Goal: Task Accomplishment & Management: Use online tool/utility

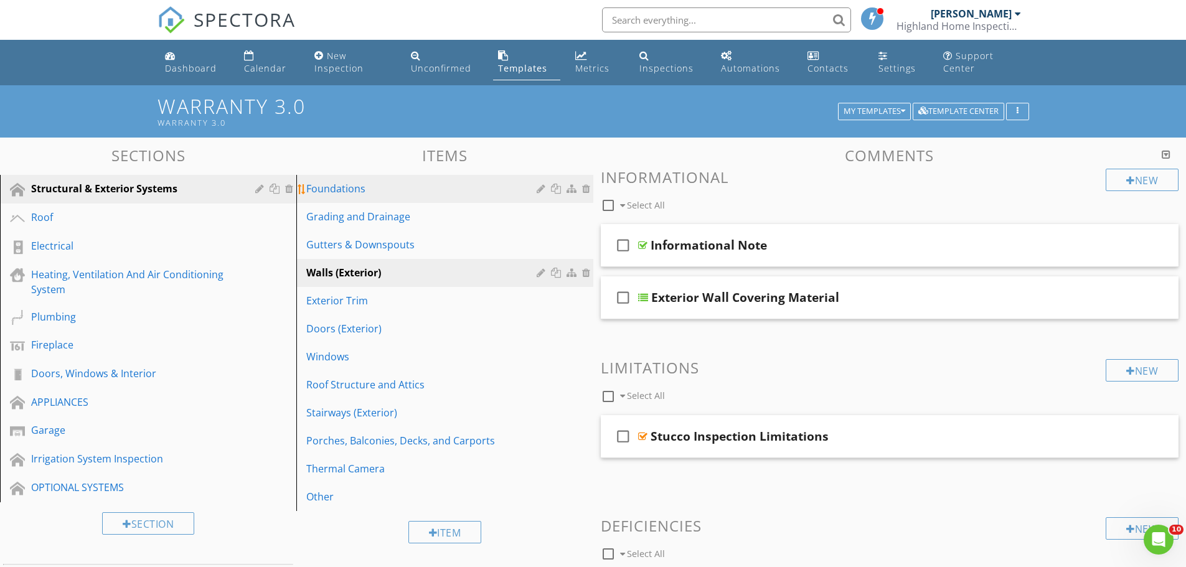
click at [353, 190] on div "Foundations" at bounding box center [423, 188] width 234 height 15
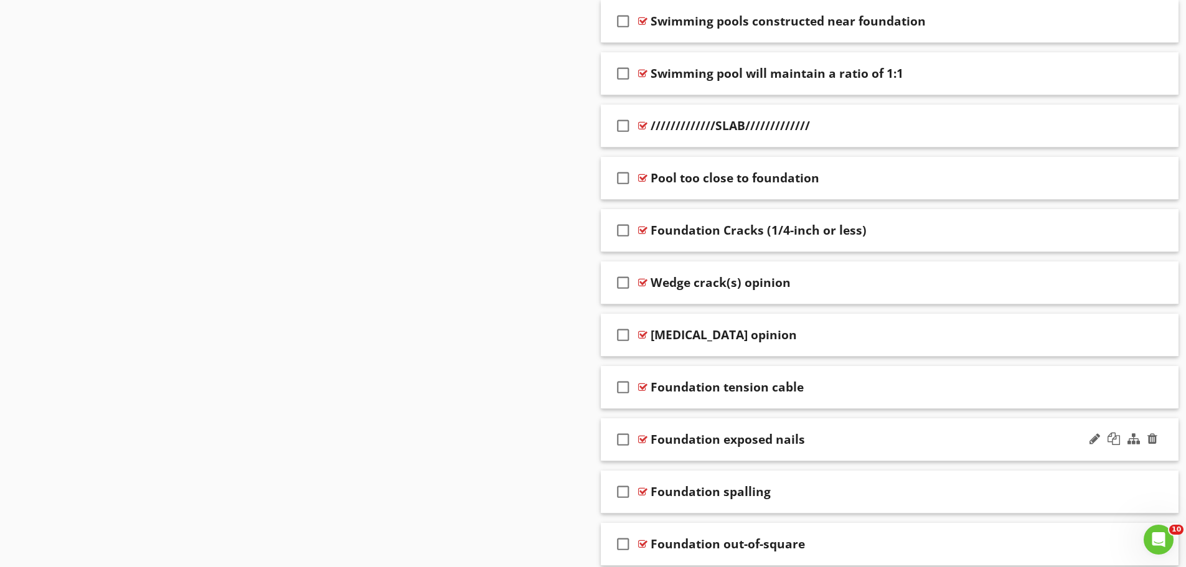
scroll to position [1246, 0]
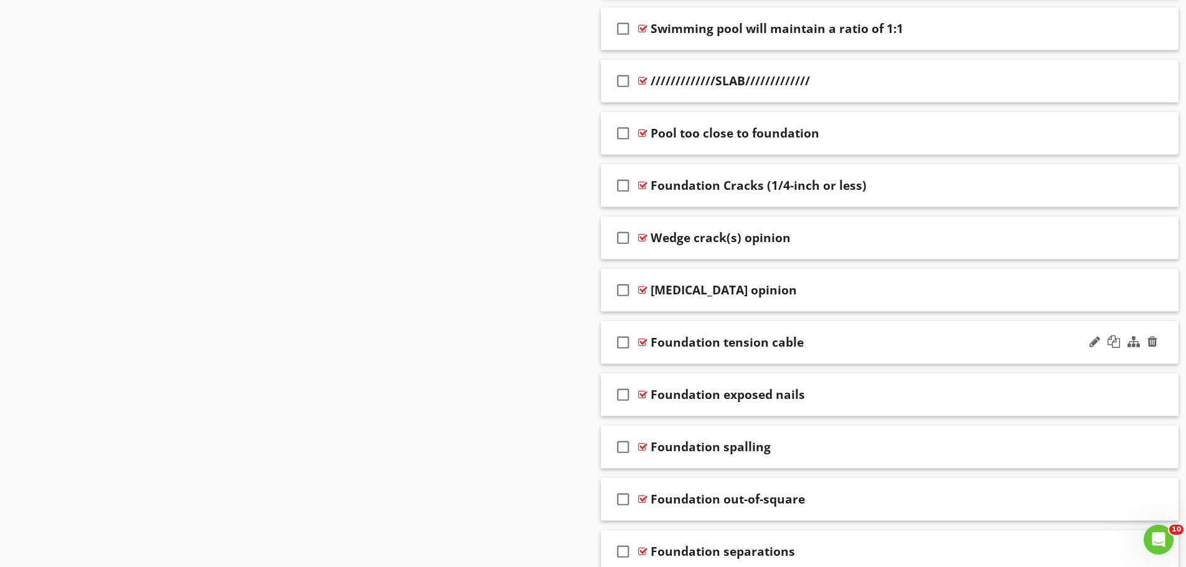
click at [677, 358] on div "check_box_outline_blank Foundation tension cable" at bounding box center [890, 342] width 579 height 43
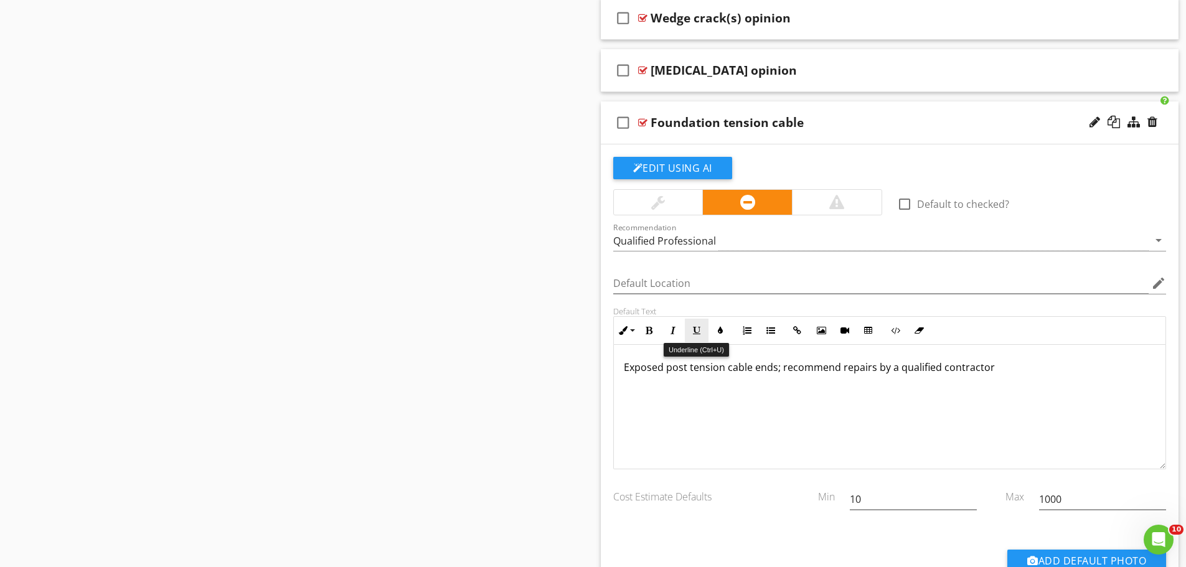
scroll to position [1495, 0]
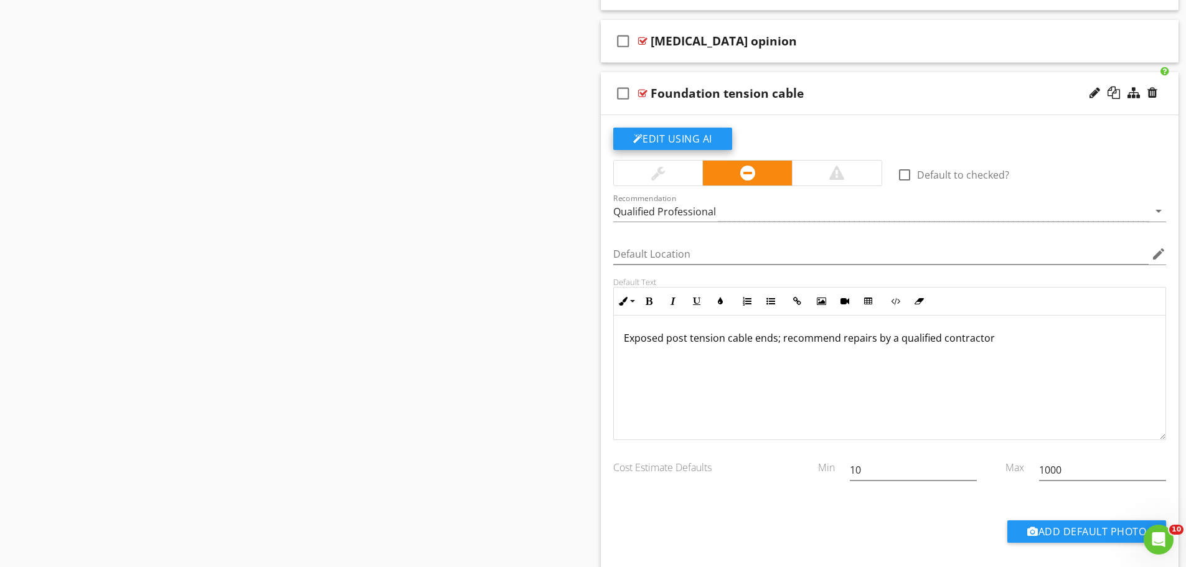
click at [672, 135] on button "Edit Using AI" at bounding box center [672, 139] width 119 height 22
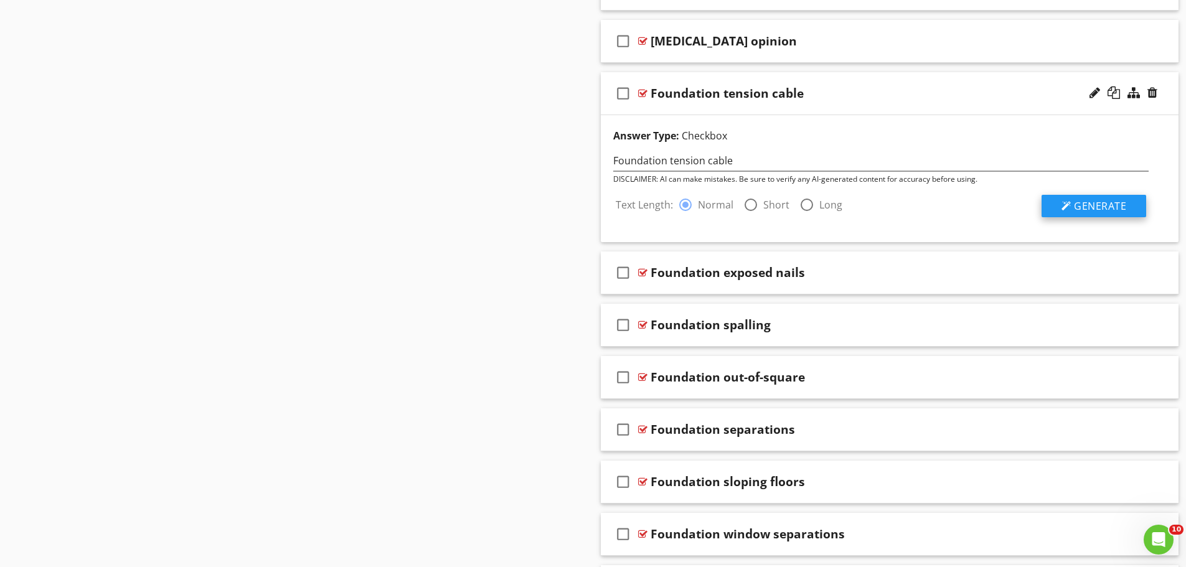
click at [1083, 197] on button "Generate" at bounding box center [1094, 206] width 105 height 22
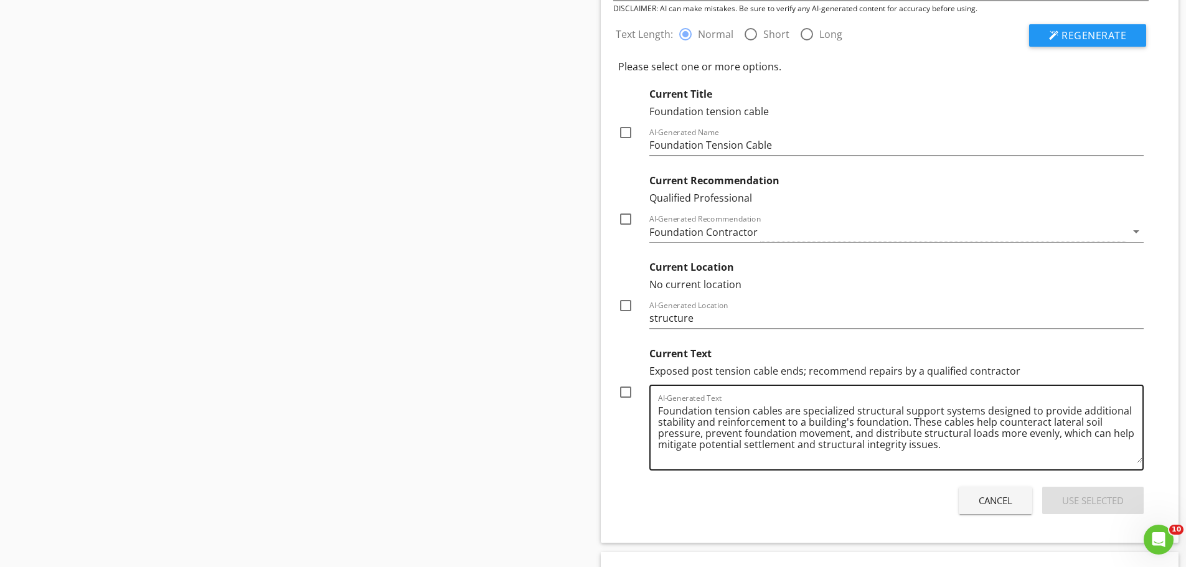
scroll to position [1619, 0]
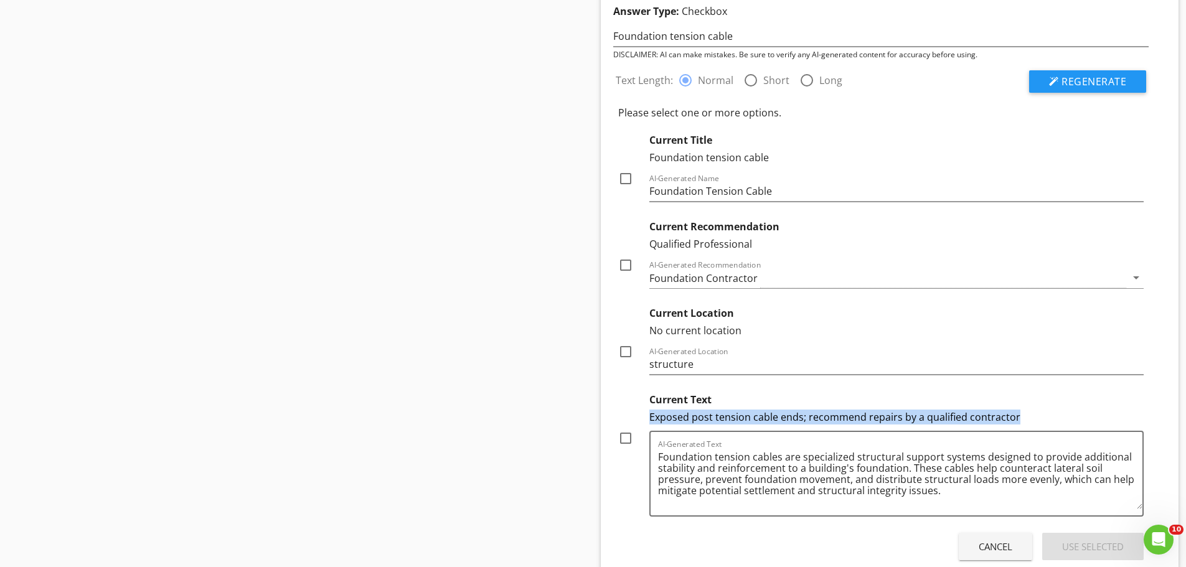
drag, startPoint x: 1028, startPoint y: 416, endPoint x: 647, endPoint y: 417, distance: 381.2
click at [647, 417] on div "Current Text Exposed post tension cable ends; recommend repairs by a qualified …" at bounding box center [881, 452] width 526 height 130
copy div "Exposed post tension cable ends; recommend repairs by a qualified contractor"
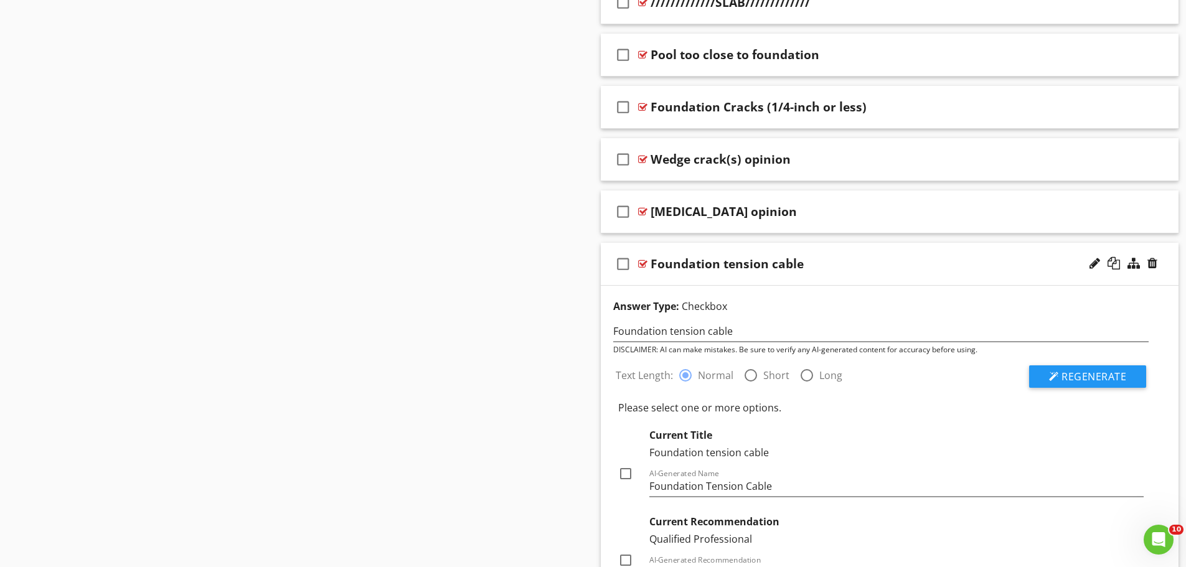
scroll to position [1308, 0]
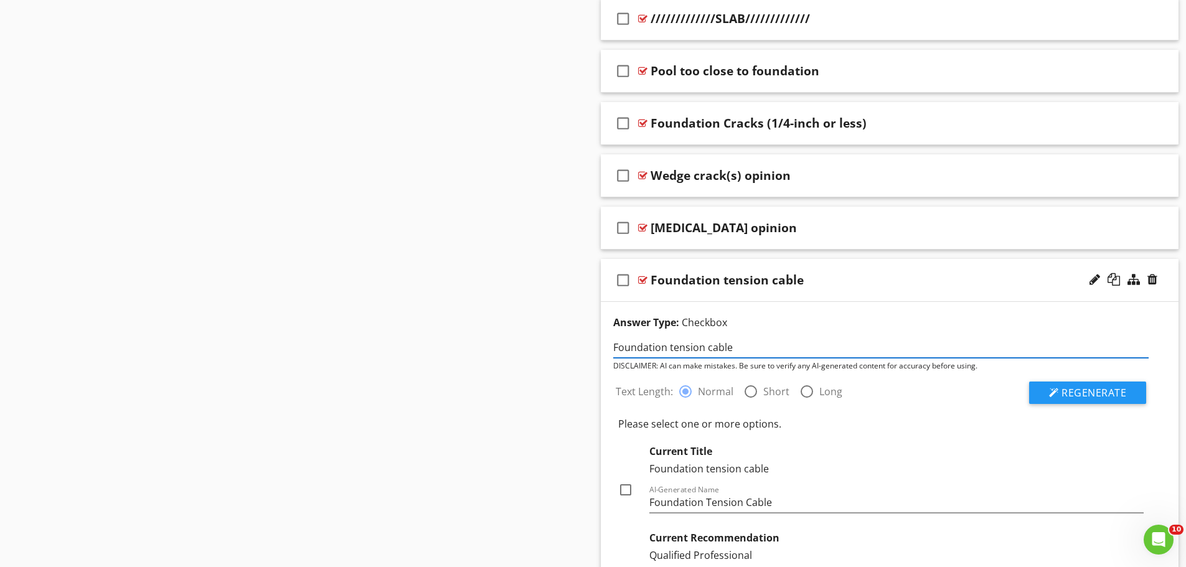
drag, startPoint x: 739, startPoint y: 346, endPoint x: 612, endPoint y: 351, distance: 127.2
click at [612, 351] on div "Foundation tension cable" at bounding box center [881, 346] width 551 height 23
paste input "Exposed post tension cable ends; recommend repairs by a qualified contractor"
type input "Exposed post tension cable ends; recommend repairs by a qualified contractor"
click at [1079, 396] on span "Regenerate" at bounding box center [1094, 393] width 65 height 14
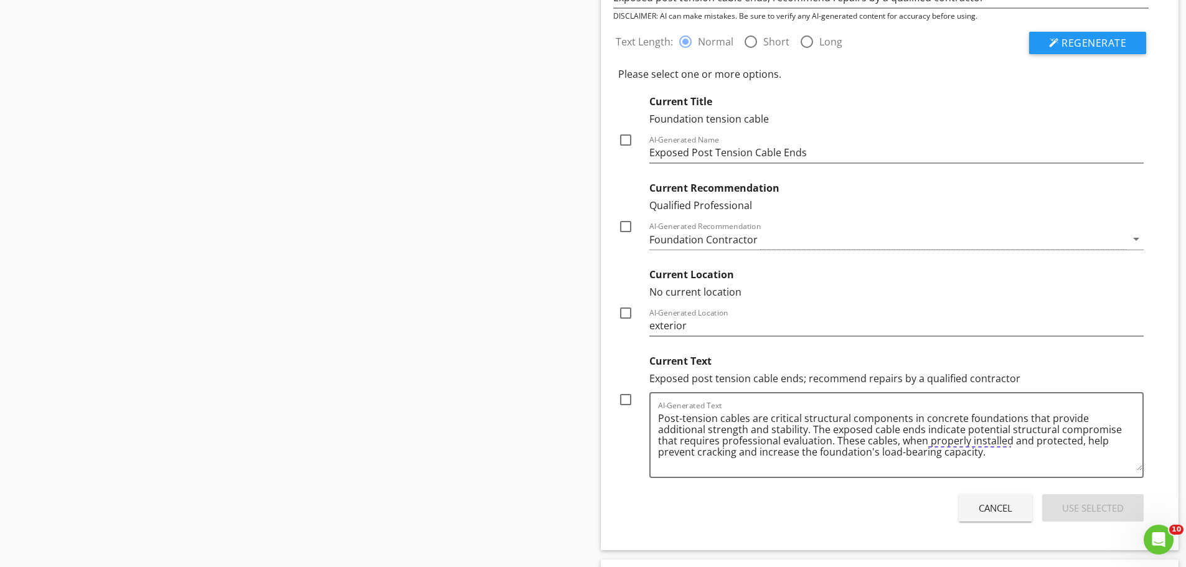
scroll to position [1682, 0]
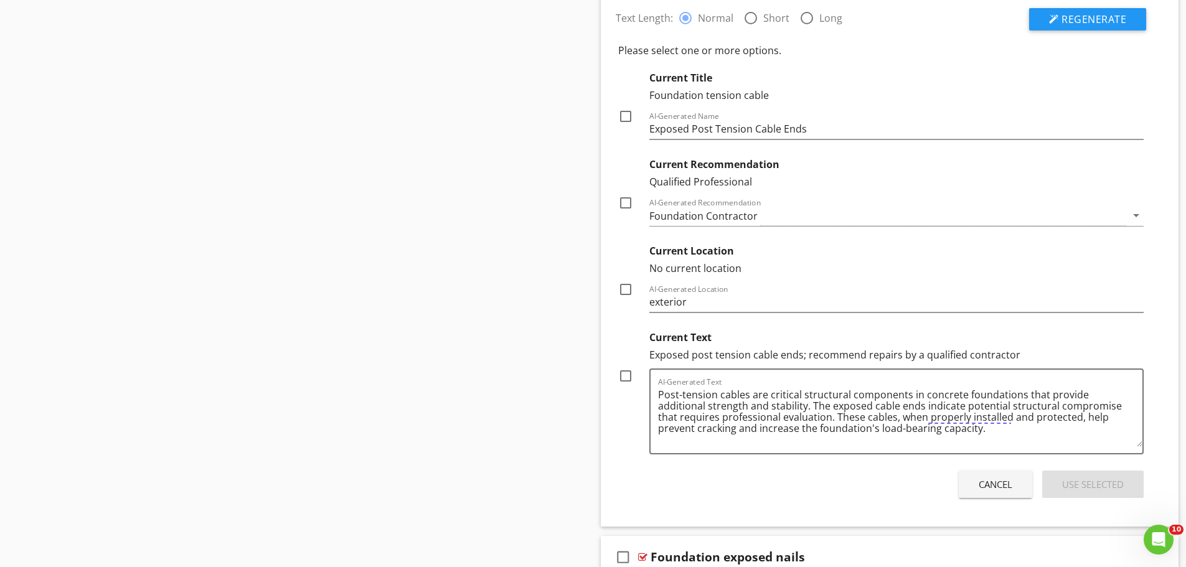
click at [625, 115] on div at bounding box center [625, 116] width 21 height 21
checkbox input "true"
click at [628, 377] on div at bounding box center [625, 376] width 21 height 21
checkbox input "true"
click at [1101, 482] on div "Use Selected" at bounding box center [1094, 485] width 62 height 14
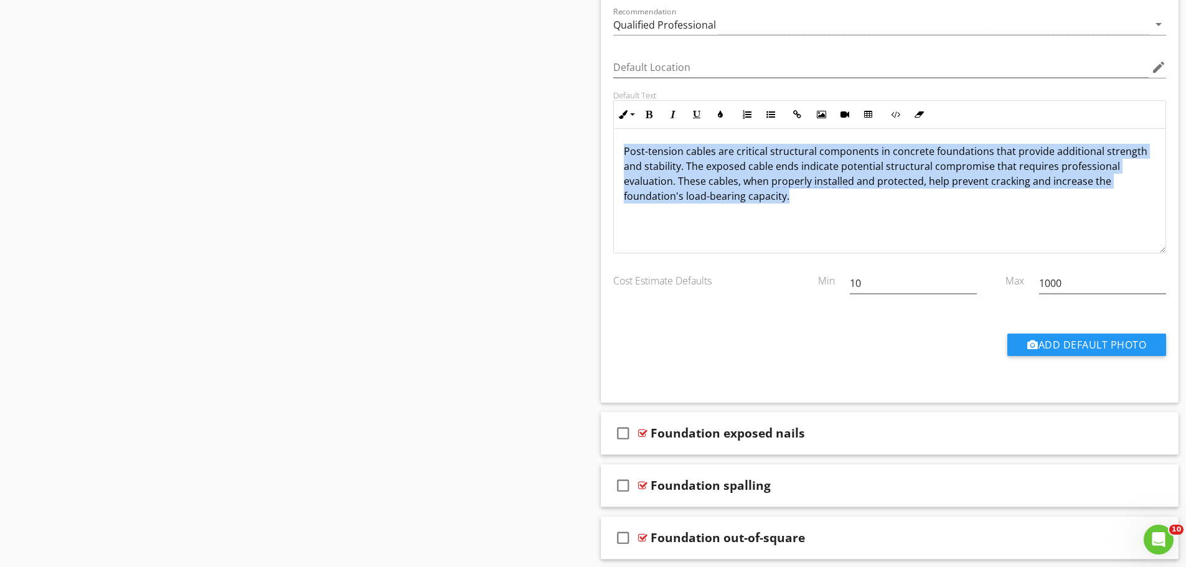
drag, startPoint x: 797, startPoint y: 199, endPoint x: 622, endPoint y: 147, distance: 182.7
click at [622, 147] on div "Post-tension cables are critical structural components in concrete foundations …" at bounding box center [890, 191] width 552 height 125
copy p "Post-tension cables are critical structural components in concrete foundations …"
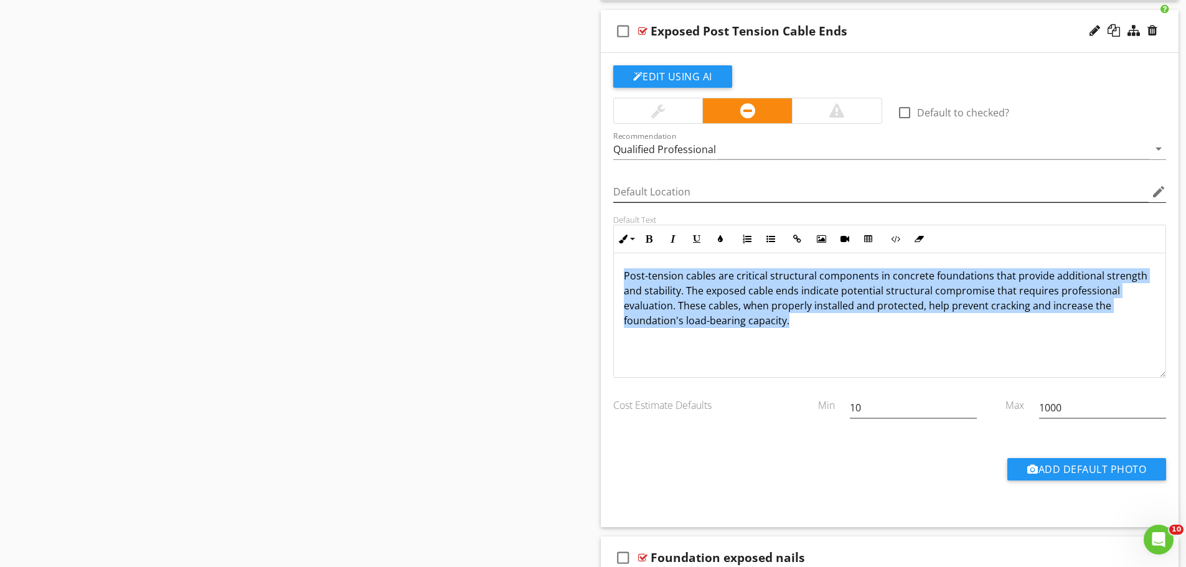
scroll to position [1495, 0]
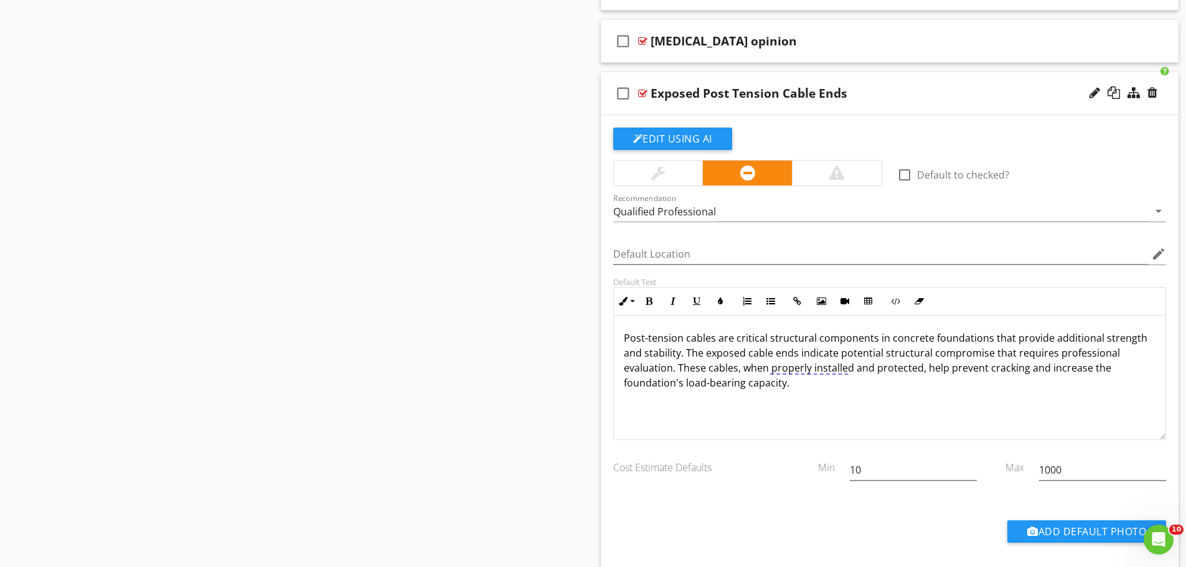
click at [701, 103] on div "check_box_outline_blank Exposed Post Tension Cable Ends" at bounding box center [890, 93] width 579 height 43
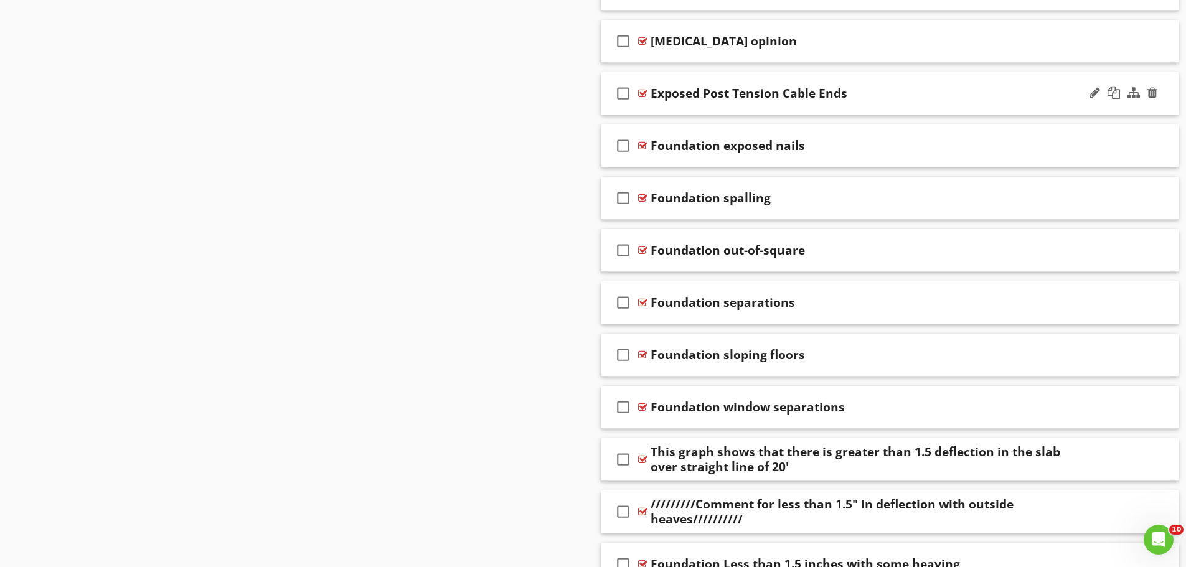
click at [700, 107] on div "check_box_outline_blank Exposed Post Tension Cable Ends" at bounding box center [890, 93] width 579 height 43
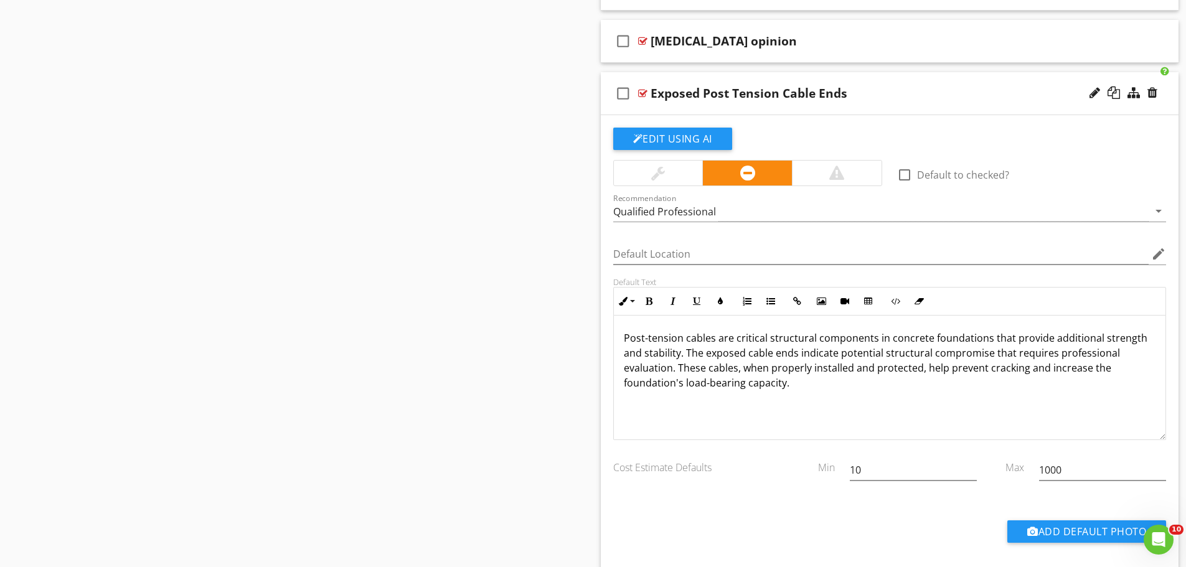
click at [709, 95] on div "Exposed Post Tension Cable Ends" at bounding box center [749, 93] width 197 height 15
click at [709, 95] on input "Exposed Post Tension Cable Ends" at bounding box center [858, 95] width 415 height 21
click at [618, 93] on icon "check_box_outline_blank" at bounding box center [623, 93] width 20 height 30
click at [624, 93] on icon "check_box" at bounding box center [623, 93] width 20 height 30
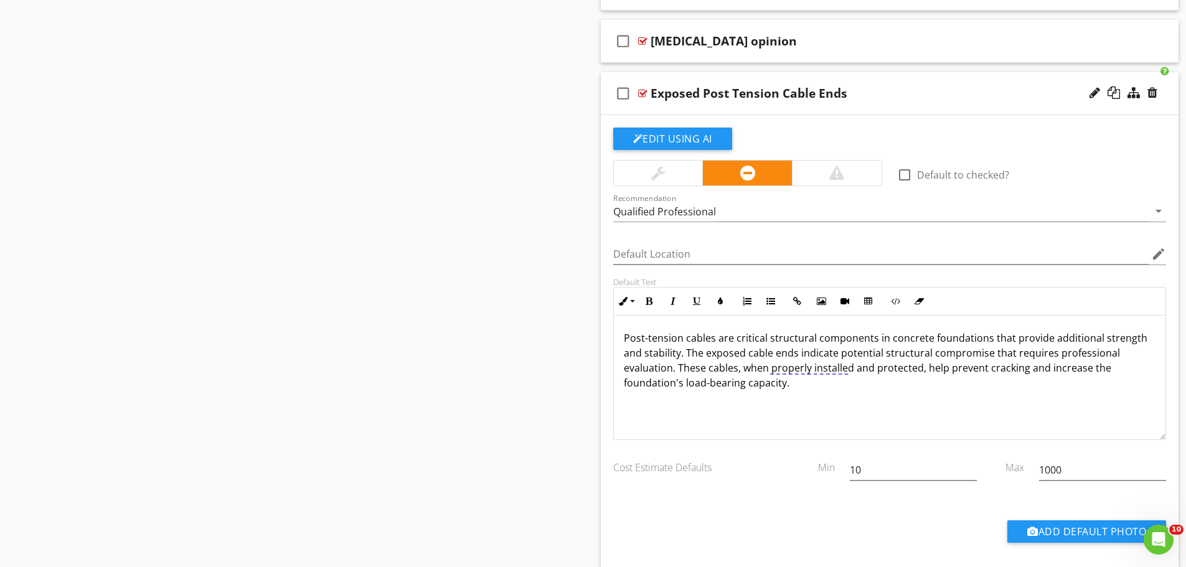
click at [626, 110] on div "check_box_outline_blank Exposed Post Tension Cable Ends" at bounding box center [890, 93] width 579 height 43
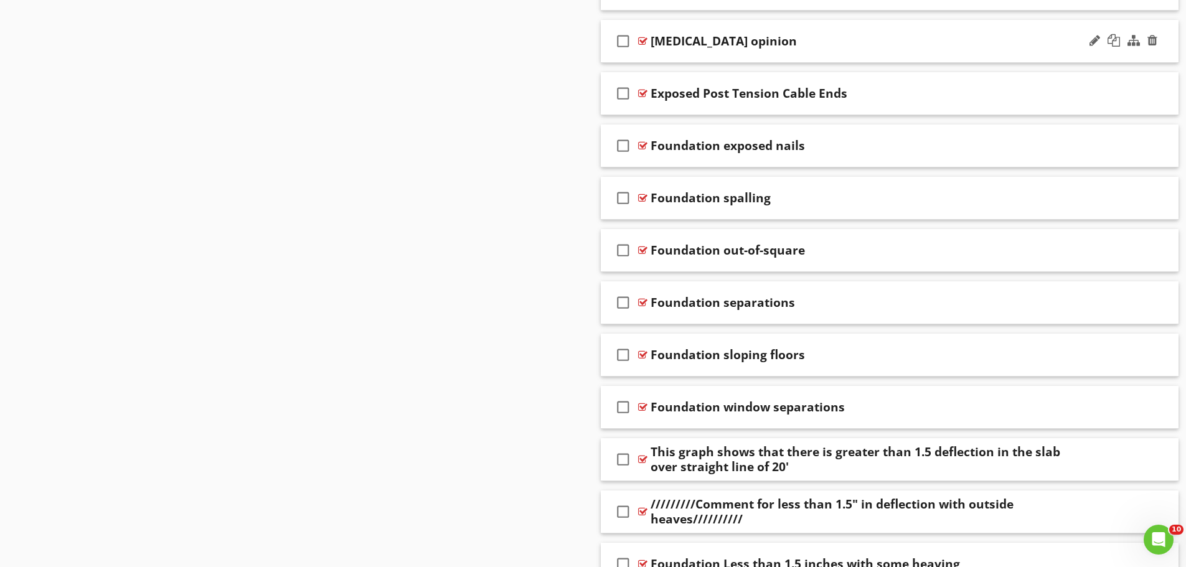
click at [671, 54] on div "check_box_outline_blank Honeycombing opinion" at bounding box center [890, 41] width 579 height 43
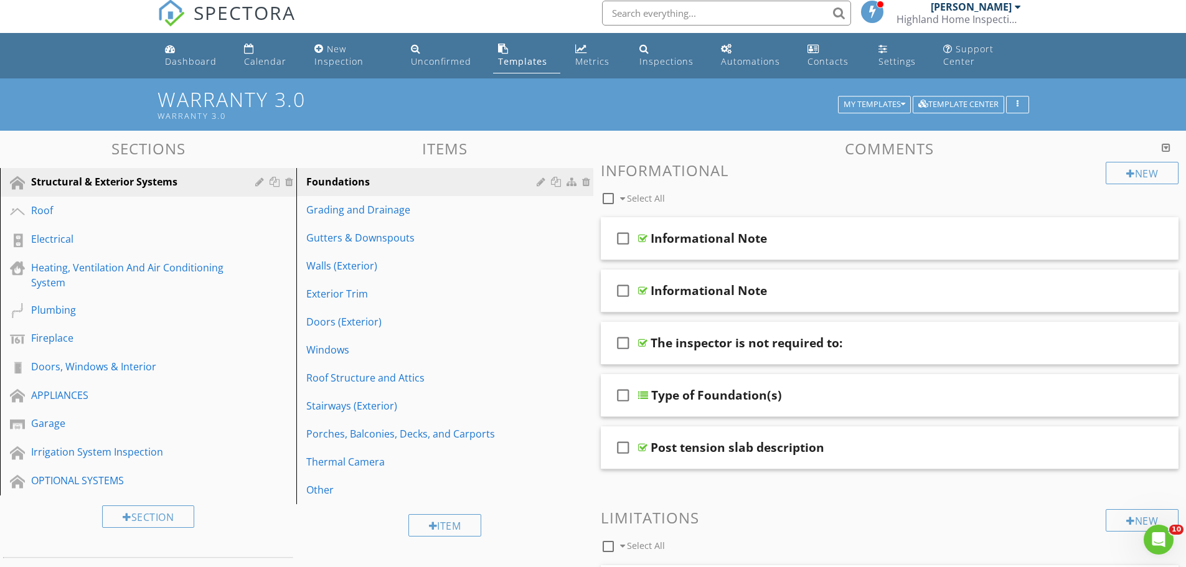
scroll to position [0, 0]
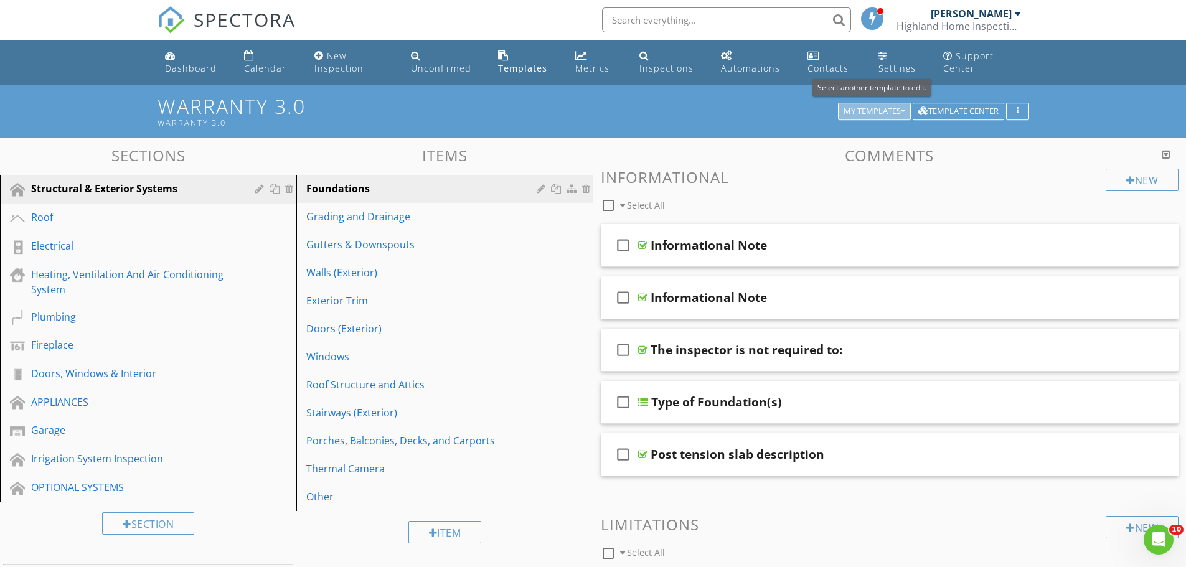
click at [878, 110] on div "My Templates" at bounding box center [875, 111] width 62 height 9
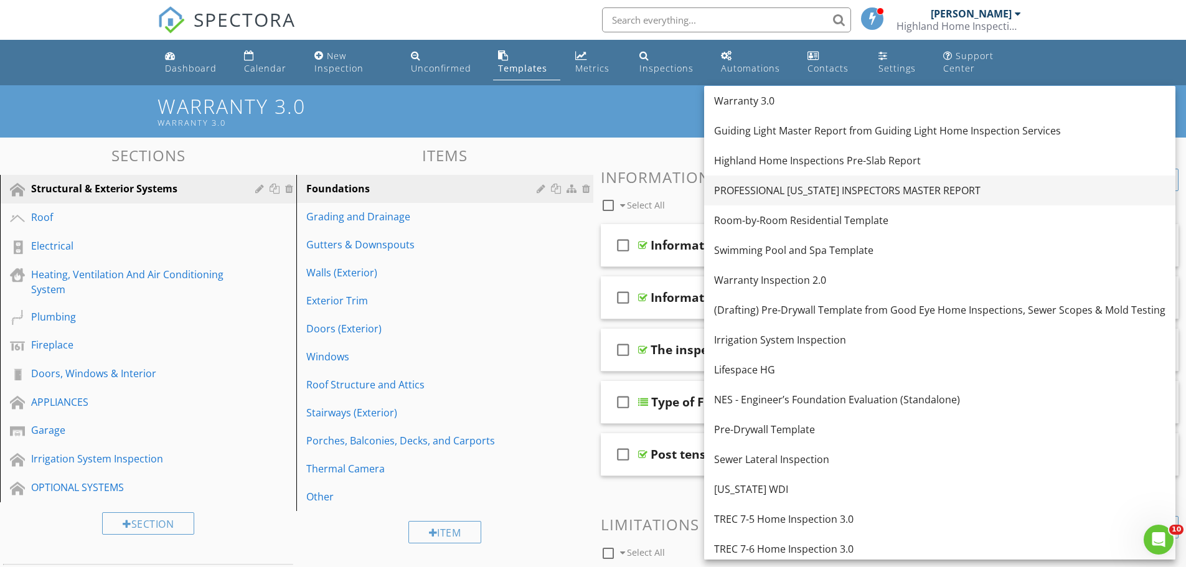
click at [775, 188] on div "PROFESSIONAL [US_STATE] INSPECTORS MASTER REPORT" at bounding box center [940, 190] width 452 height 15
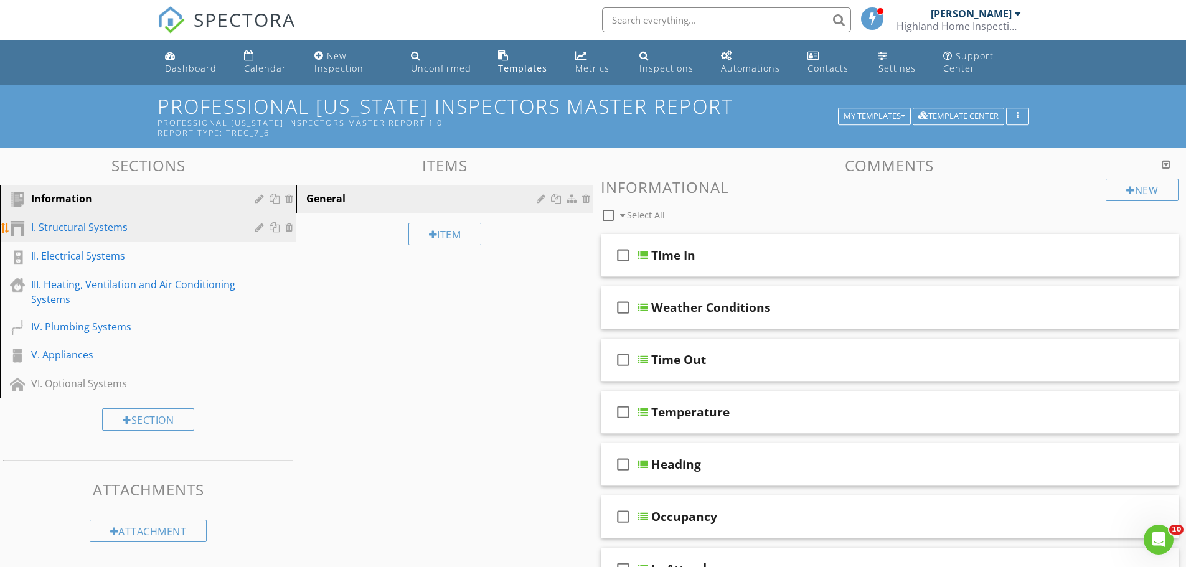
click at [97, 229] on div "I. Structural Systems" at bounding box center [134, 227] width 206 height 15
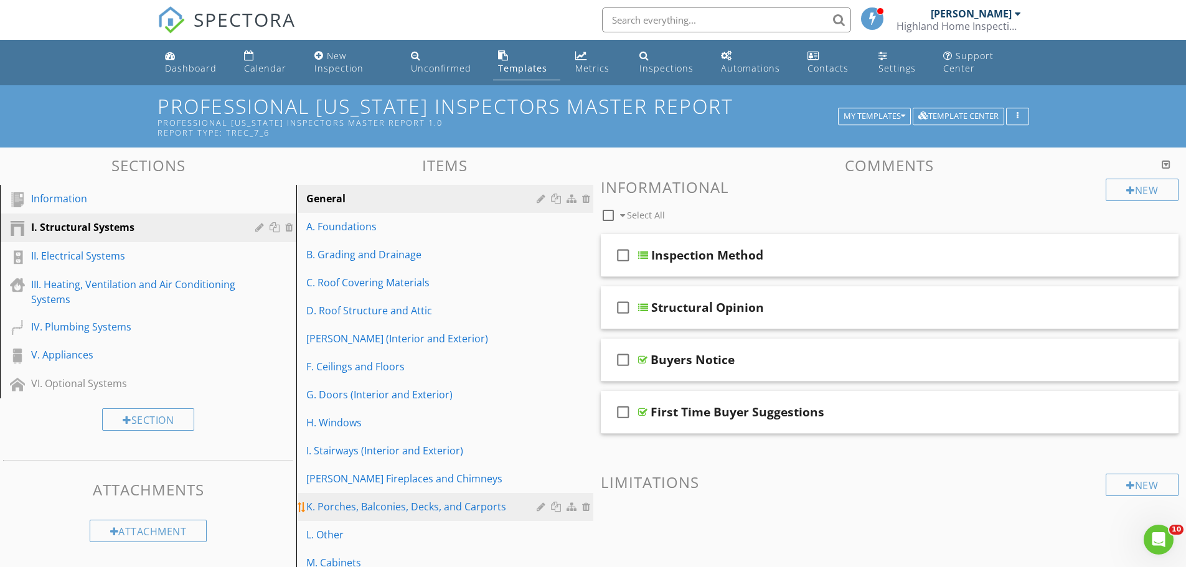
click at [343, 511] on div "K. Porches, Balconies, Decks, and Carports" at bounding box center [423, 507] width 234 height 15
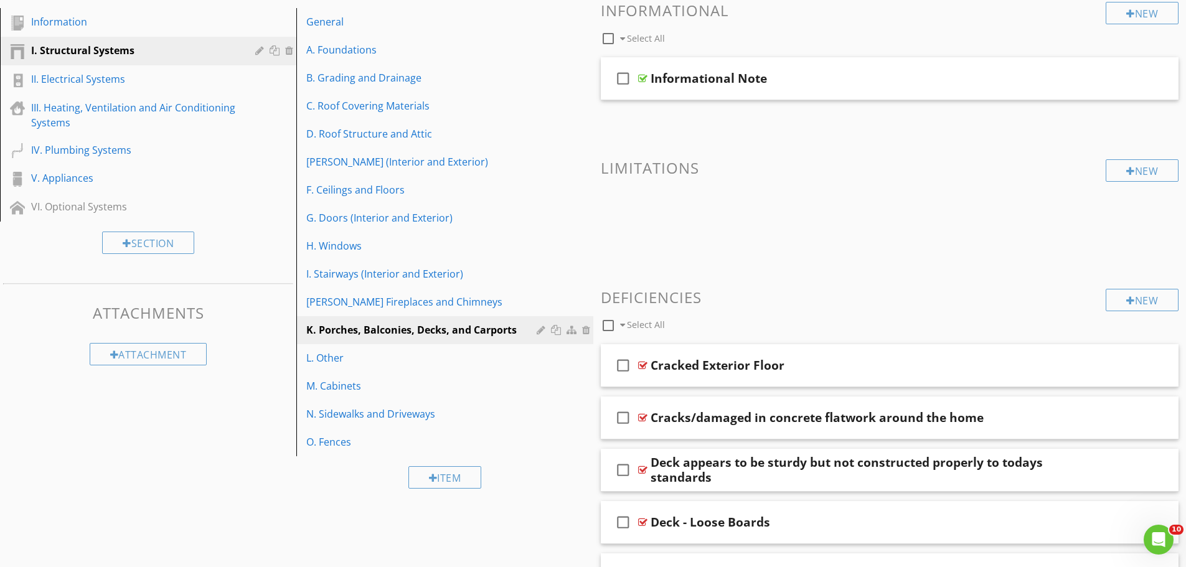
scroll to position [249, 0]
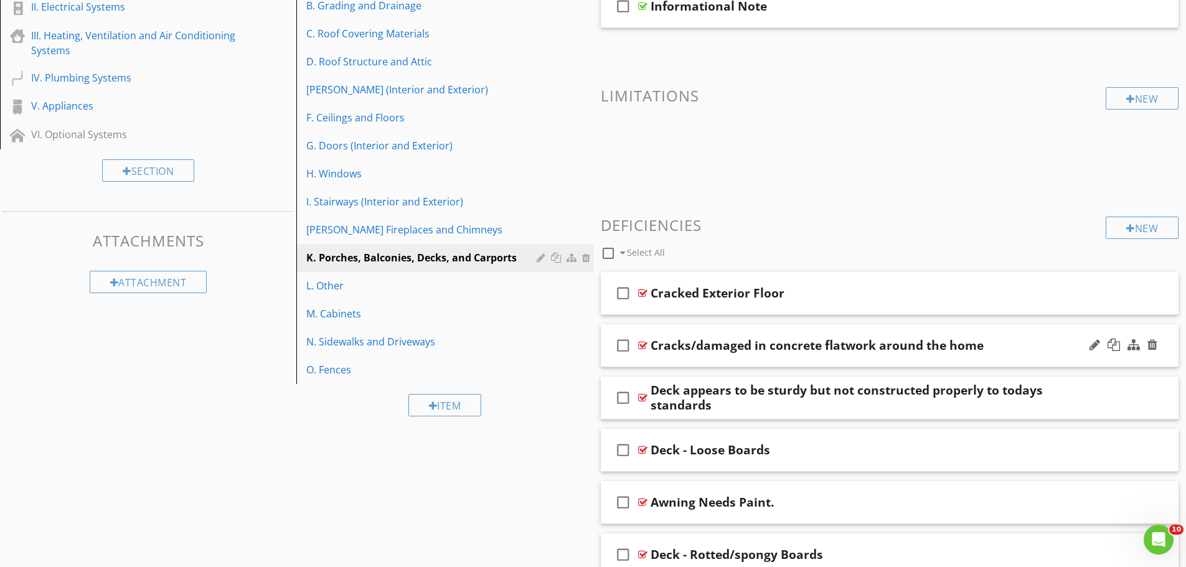
click at [703, 362] on div "check_box_outline_blank Cracks/damaged in concrete flatwork around the home" at bounding box center [890, 345] width 579 height 43
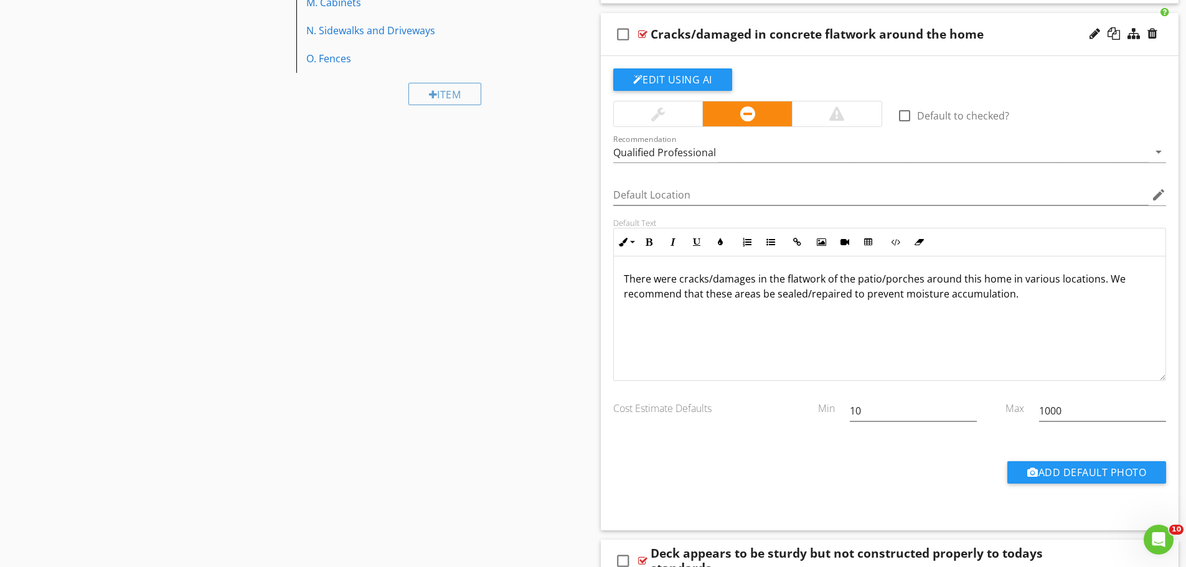
scroll to position [498, 0]
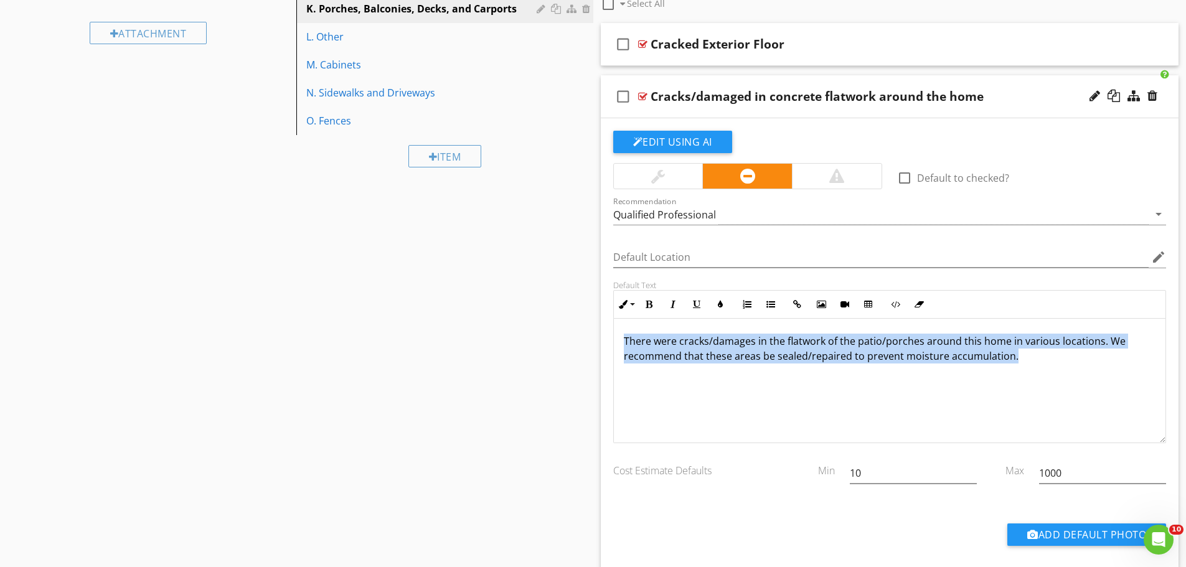
drag, startPoint x: 1041, startPoint y: 365, endPoint x: 620, endPoint y: 346, distance: 422.1
click at [620, 346] on div "There were cracks/damages in the flatwork of the patio/porches around this home…" at bounding box center [890, 381] width 552 height 125
copy p "There were cracks/damages in the flatwork of the patio/porches around this home…"
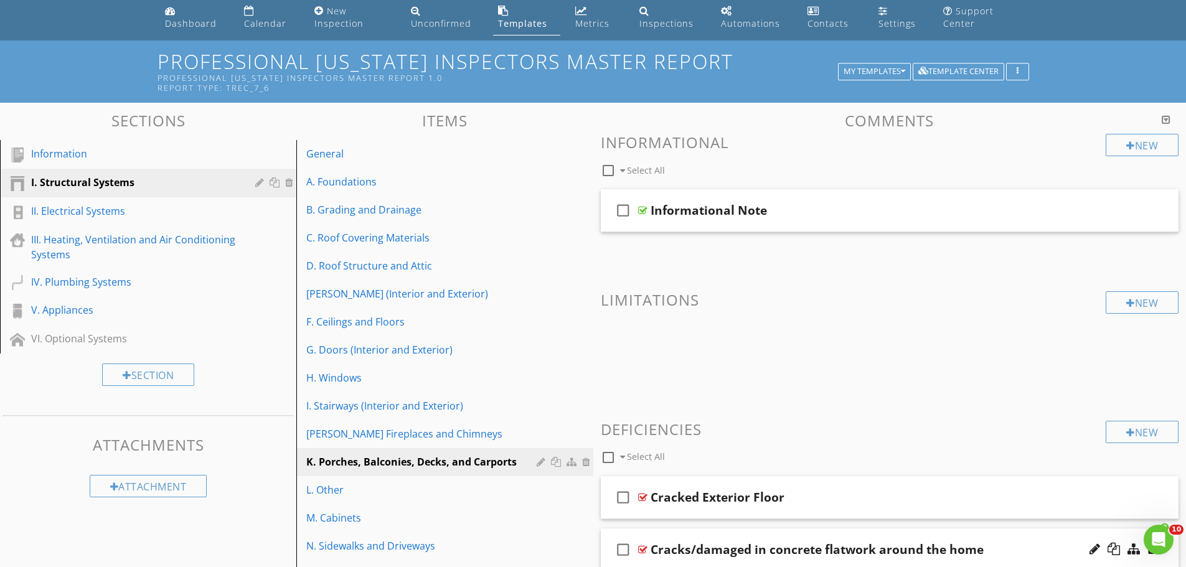
scroll to position [0, 0]
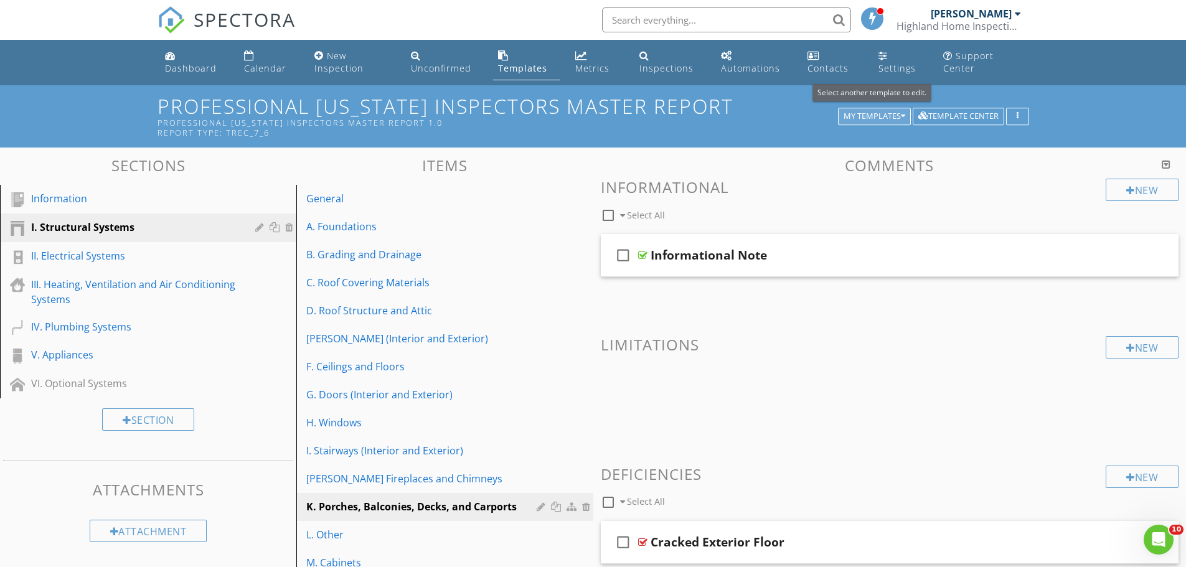
click at [881, 117] on div "My Templates" at bounding box center [875, 116] width 62 height 9
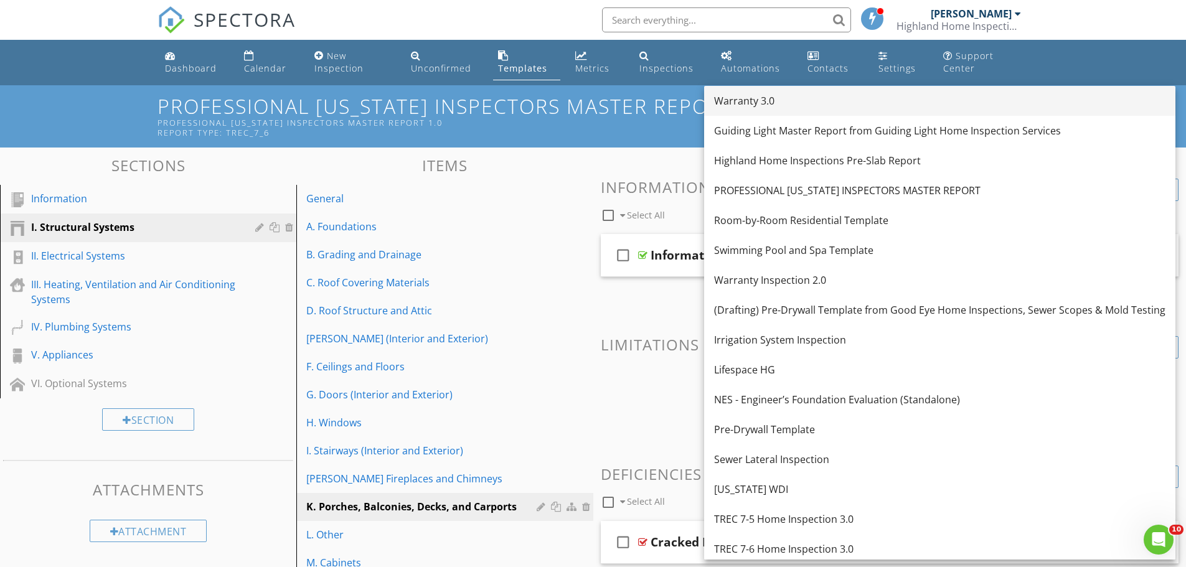
click at [750, 100] on div "Warranty 3.0" at bounding box center [940, 100] width 452 height 15
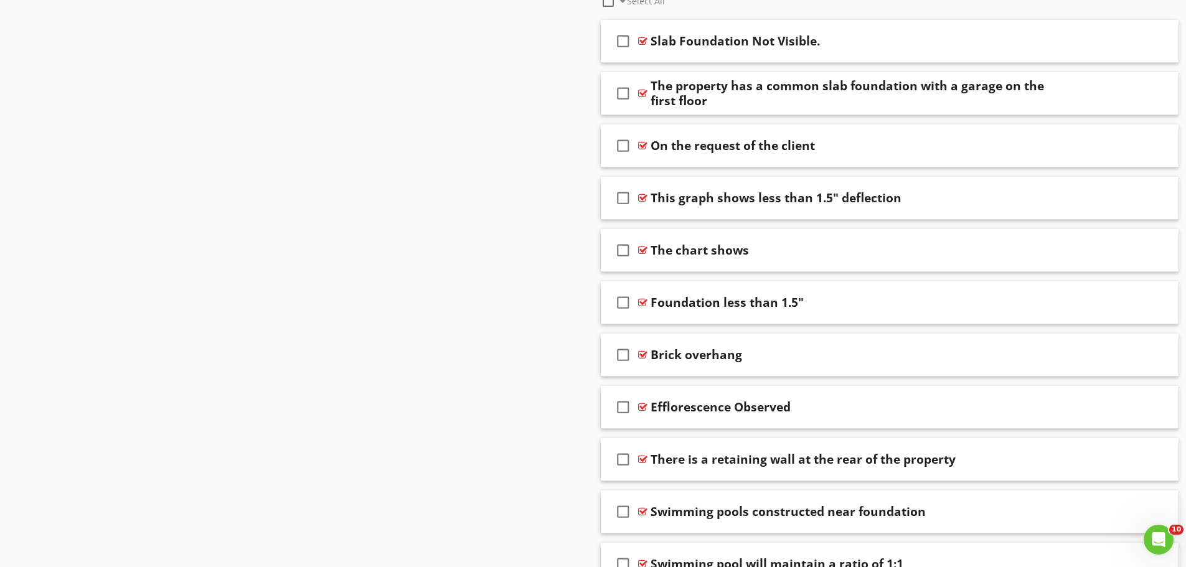
scroll to position [747, 0]
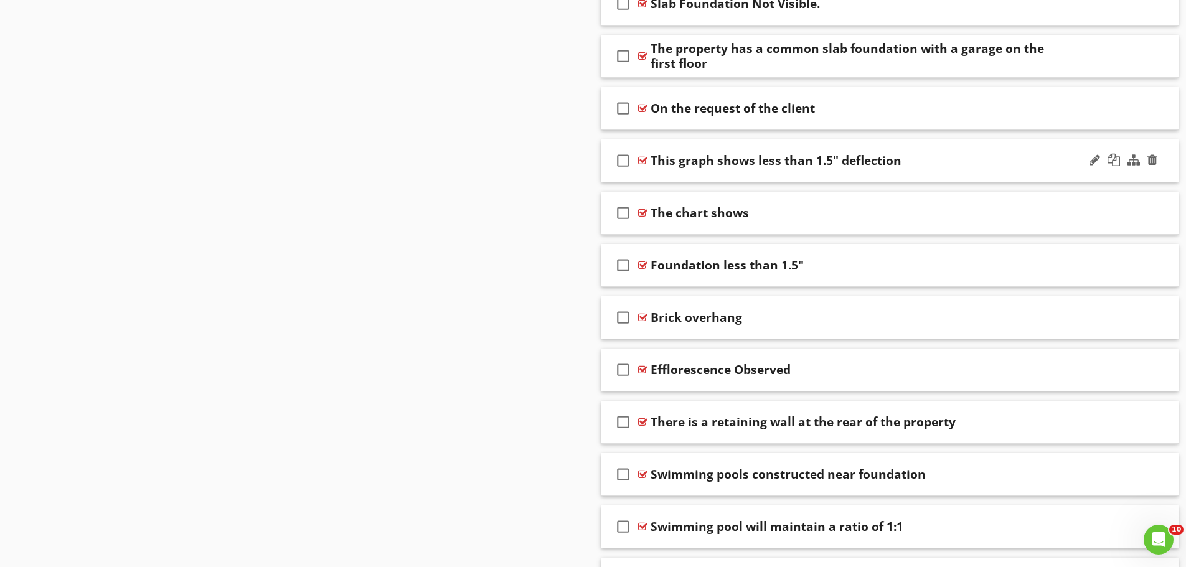
click at [693, 174] on div "check_box_outline_blank This graph shows less than 1.5" deflection" at bounding box center [890, 161] width 579 height 43
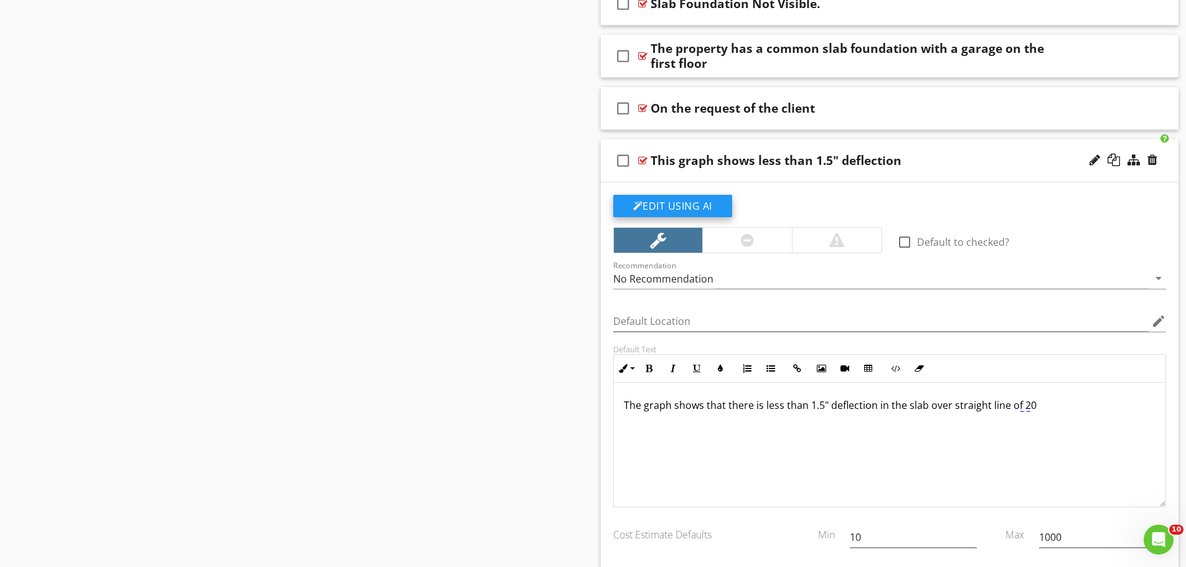
click at [708, 204] on button "Edit Using AI" at bounding box center [672, 206] width 119 height 22
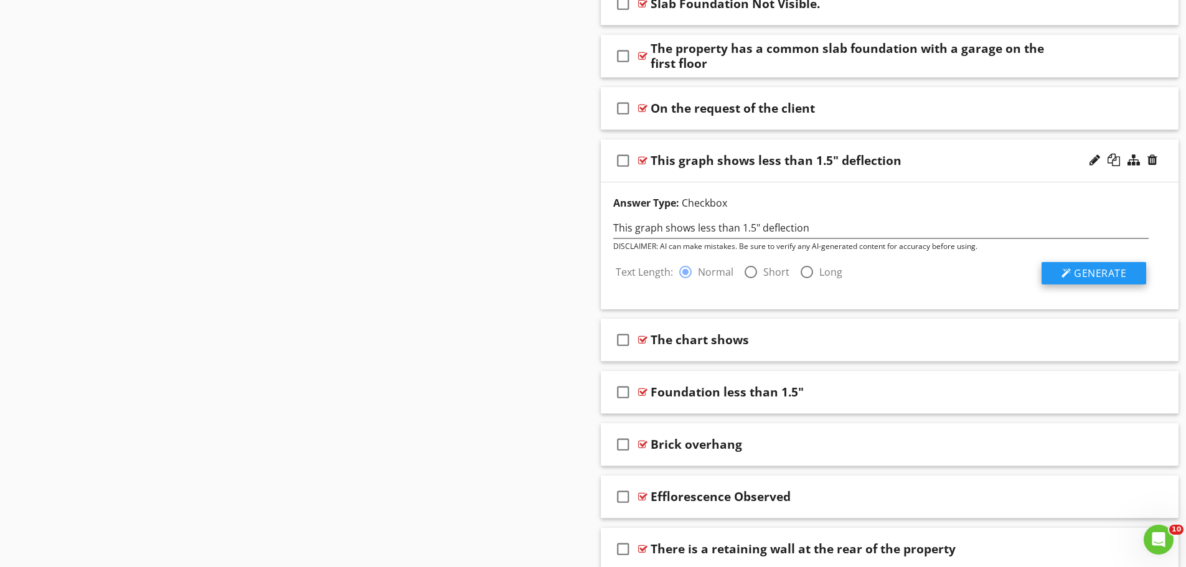
click at [1076, 272] on span "Generate" at bounding box center [1100, 274] width 52 height 14
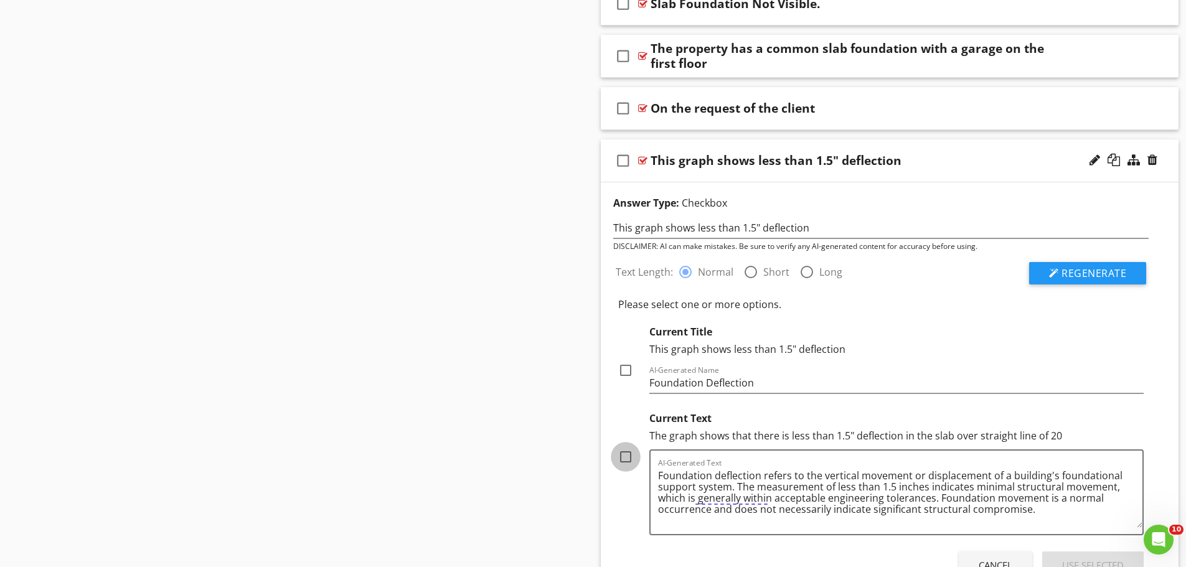
click at [629, 456] on div at bounding box center [625, 457] width 21 height 21
checkbox input "true"
click at [1079, 561] on div "Use Selected" at bounding box center [1094, 566] width 62 height 14
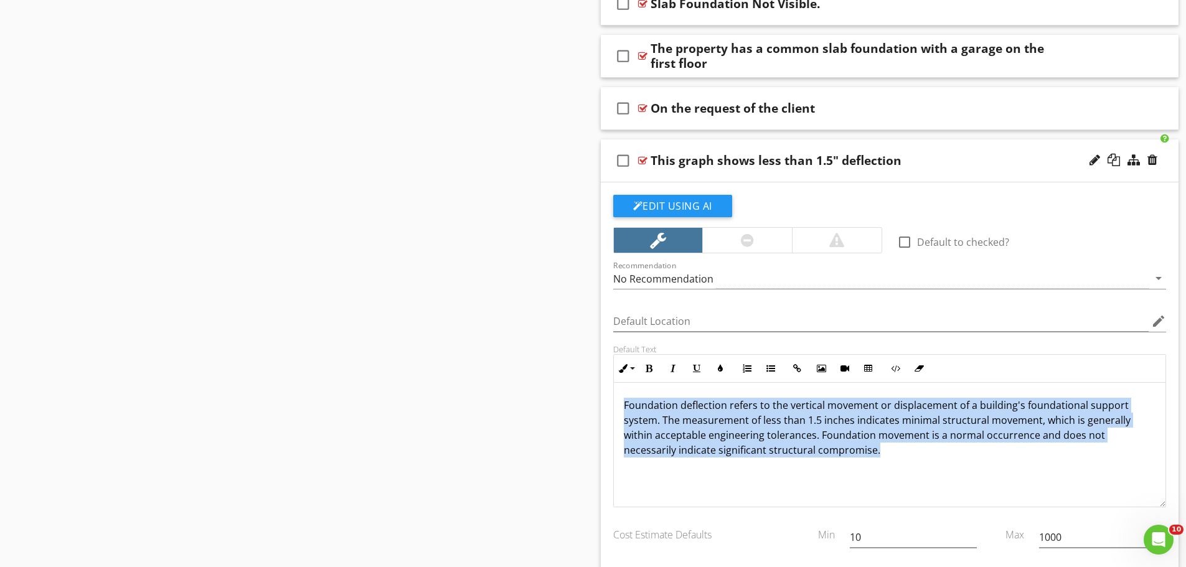
drag, startPoint x: 891, startPoint y: 455, endPoint x: 616, endPoint y: 406, distance: 279.0
click at [616, 406] on div "Foundation deflection refers to the vertical movement or displacement of a buil…" at bounding box center [890, 445] width 552 height 125
copy p "Foundation deflection refers to the vertical movement or displacement of a buil…"
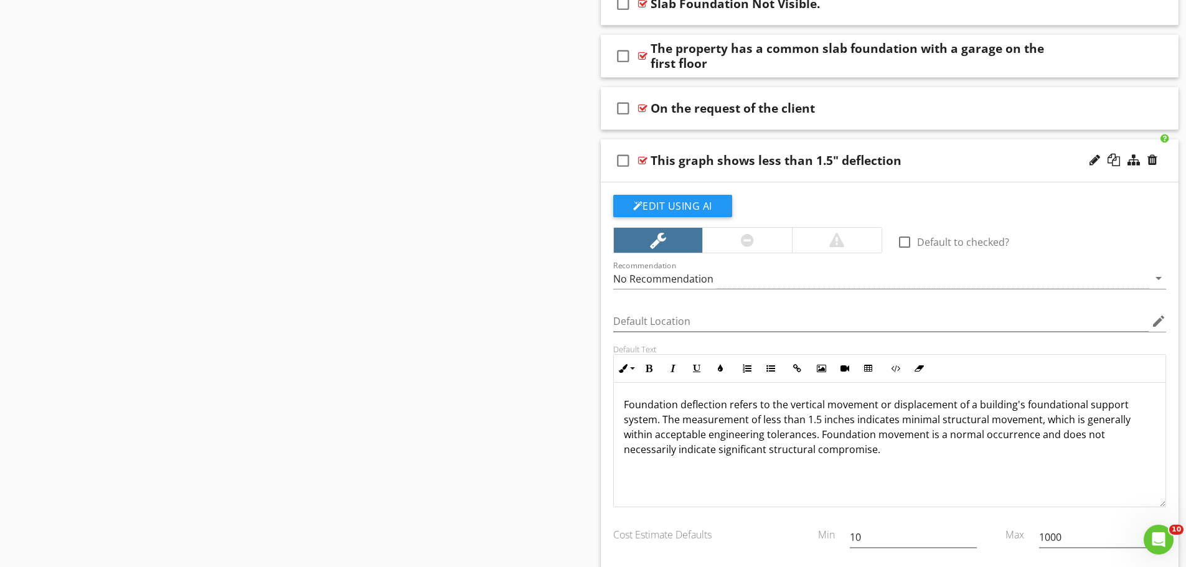
click at [767, 204] on div "Edit Using AI" at bounding box center [890, 211] width 554 height 32
click at [774, 169] on div "check_box_outline_blank This graph shows less than 1.5" deflection" at bounding box center [890, 161] width 579 height 43
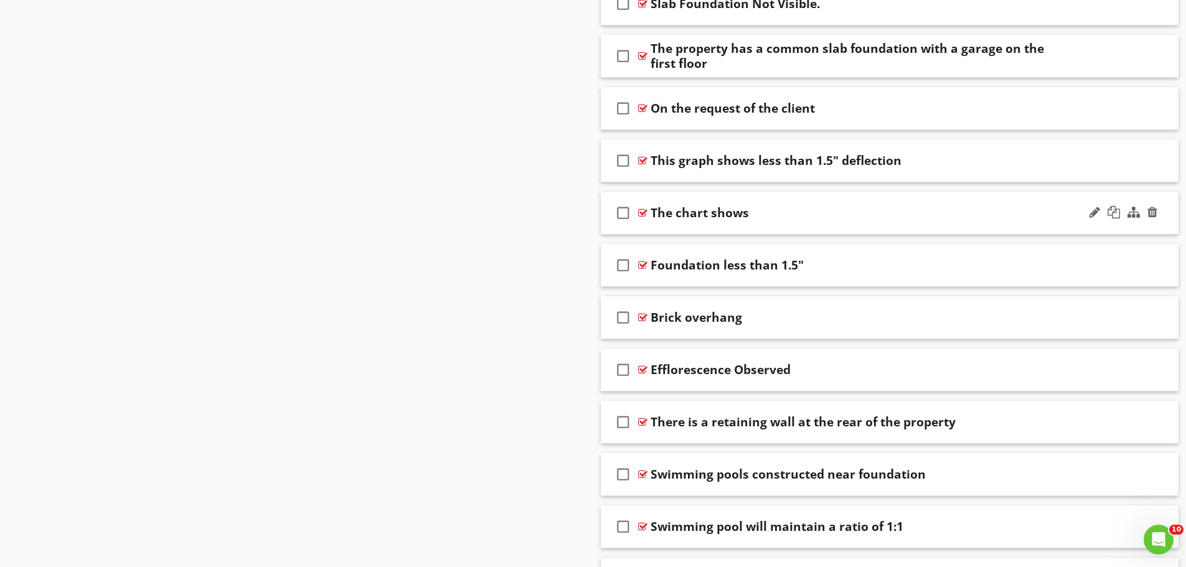
click at [752, 226] on div "check_box_outline_blank The chart shows" at bounding box center [890, 213] width 579 height 43
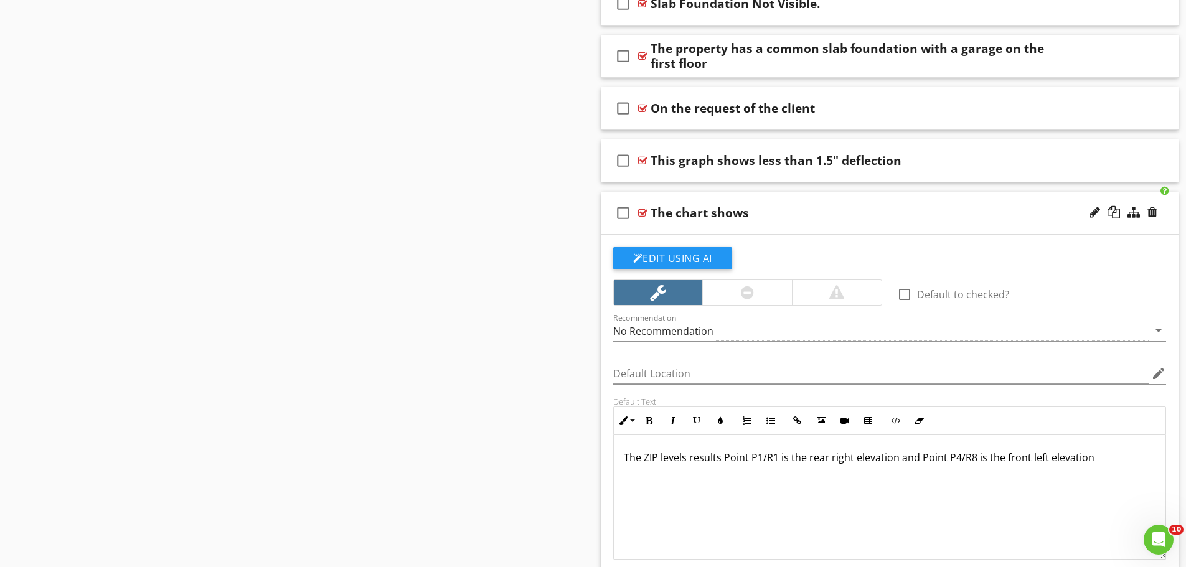
click at [770, 457] on p "The ZIP levels results Point P1/R1 is the rear right elevation and Point P4/R8 …" at bounding box center [890, 457] width 533 height 15
click at [967, 456] on p "The ZIP levels results Point P1/P1 is the rear right elevation and Point P4/R8 …" at bounding box center [890, 457] width 533 height 15
click at [693, 254] on button "Edit Using AI" at bounding box center [672, 258] width 119 height 22
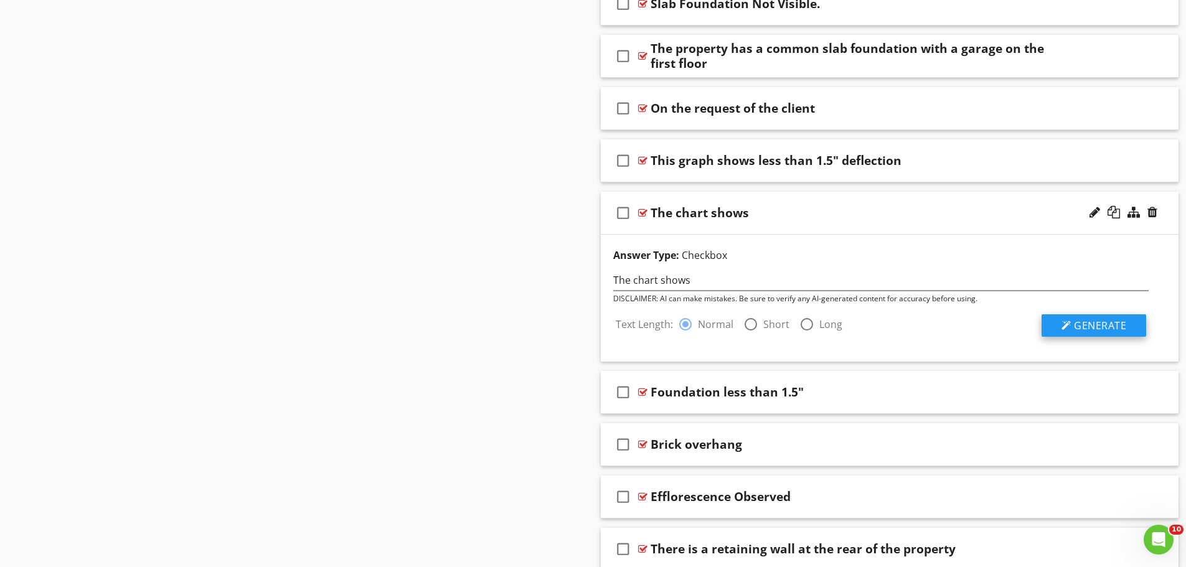
click at [1086, 321] on span "Generate" at bounding box center [1100, 326] width 52 height 14
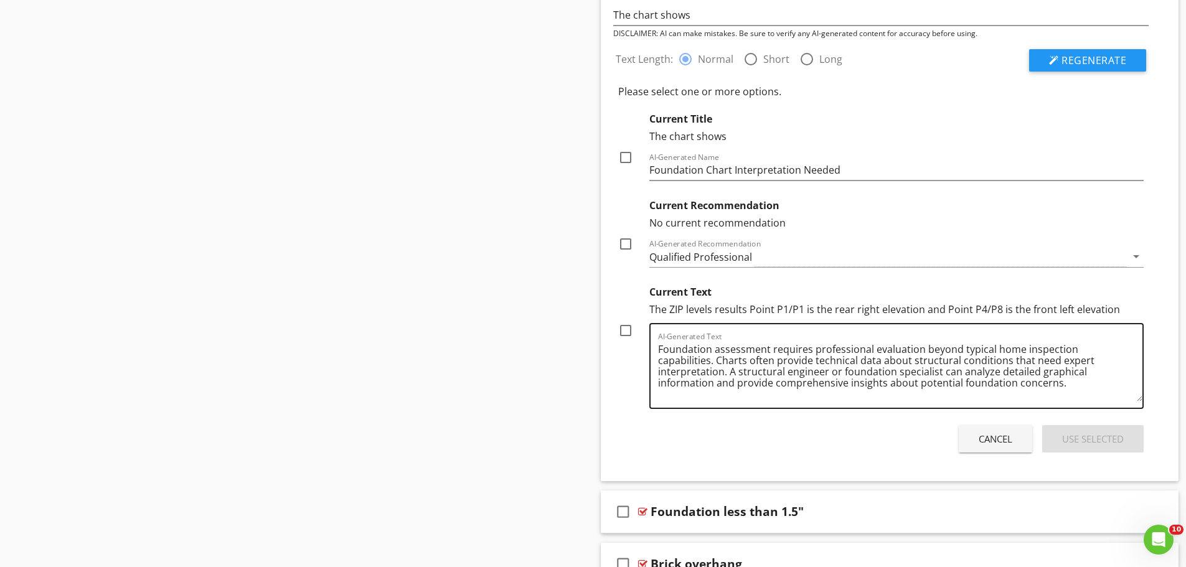
scroll to position [997, 0]
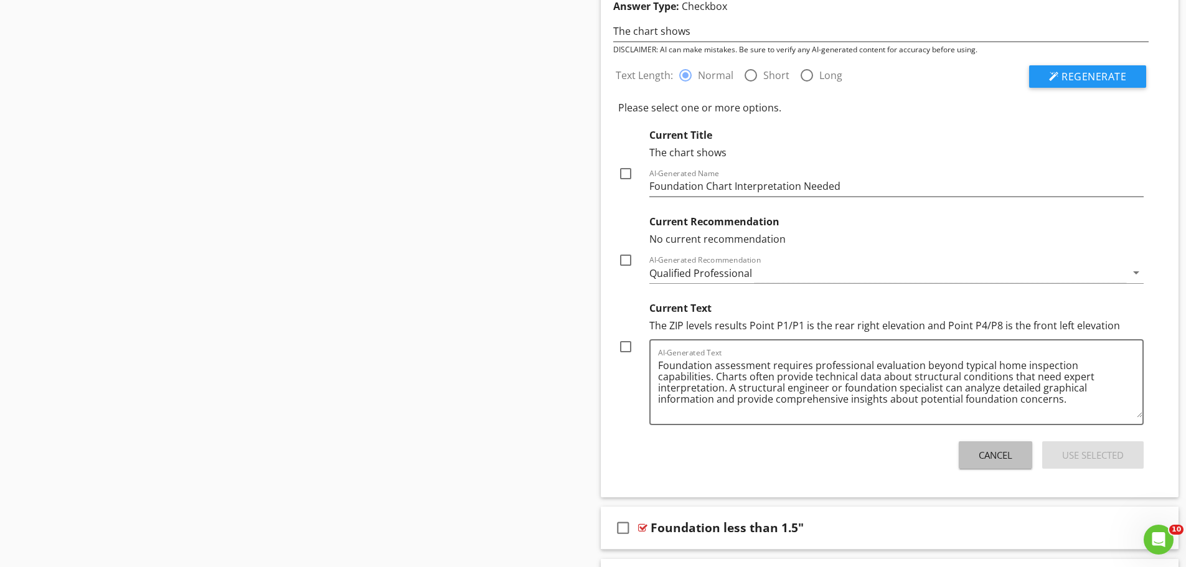
click at [1010, 462] on div "Cancel" at bounding box center [996, 455] width 34 height 14
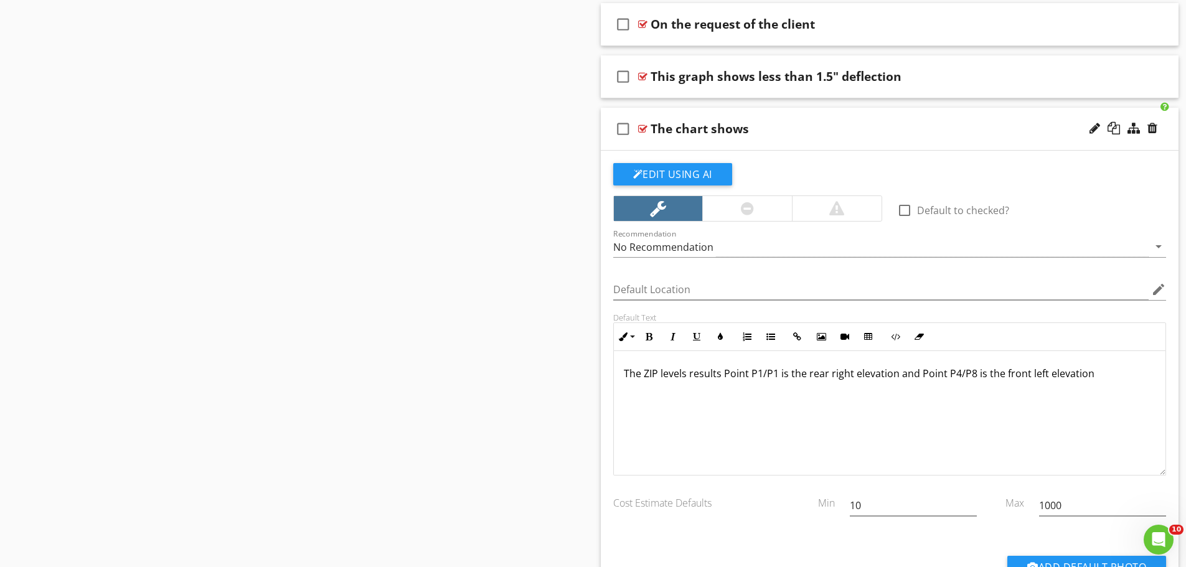
scroll to position [810, 0]
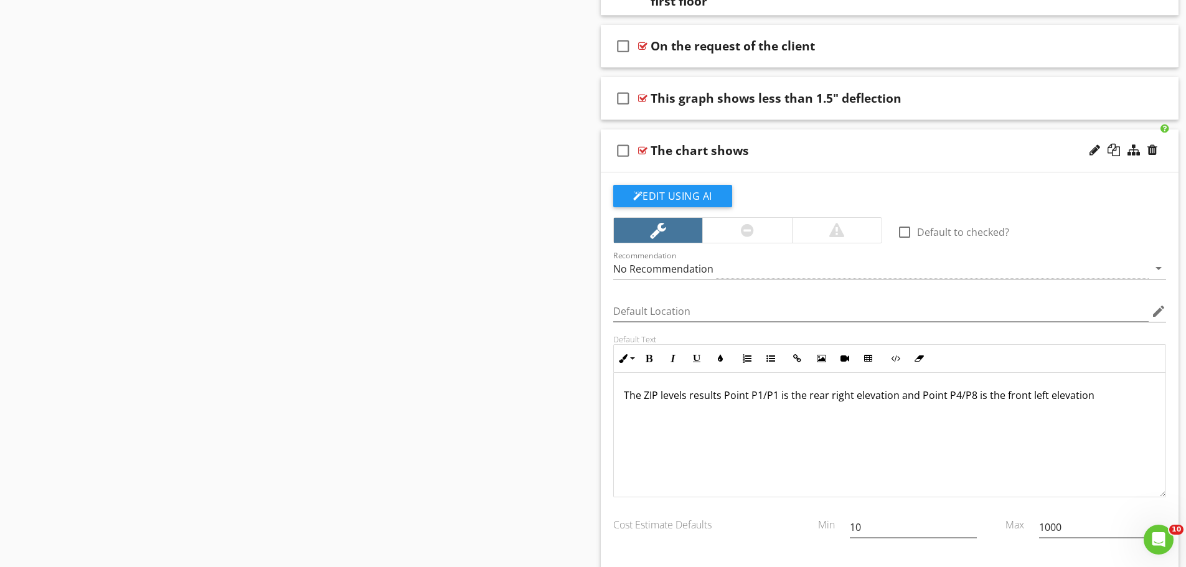
click at [641, 167] on div "check_box_outline_blank The chart shows" at bounding box center [890, 151] width 579 height 43
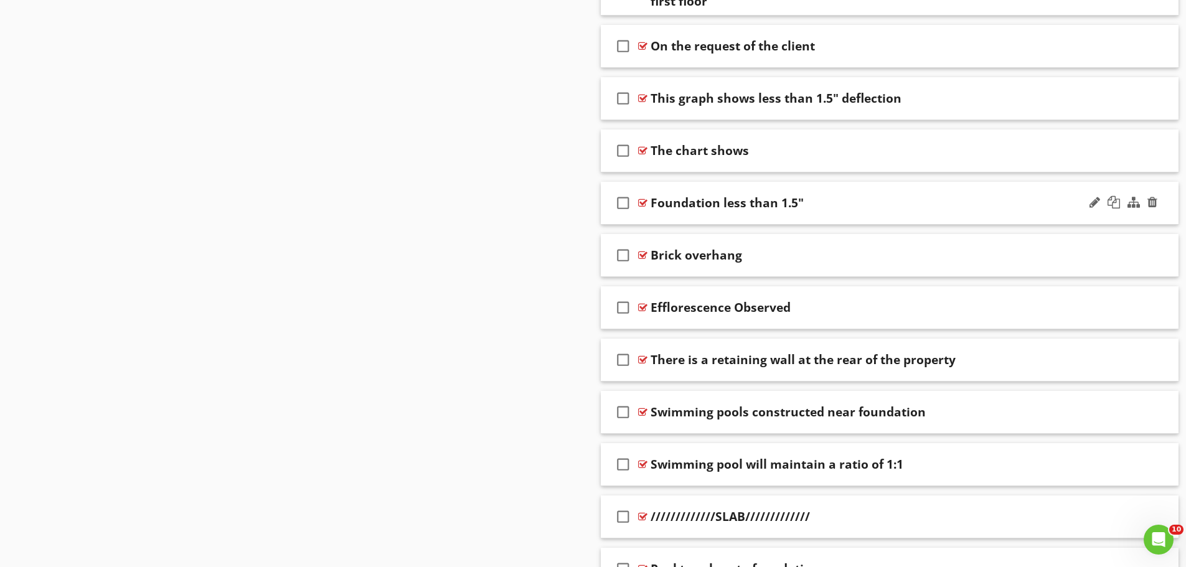
click at [673, 224] on div "check_box_outline_blank Foundation less than 1.5"" at bounding box center [890, 203] width 579 height 43
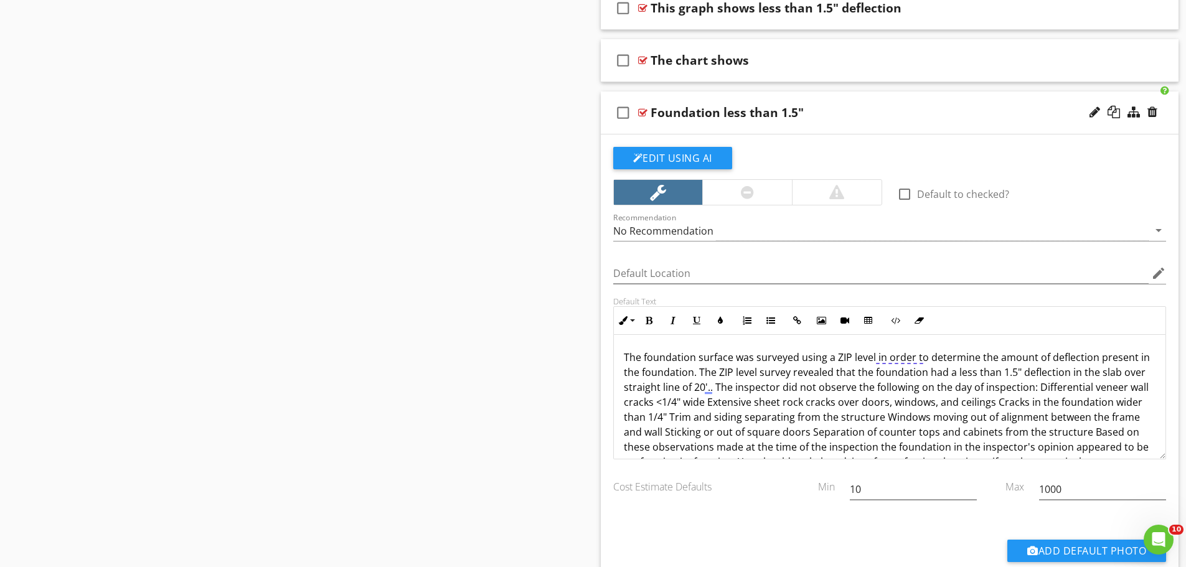
scroll to position [872, 0]
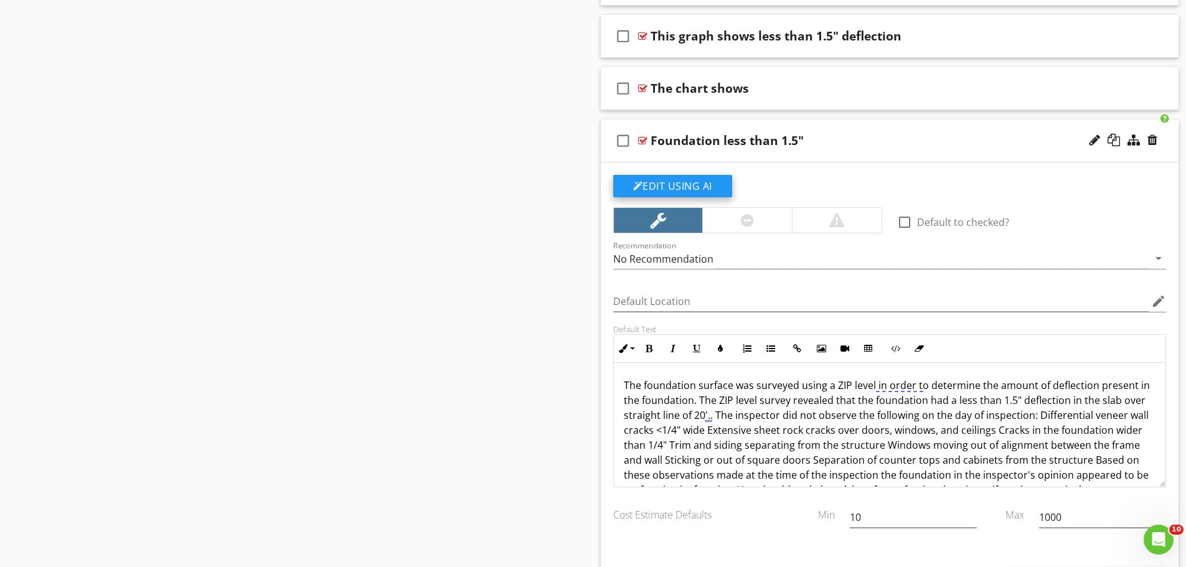
click at [710, 188] on button "Edit Using AI" at bounding box center [672, 186] width 119 height 22
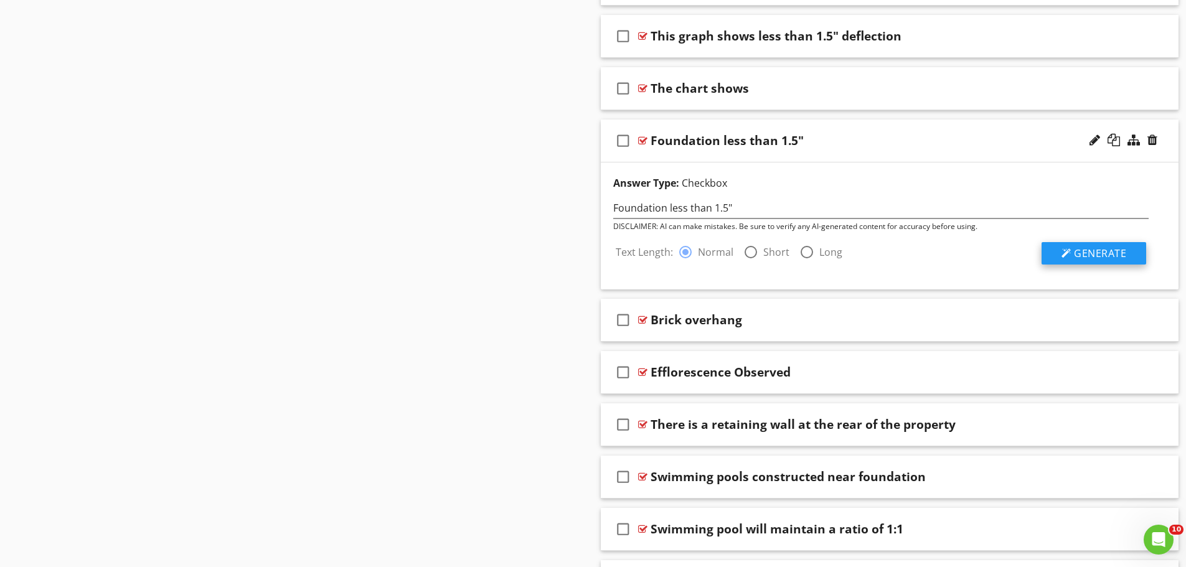
click at [1082, 252] on span "Generate" at bounding box center [1100, 254] width 52 height 14
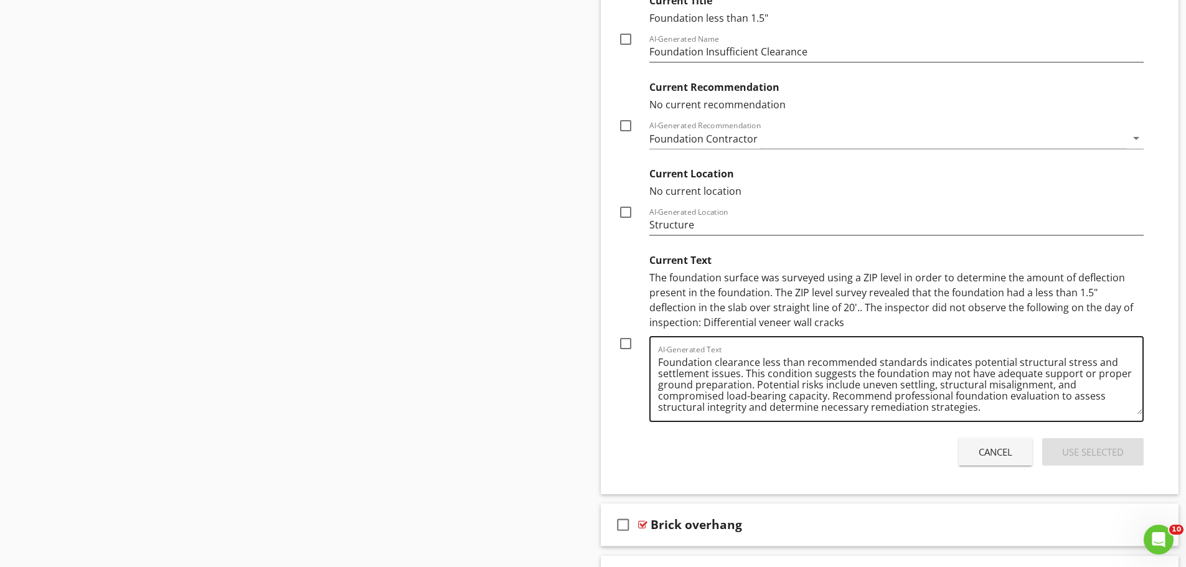
scroll to position [3, 0]
click at [998, 457] on div "Cancel" at bounding box center [996, 452] width 34 height 14
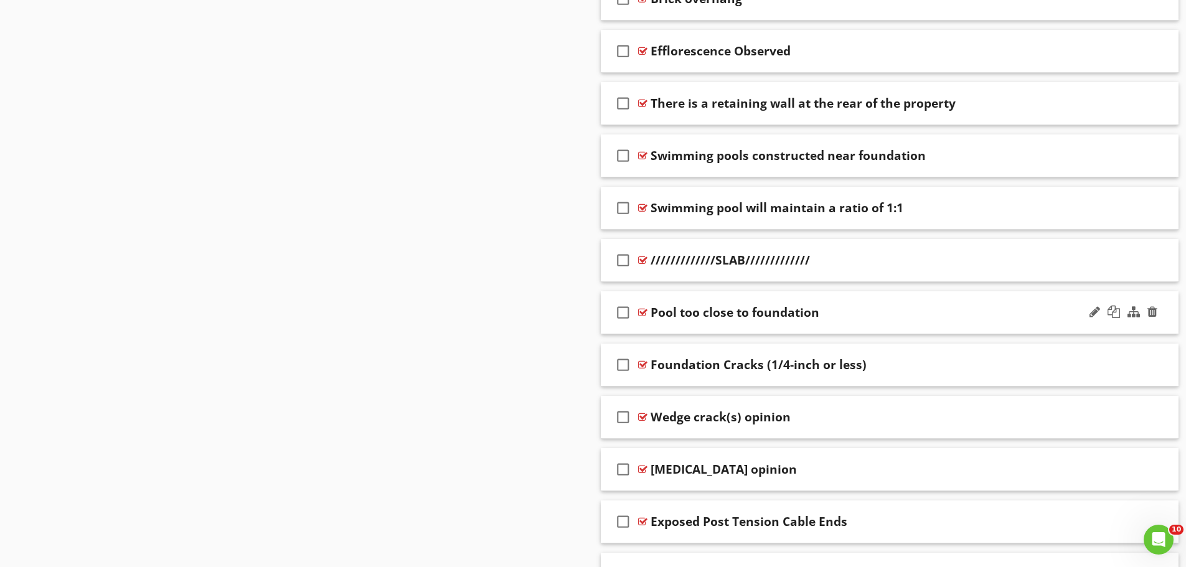
scroll to position [1557, 0]
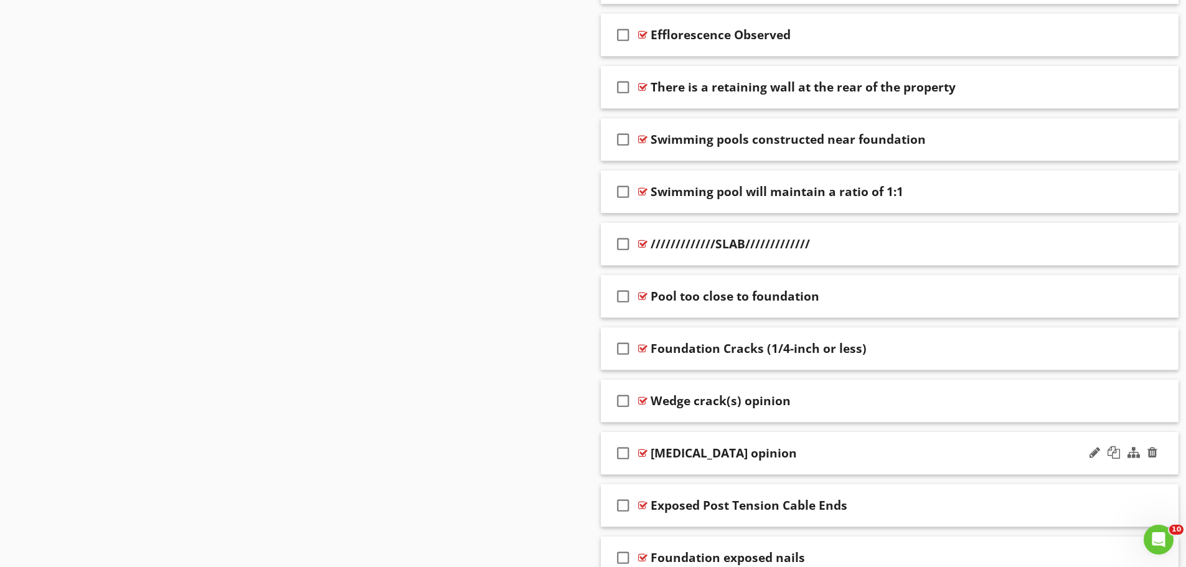
click at [681, 467] on div "check_box_outline_blank Honeycombing opinion" at bounding box center [890, 453] width 579 height 43
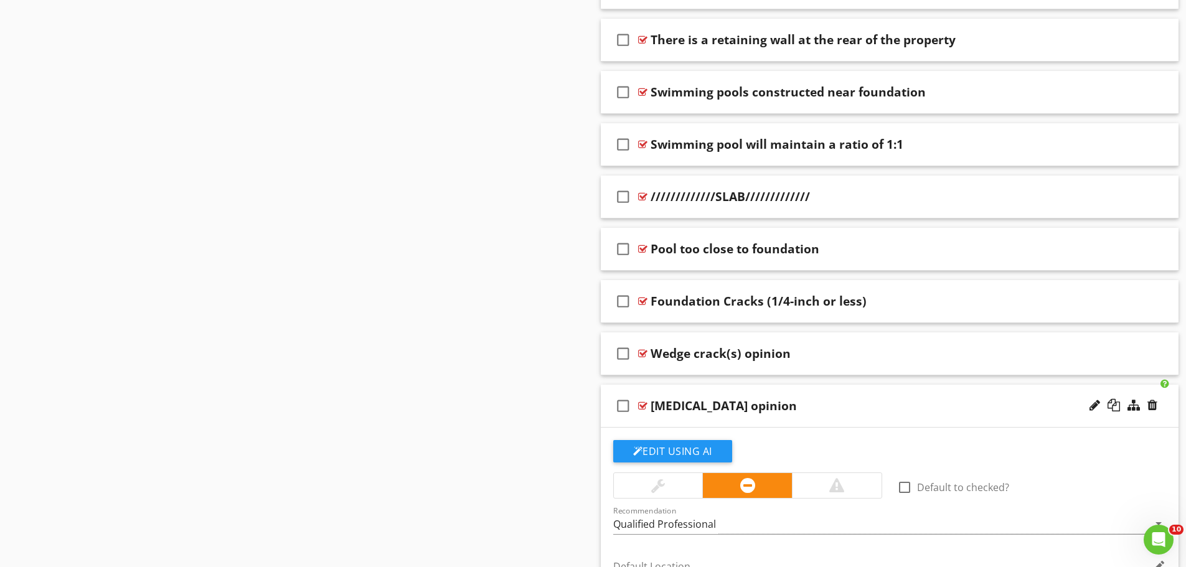
scroll to position [1806, 0]
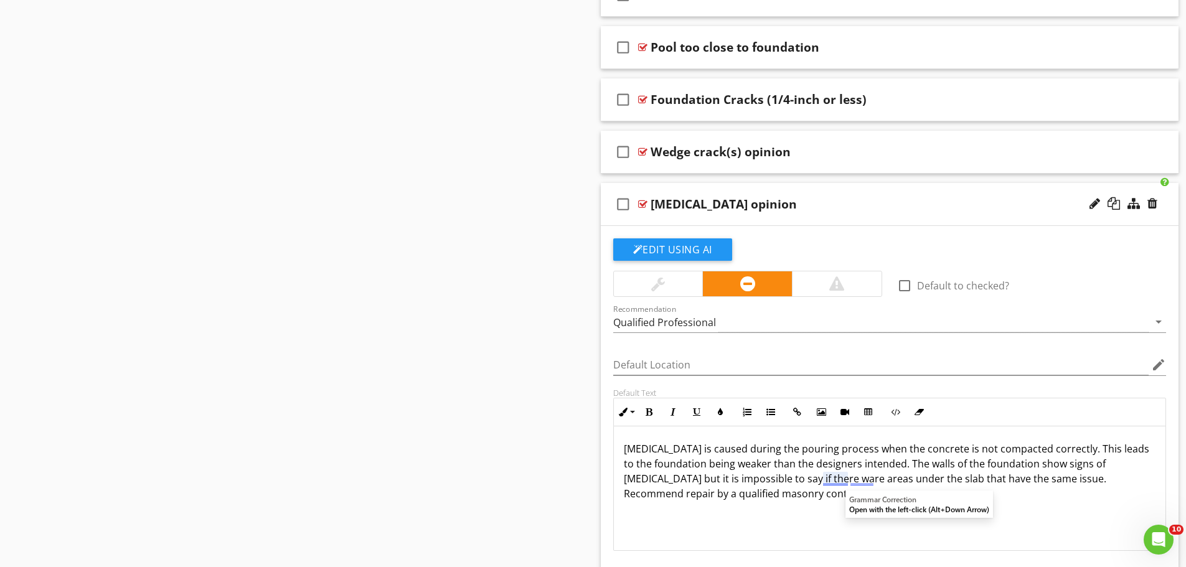
click at [842, 481] on p "Honeycombing is caused during the pouring process when the concrete is not comp…" at bounding box center [890, 472] width 533 height 60
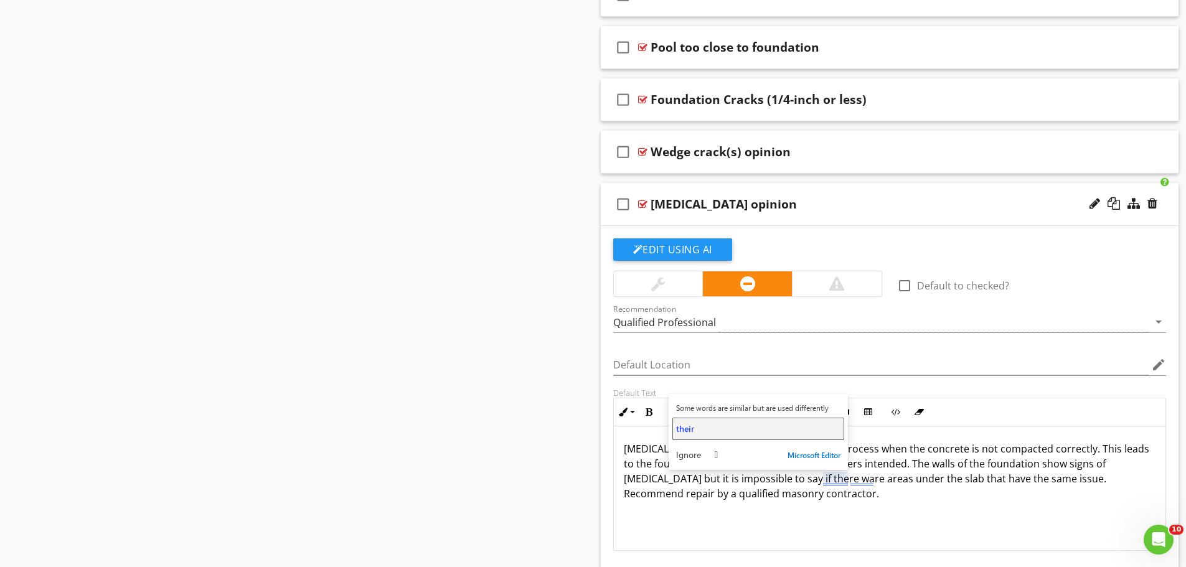
click at [684, 428] on span "their" at bounding box center [685, 429] width 18 height 12
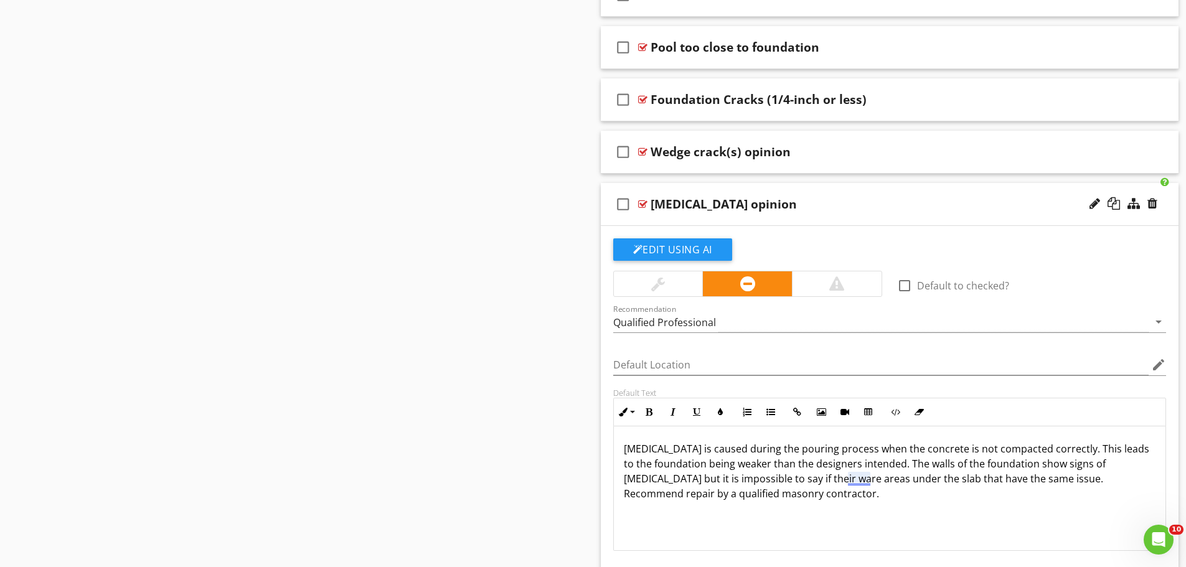
click at [858, 480] on p "Honeycombing is caused during the pouring process when the concrete is not comp…" at bounding box center [890, 472] width 533 height 60
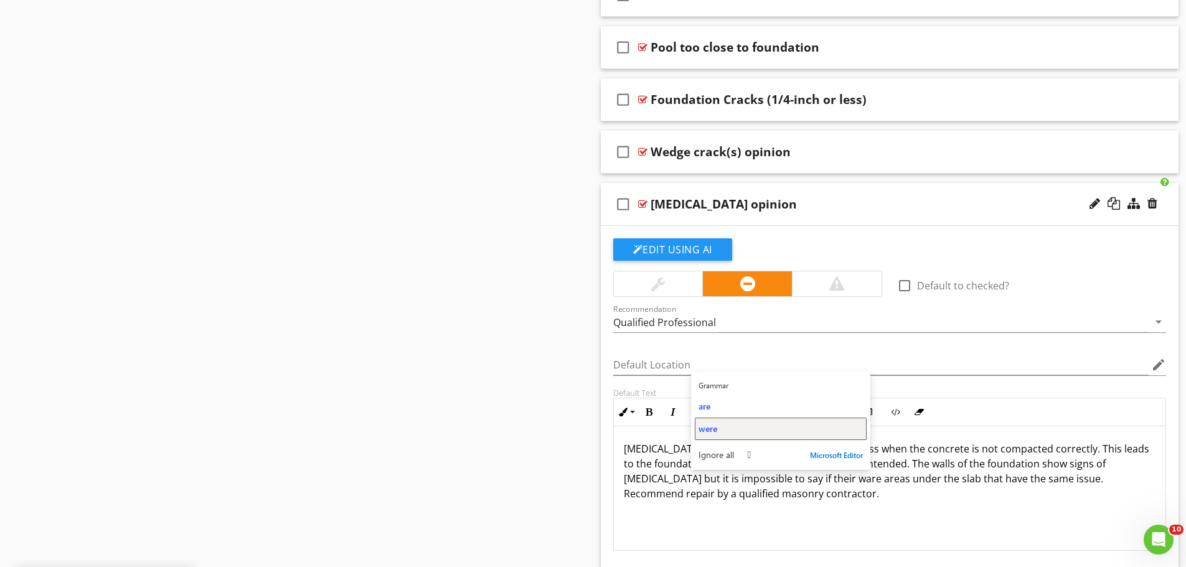
click at [716, 432] on span "were" at bounding box center [708, 429] width 19 height 12
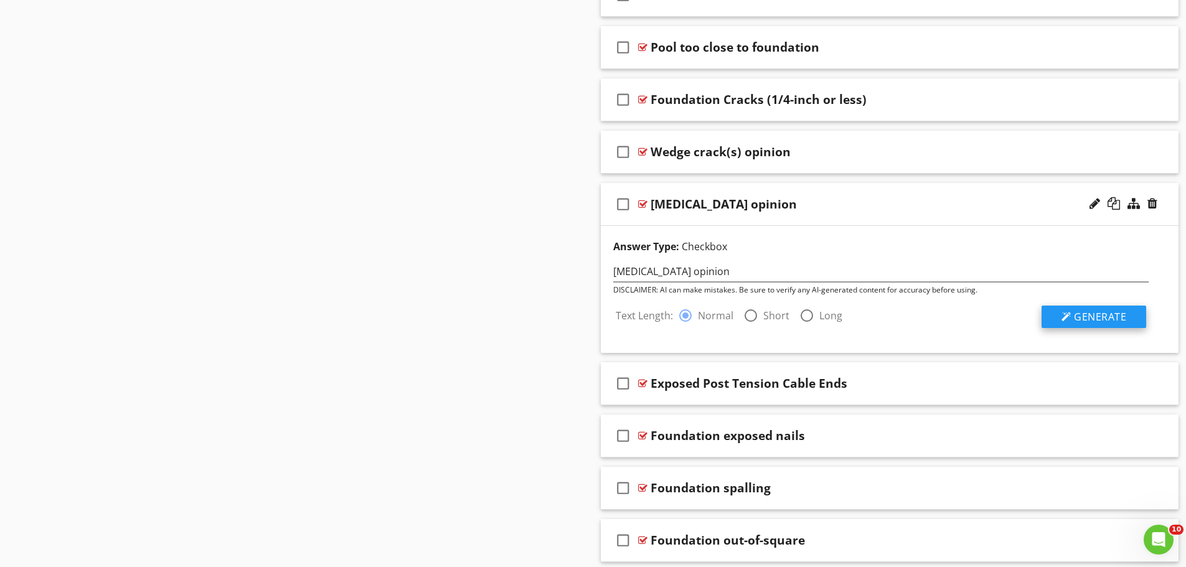
click at [1094, 320] on span "Generate" at bounding box center [1100, 317] width 52 height 14
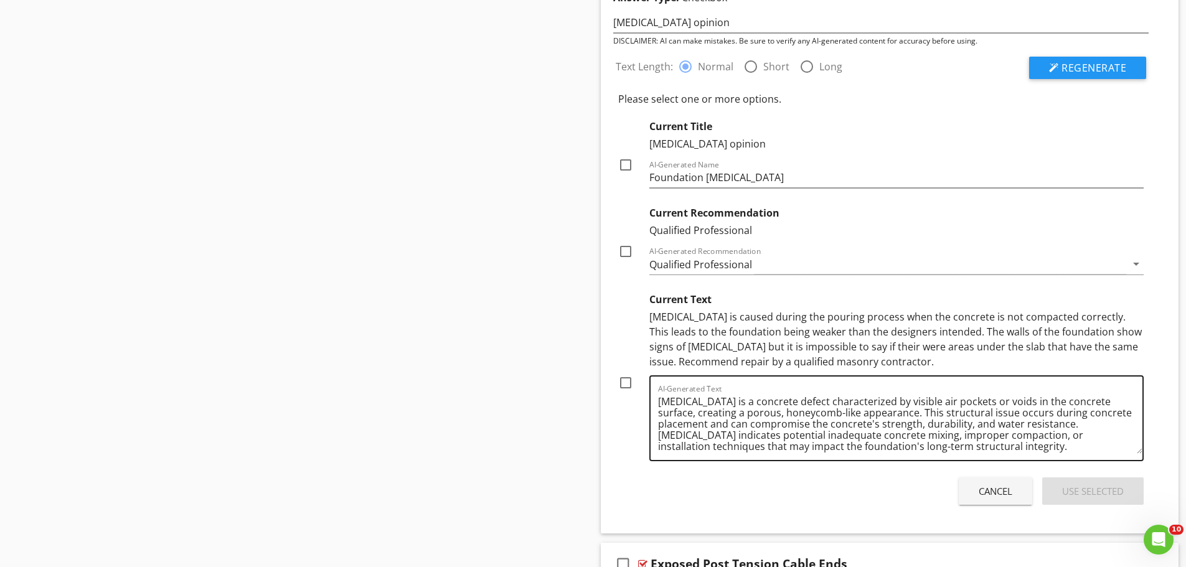
scroll to position [3, 0]
click at [626, 164] on div at bounding box center [625, 164] width 21 height 21
checkbox input "true"
click at [626, 382] on div at bounding box center [625, 382] width 21 height 21
checkbox input "true"
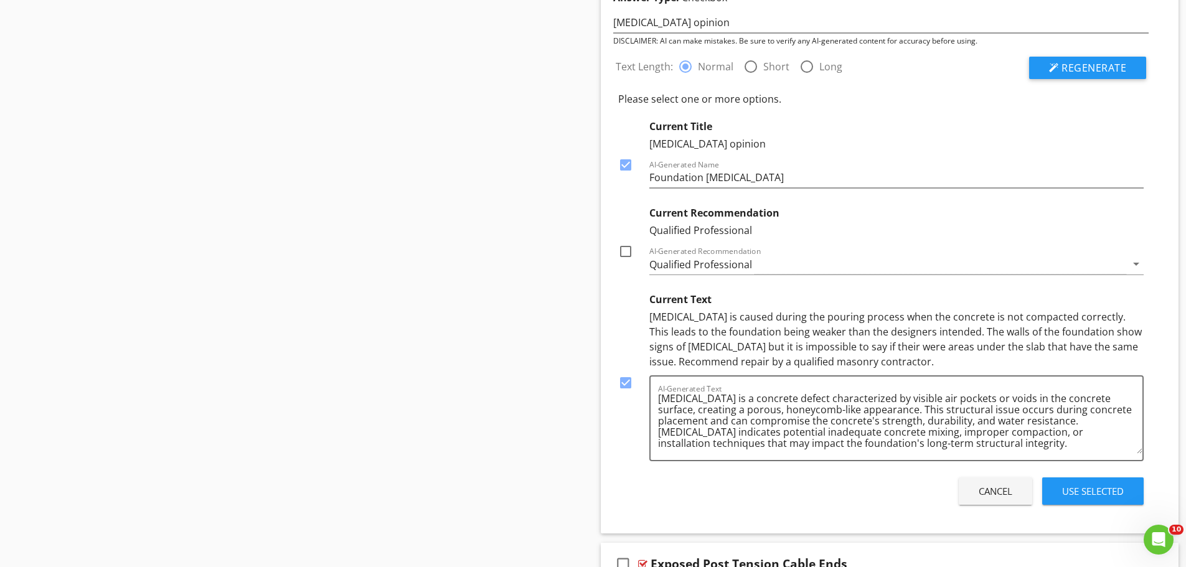
click at [1090, 494] on div "Use Selected" at bounding box center [1094, 492] width 62 height 14
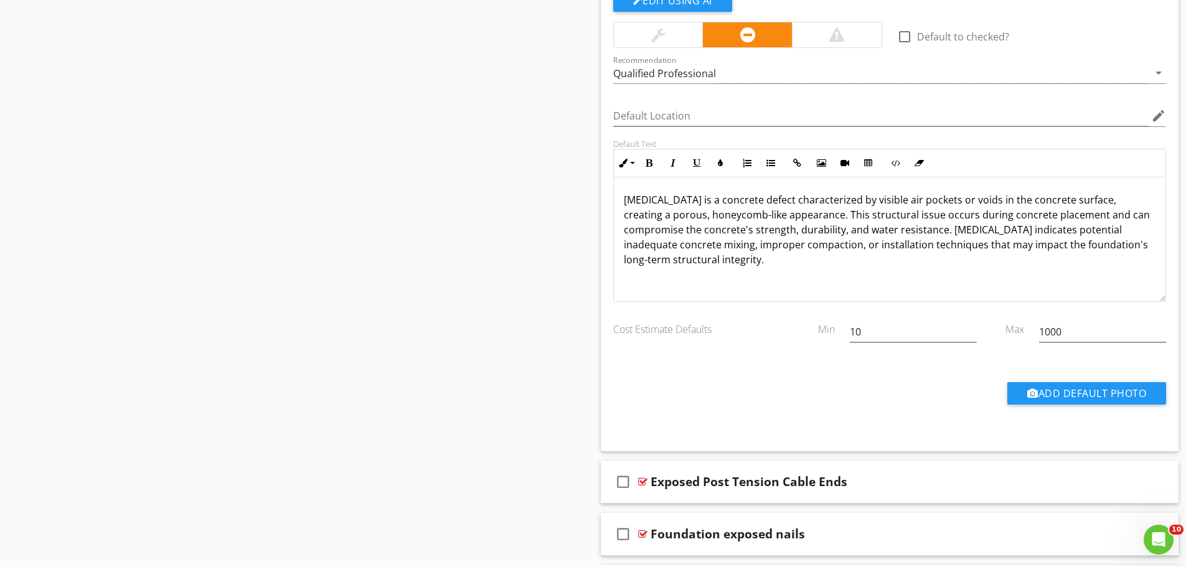
click at [777, 256] on p "Honeycombing is a concrete defect characterized by visible air pockets or voids…" at bounding box center [890, 229] width 533 height 75
click at [961, 258] on p "Honeycombing is a concrete defect characterized by visible air pockets or voids…" at bounding box center [890, 229] width 533 height 75
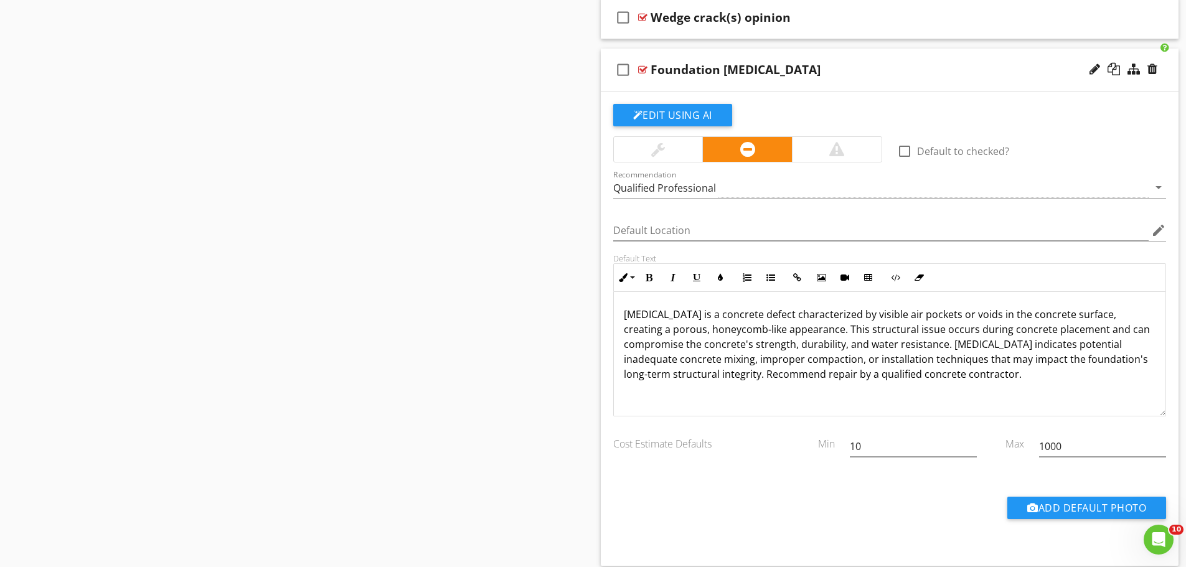
scroll to position [1931, 0]
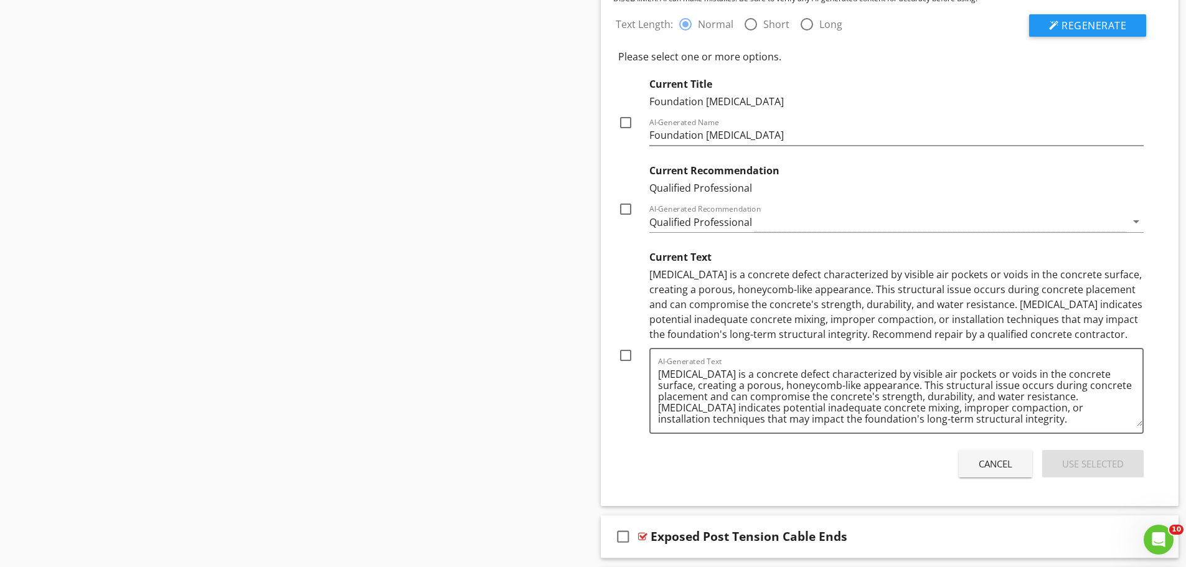
scroll to position [2118, 0]
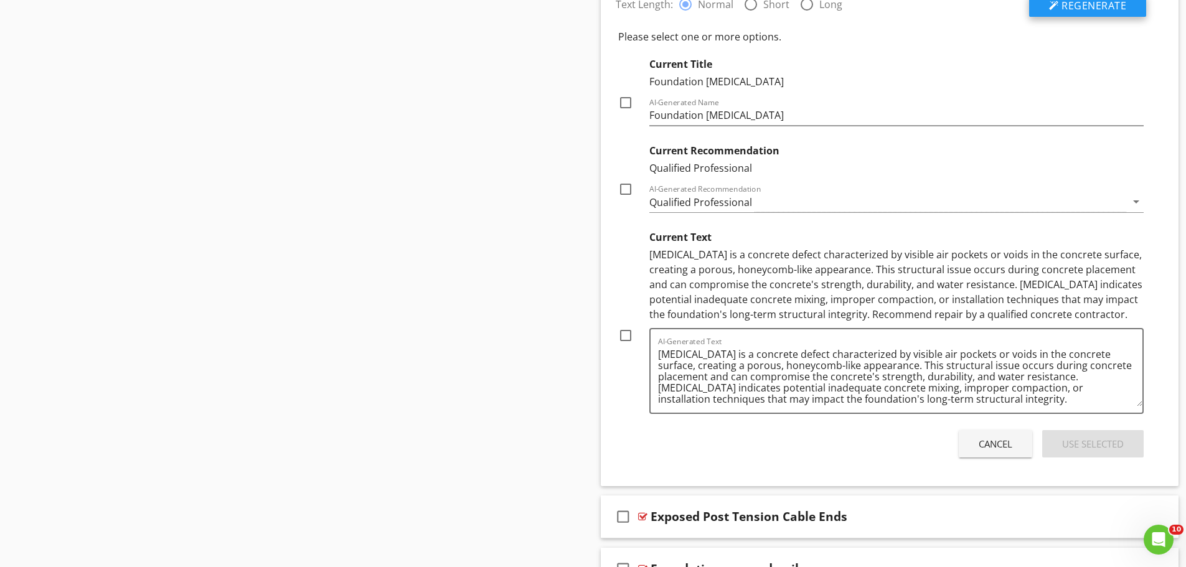
click at [1087, 9] on span "Regenerate" at bounding box center [1094, 6] width 65 height 14
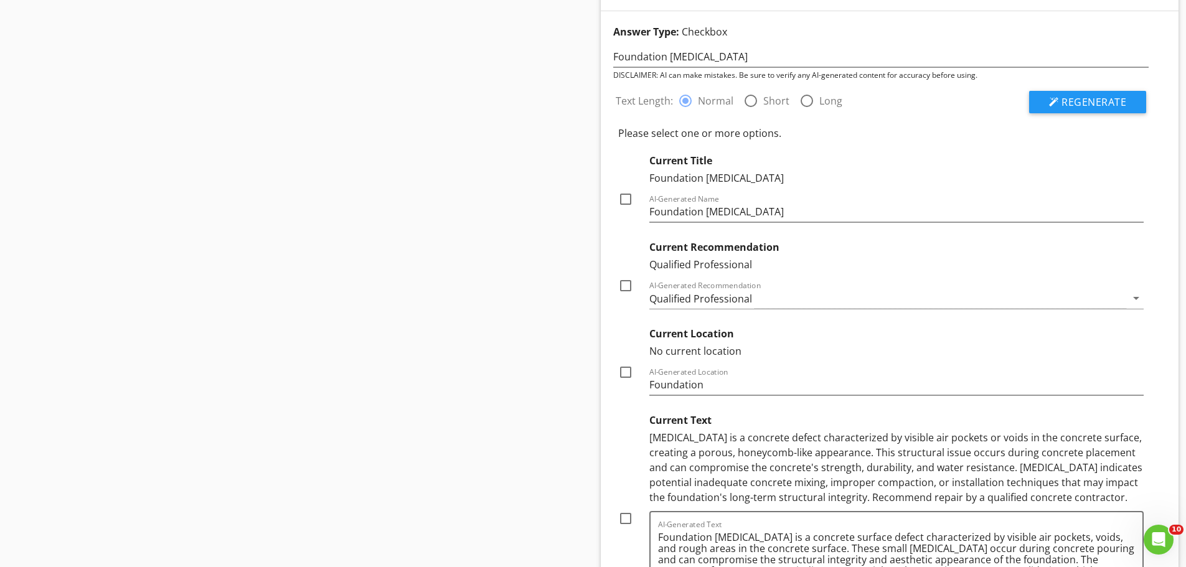
scroll to position [1993, 0]
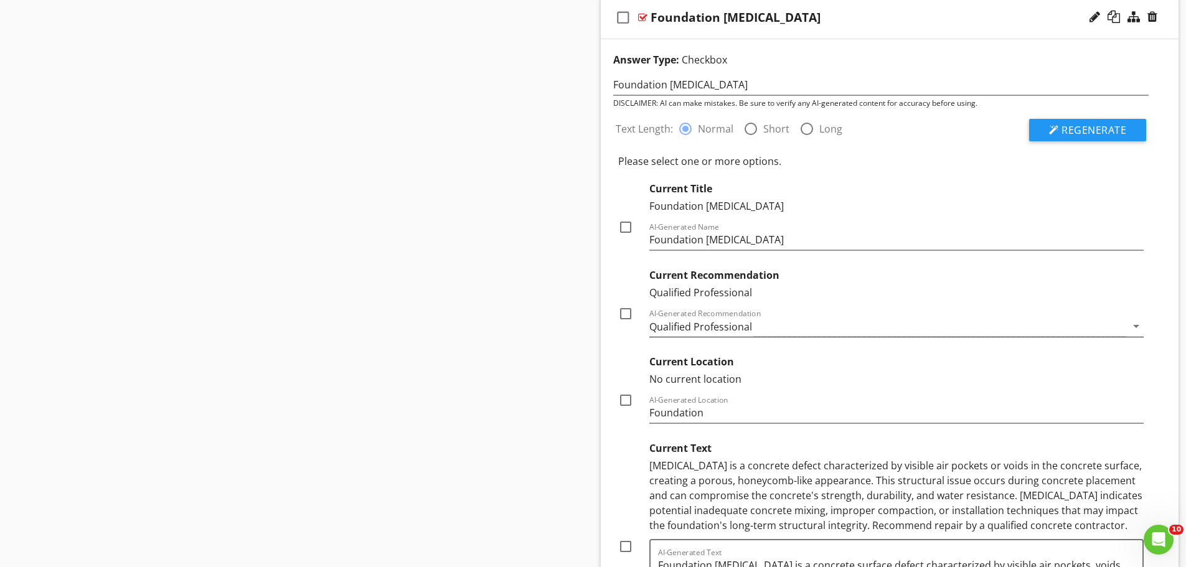
click at [1137, 326] on icon "arrow_drop_down" at bounding box center [1136, 326] width 15 height 15
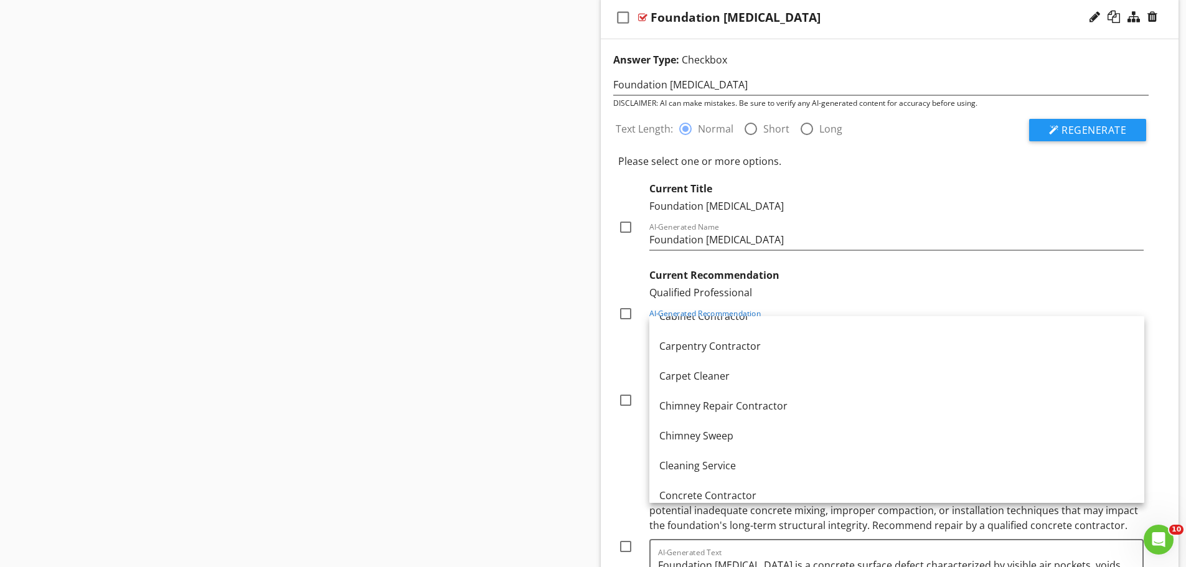
scroll to position [125, 0]
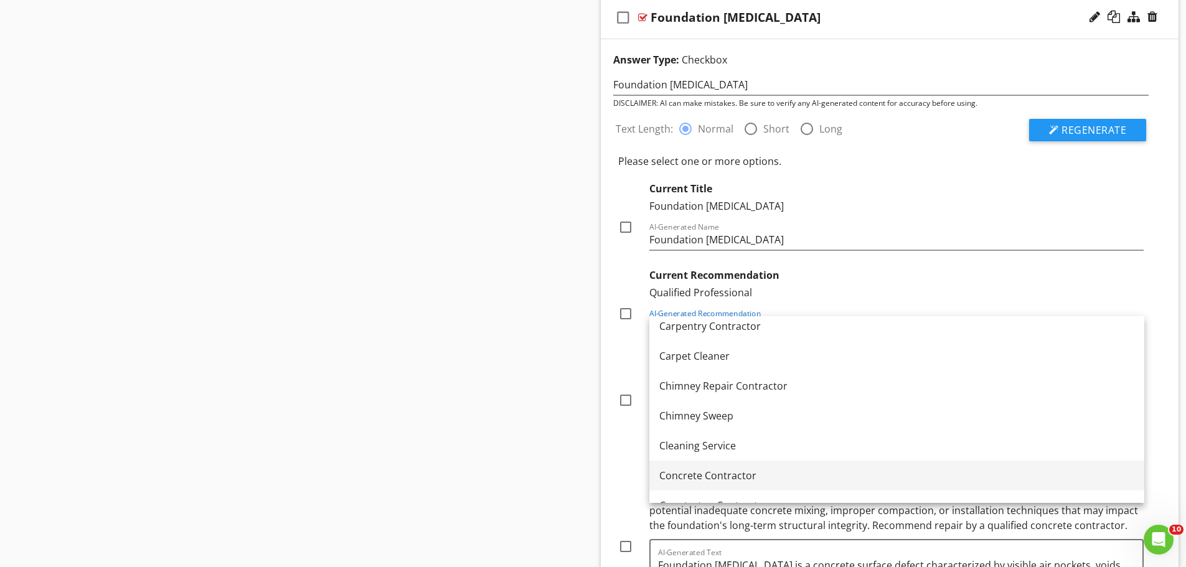
click at [707, 473] on div "Concrete Contractor" at bounding box center [897, 475] width 475 height 15
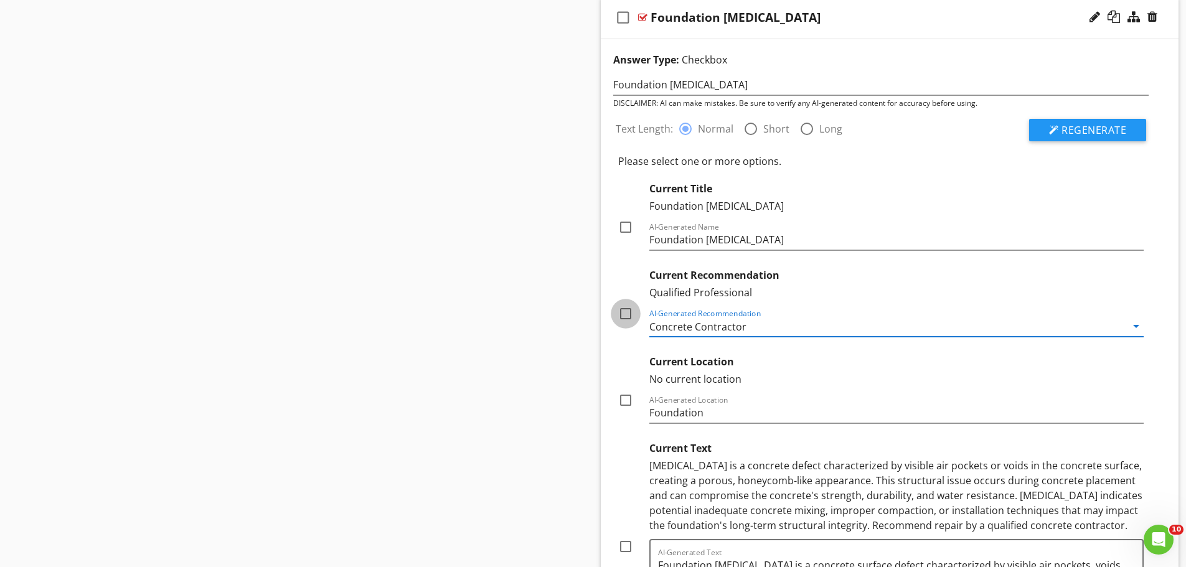
click at [631, 315] on div at bounding box center [625, 313] width 21 height 21
checkbox input "true"
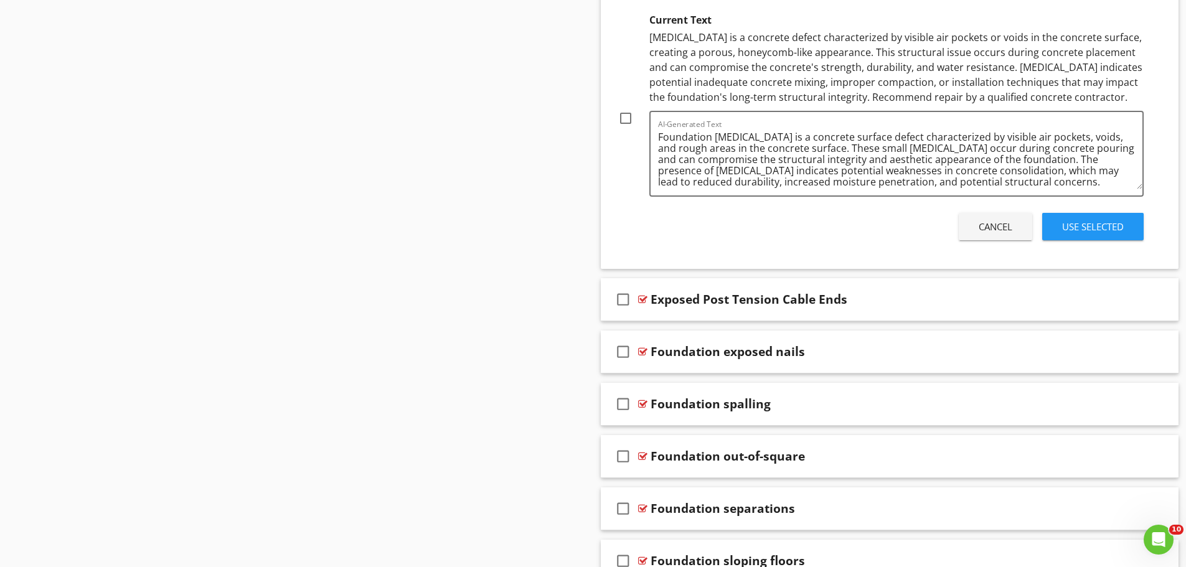
scroll to position [2429, 0]
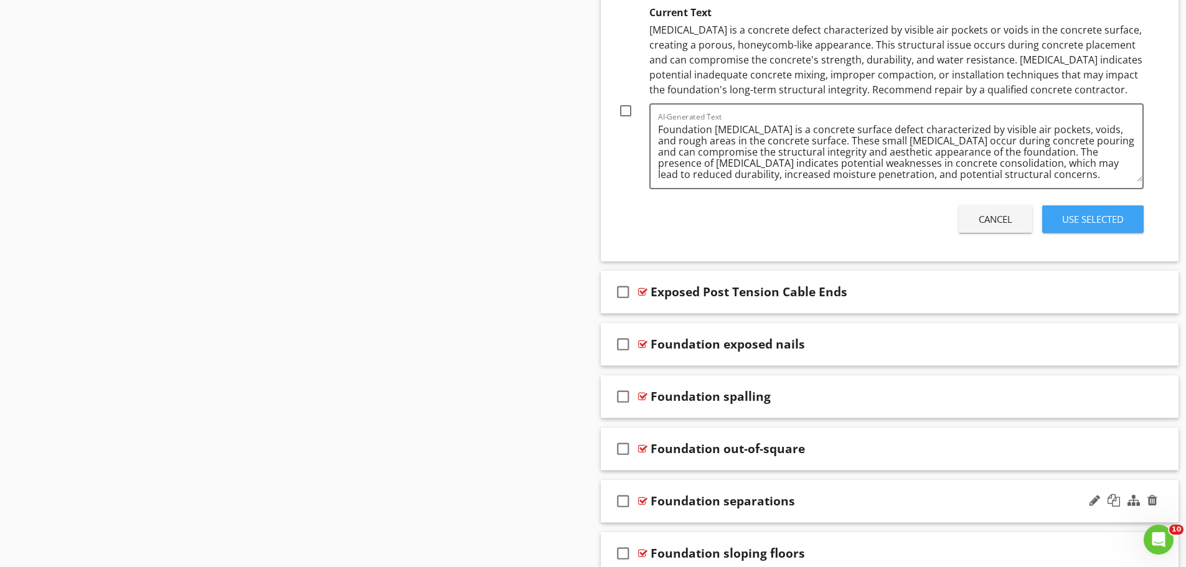
click at [1089, 220] on div "Use Selected" at bounding box center [1094, 219] width 62 height 14
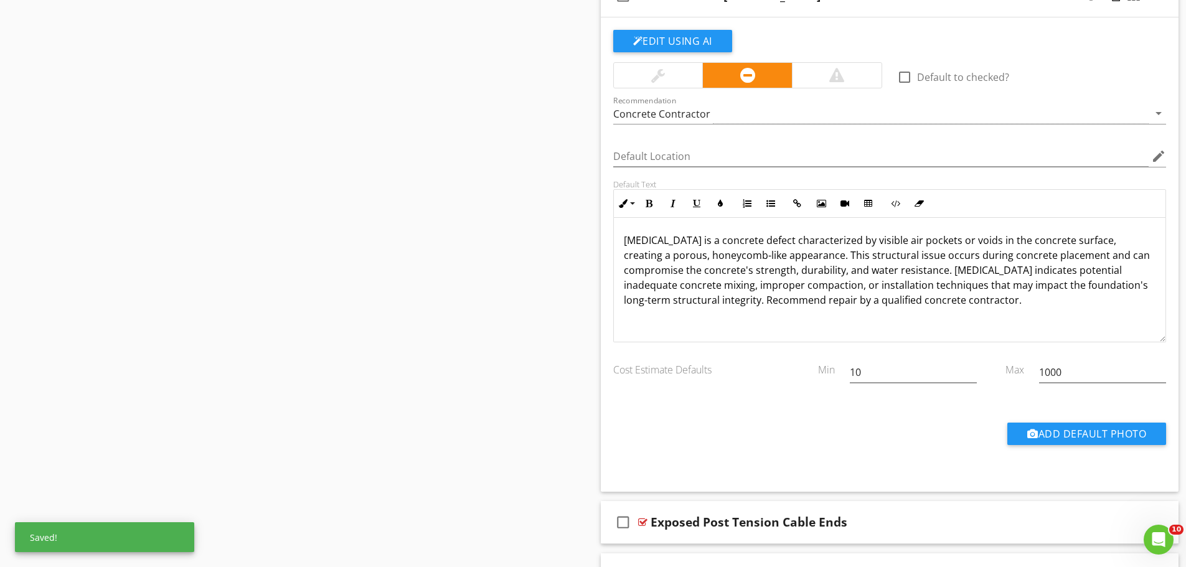
scroll to position [2008, 0]
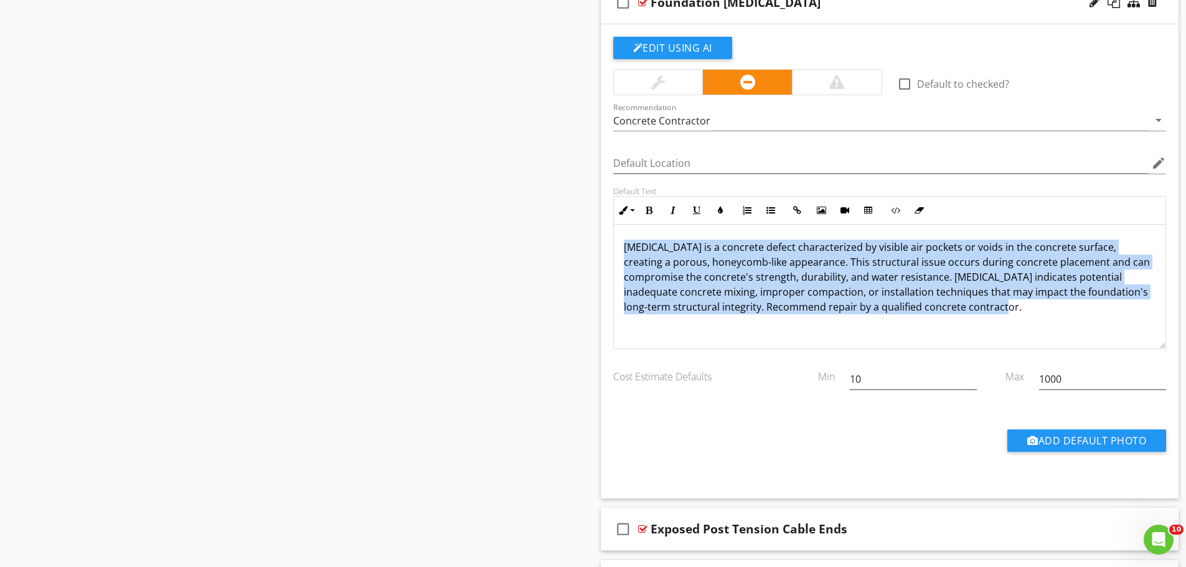
drag, startPoint x: 1031, startPoint y: 305, endPoint x: 623, endPoint y: 247, distance: 412.0
click at [623, 247] on div "Honeycombing is a concrete defect characterized by visible air pockets or voids…" at bounding box center [890, 287] width 552 height 125
copy p "Honeycombing is a concrete defect characterized by visible air pockets or voids…"
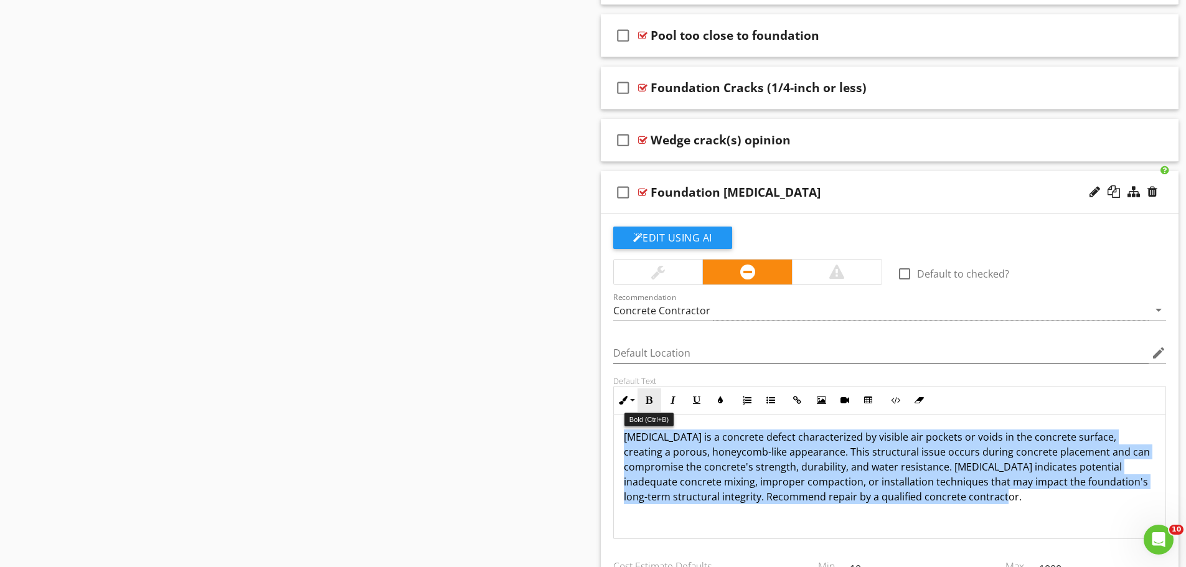
scroll to position [1759, 0]
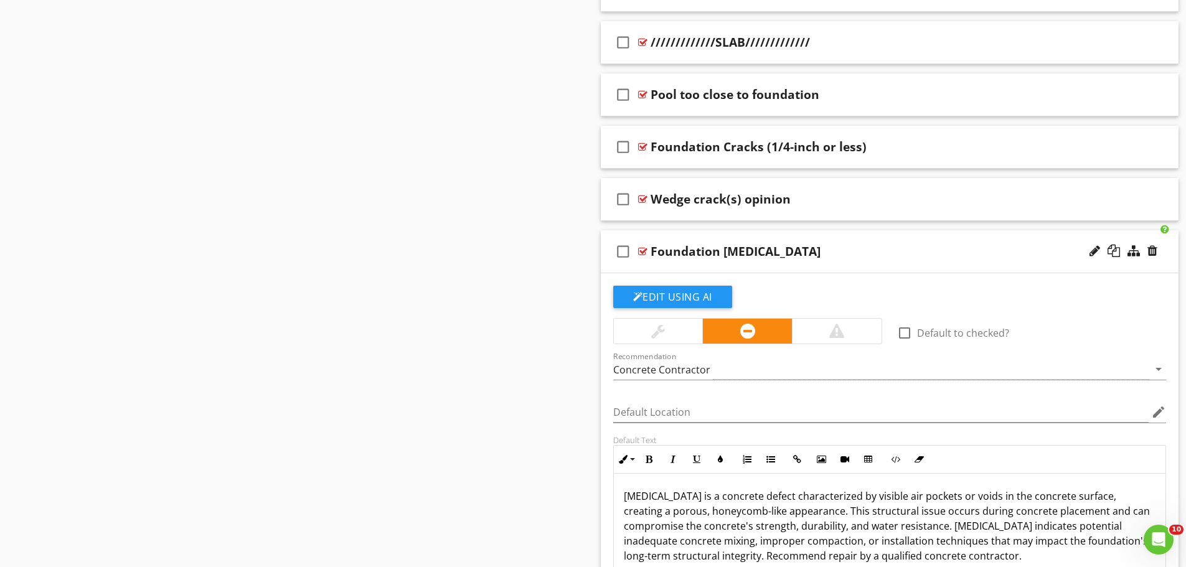
click at [688, 265] on div "check_box_outline_blank Foundation Honeycombing" at bounding box center [890, 251] width 579 height 43
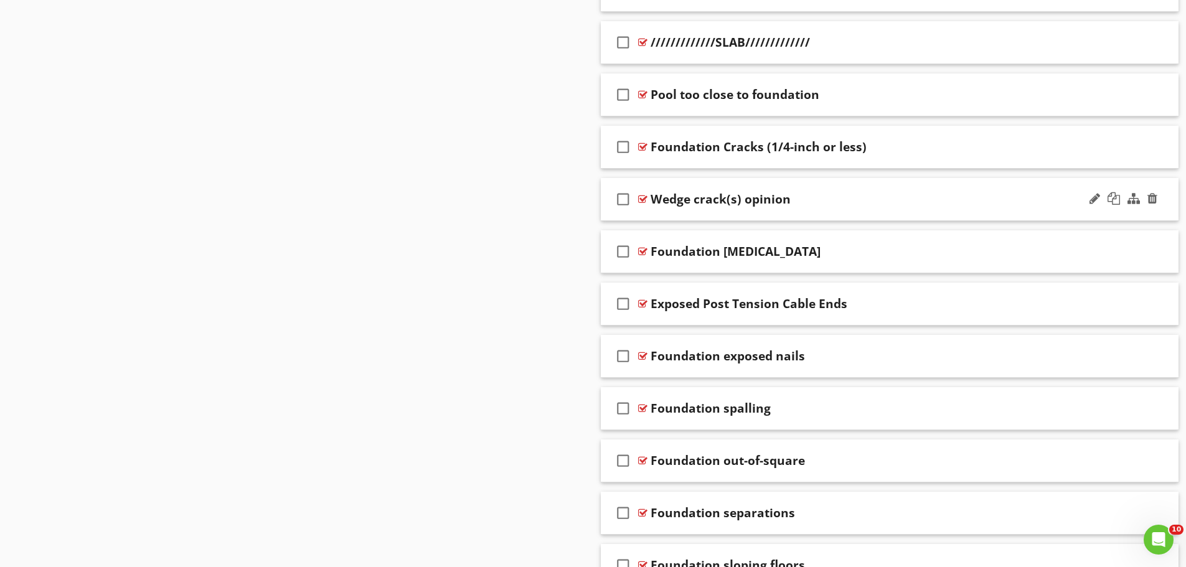
click at [678, 211] on div "check_box_outline_blank Wedge crack(s) opinion" at bounding box center [890, 199] width 579 height 43
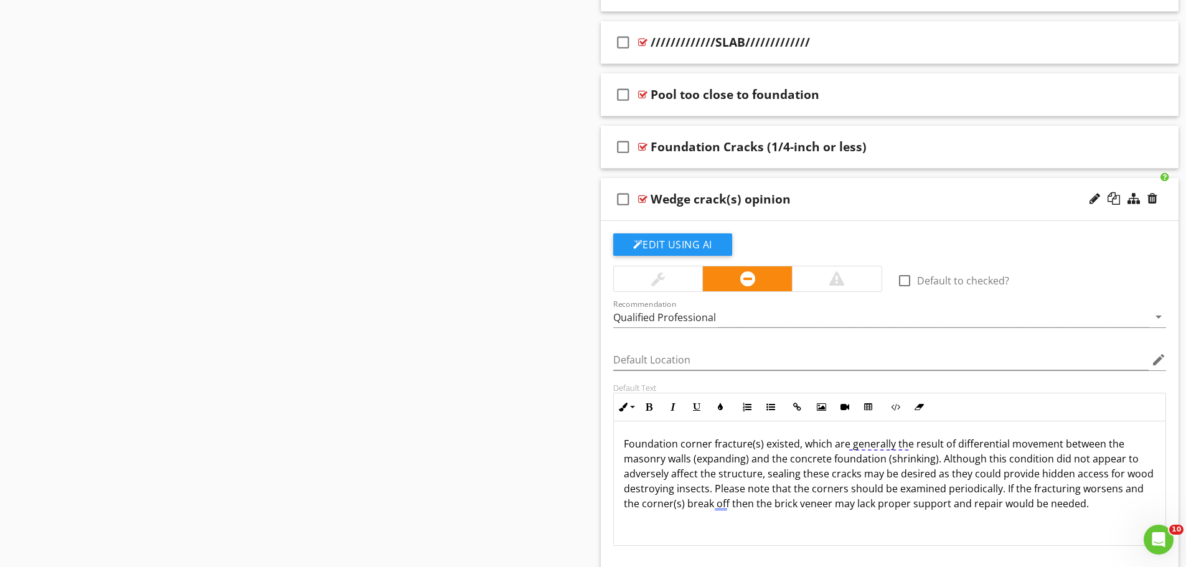
scroll to position [1, 0]
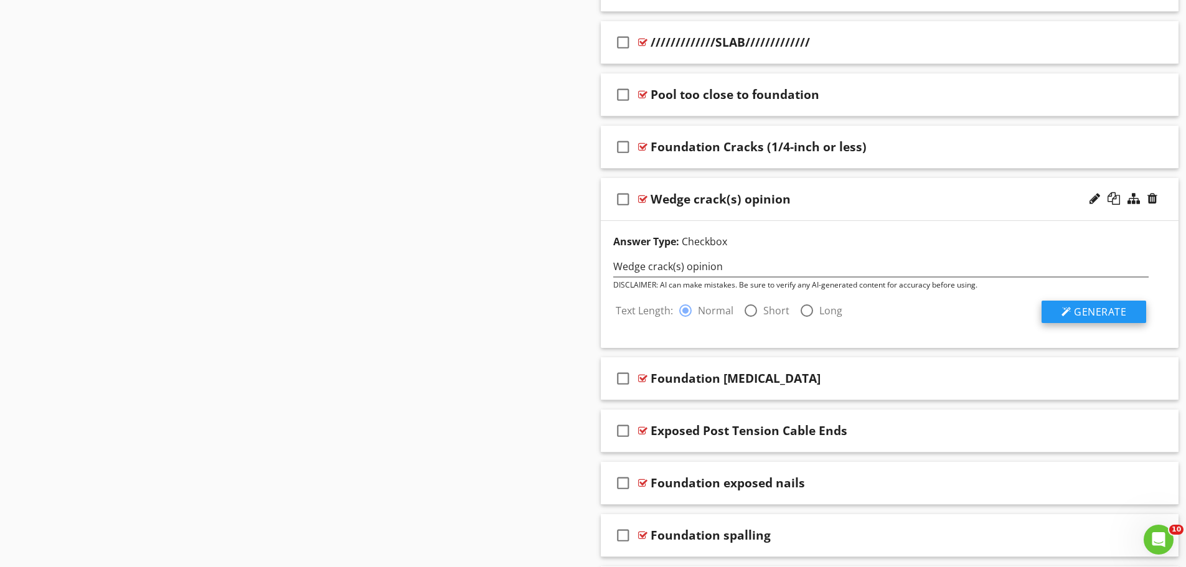
click at [1084, 316] on span "Generate" at bounding box center [1100, 312] width 52 height 14
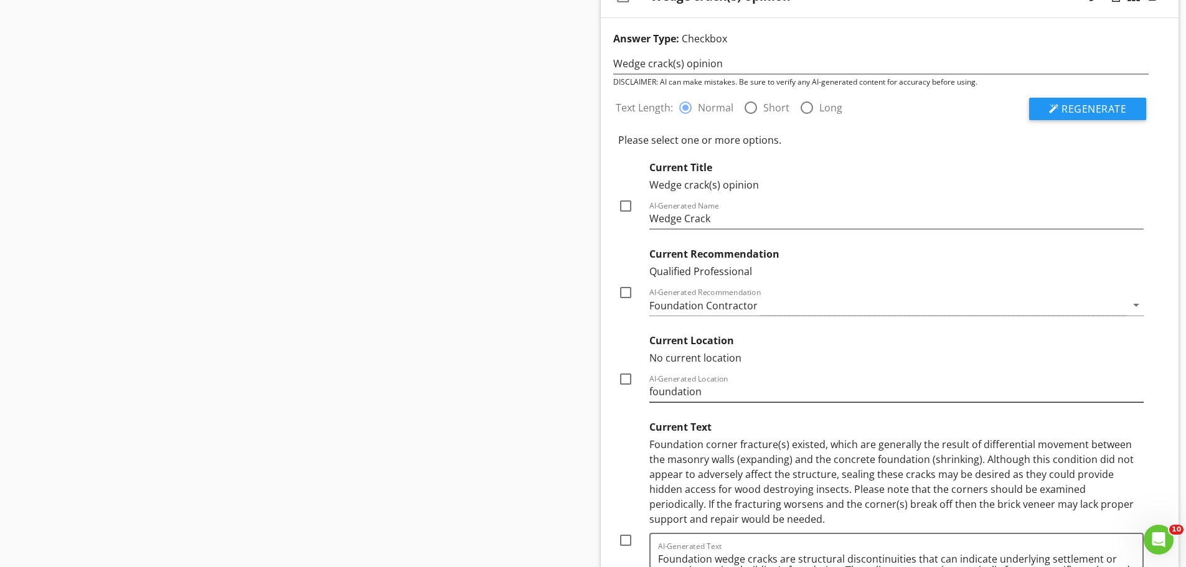
scroll to position [1883, 0]
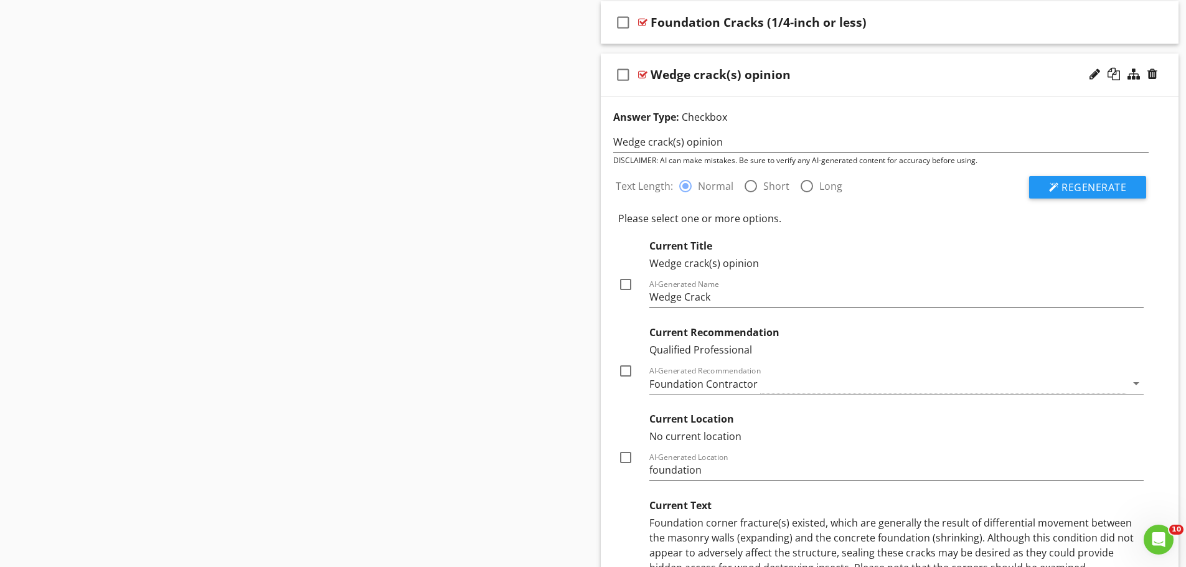
click at [628, 286] on div at bounding box center [625, 284] width 21 height 21
checkbox input "true"
click at [626, 369] on div at bounding box center [625, 371] width 21 height 21
checkbox input "true"
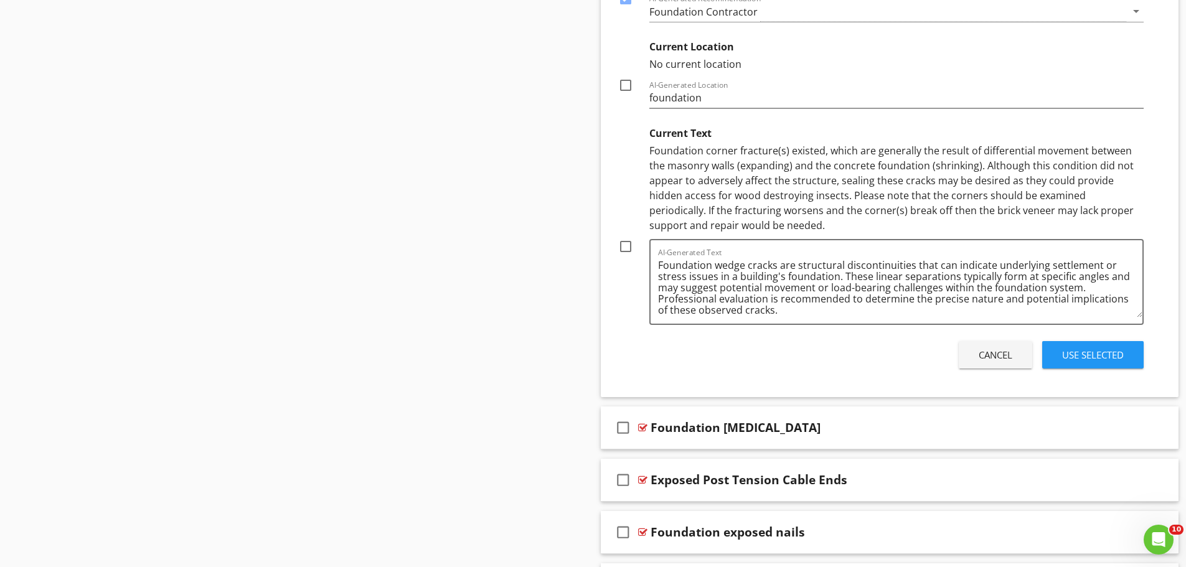
scroll to position [2257, 0]
click at [1076, 354] on div "Use Selected" at bounding box center [1094, 354] width 62 height 14
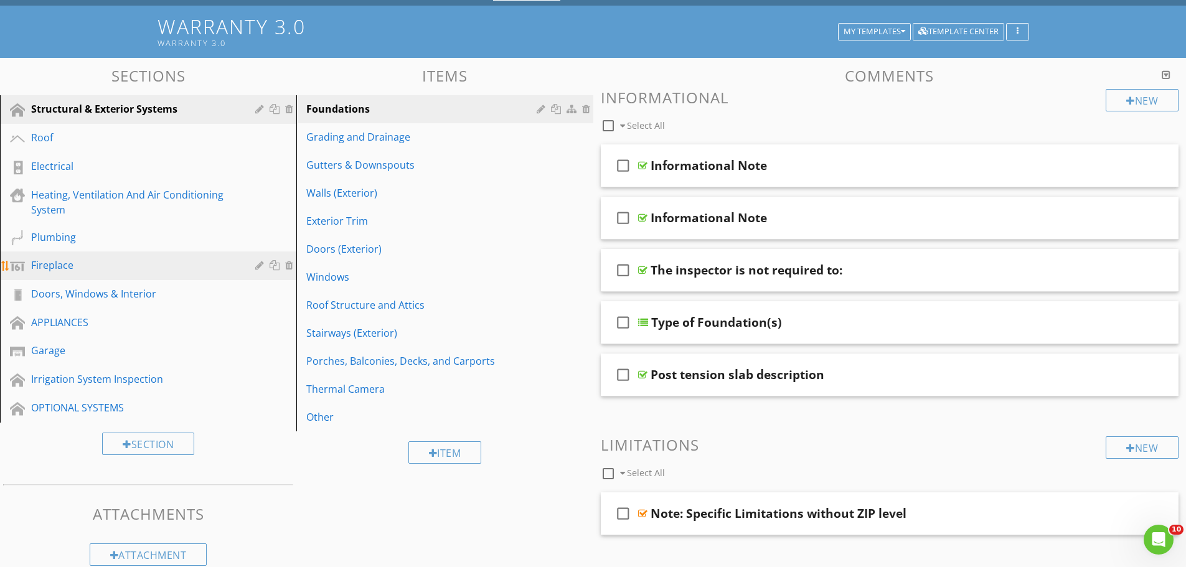
scroll to position [77, 0]
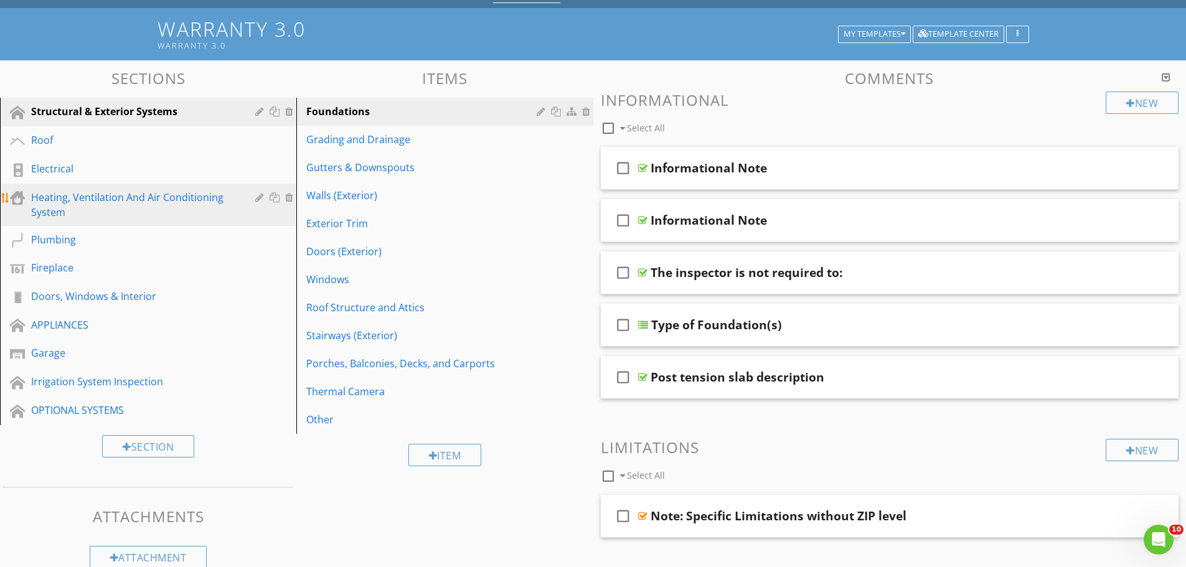
click at [71, 201] on div "Heating, Ventilation And Air Conditioning System" at bounding box center [134, 205] width 206 height 30
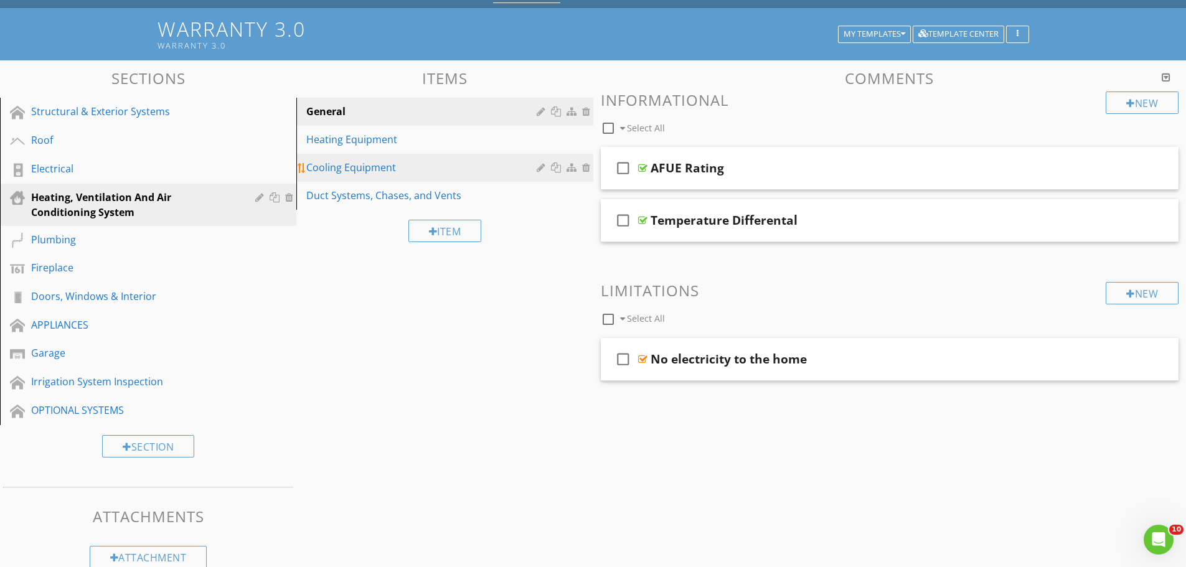
click at [335, 163] on div "Cooling Equipment" at bounding box center [423, 167] width 234 height 15
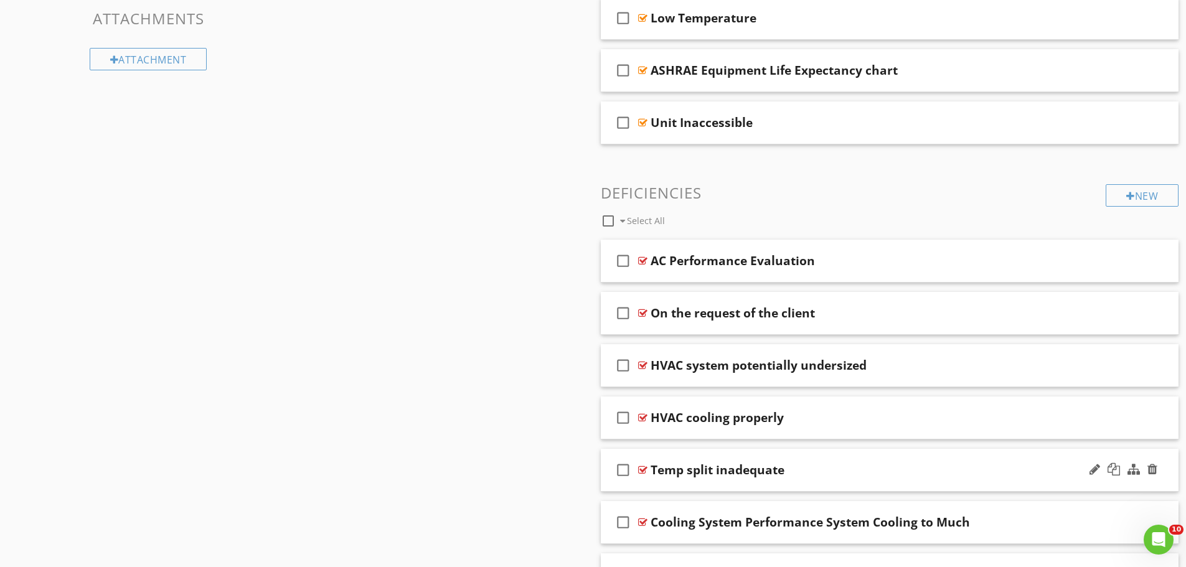
scroll to position [638, 0]
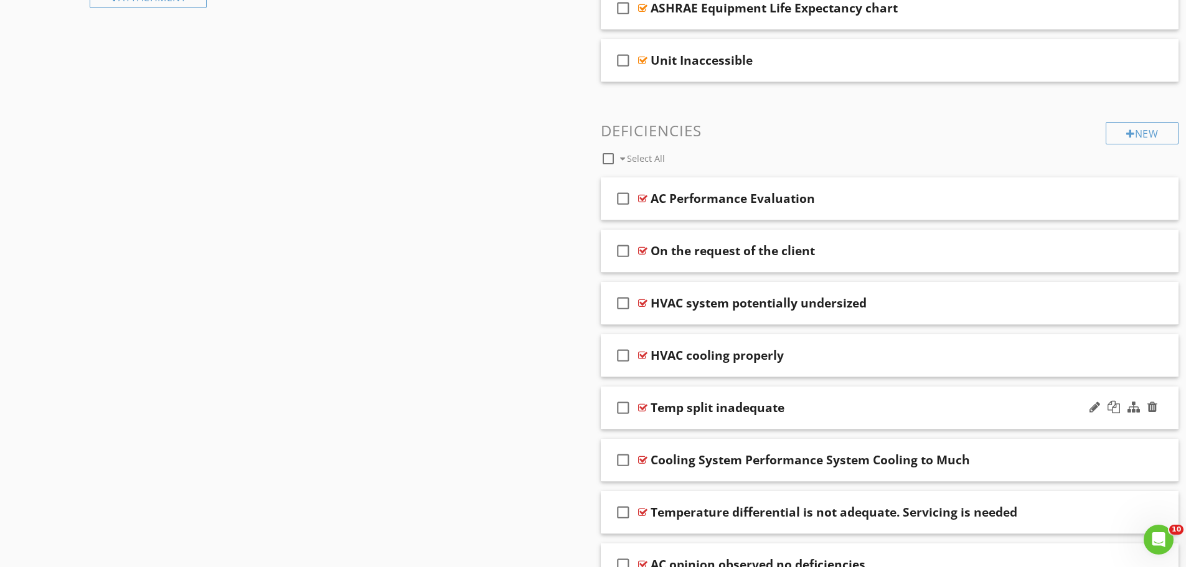
click at [742, 421] on div "check_box_outline_blank Temp split inadequate" at bounding box center [890, 408] width 579 height 43
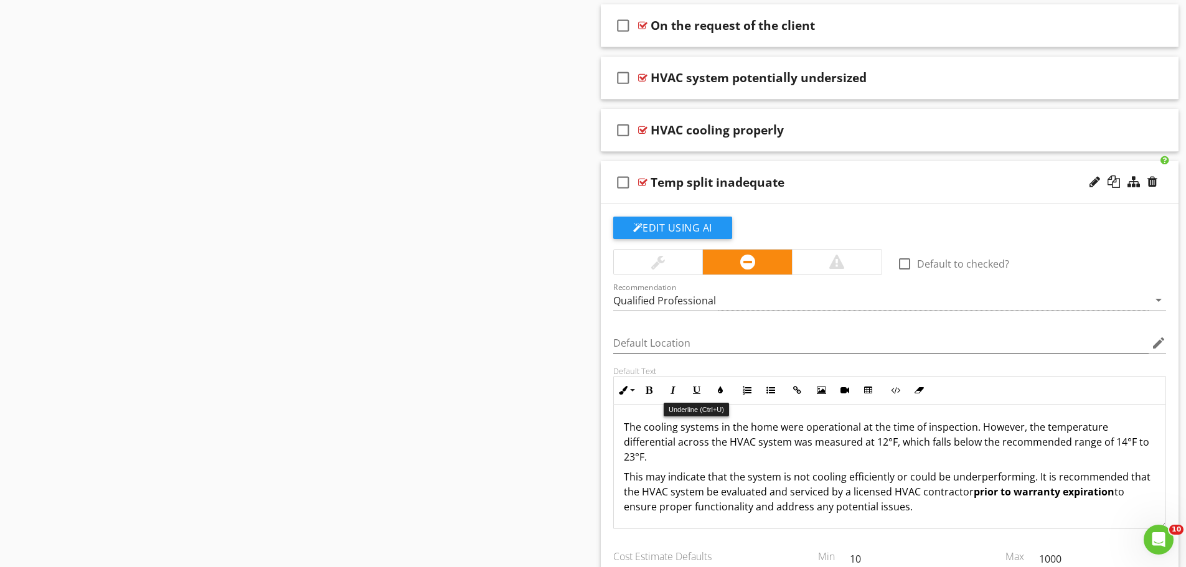
scroll to position [887, 0]
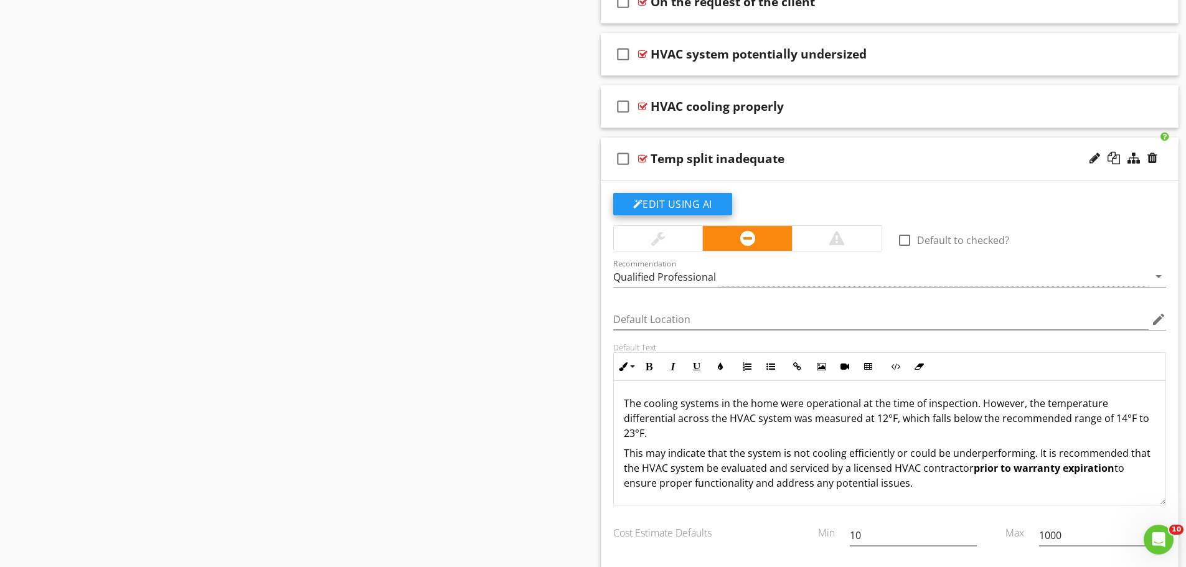
click at [669, 200] on button "Edit Using AI" at bounding box center [672, 204] width 119 height 22
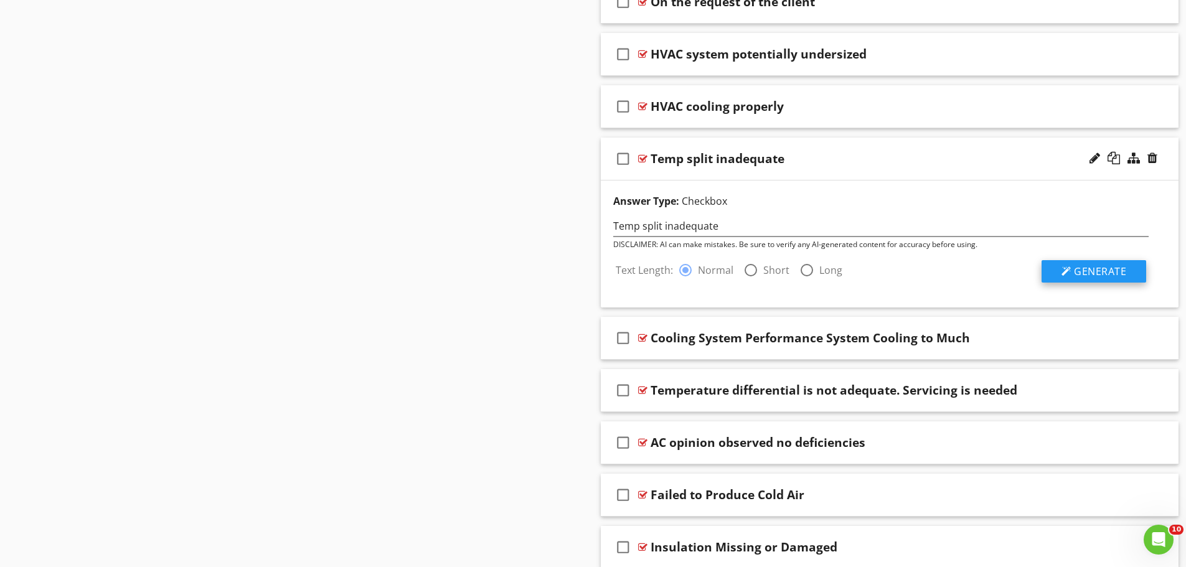
click at [1087, 271] on span "Generate" at bounding box center [1100, 272] width 52 height 14
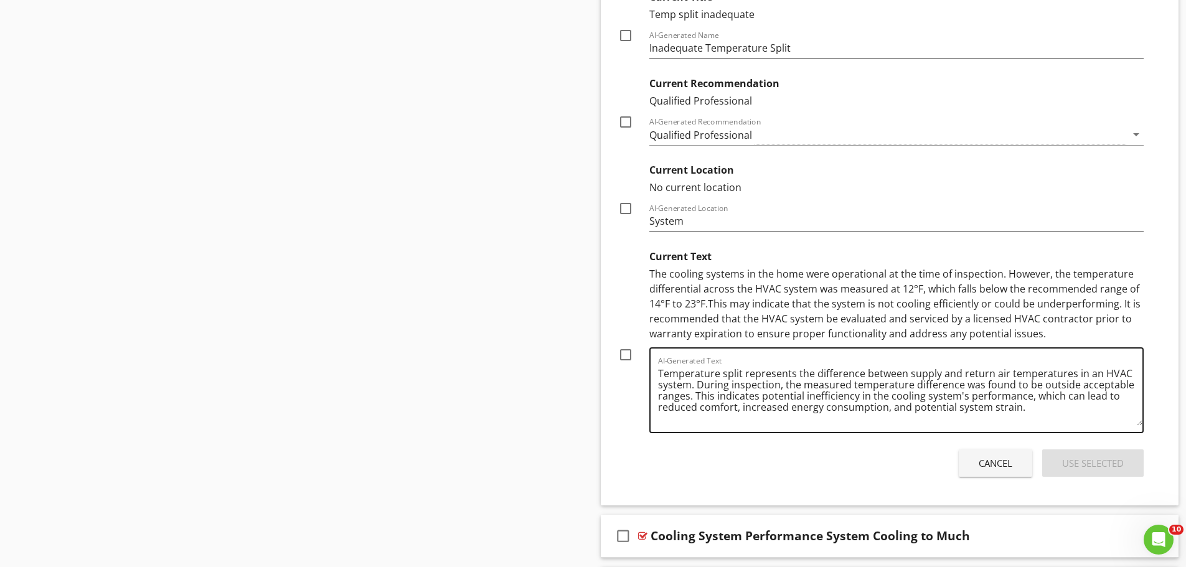
scroll to position [1198, 0]
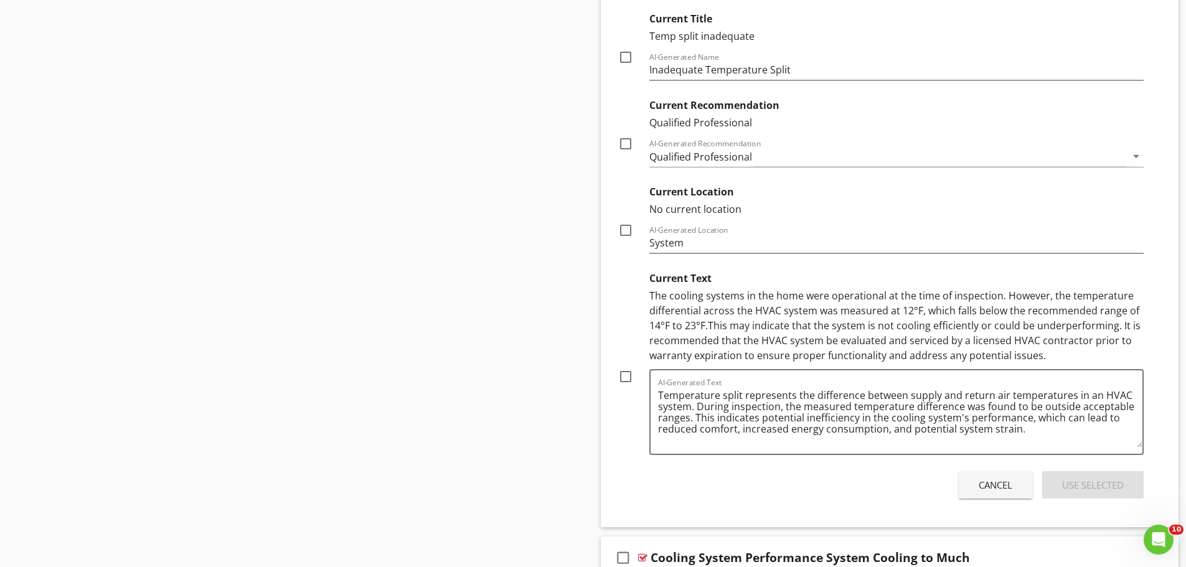
click at [994, 482] on div "Cancel" at bounding box center [996, 485] width 34 height 14
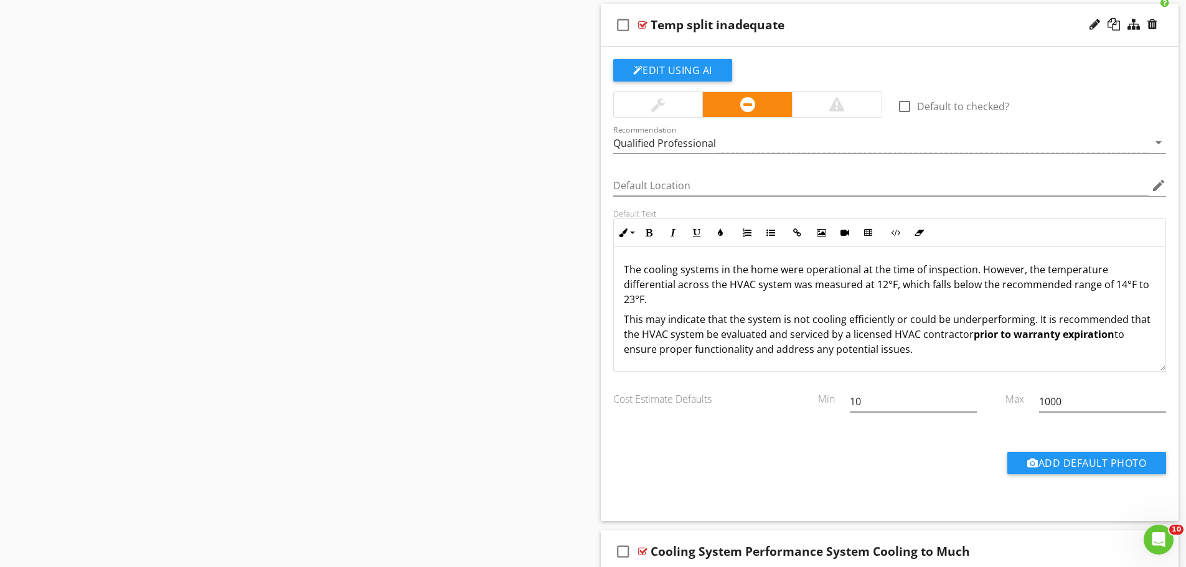
scroll to position [949, 0]
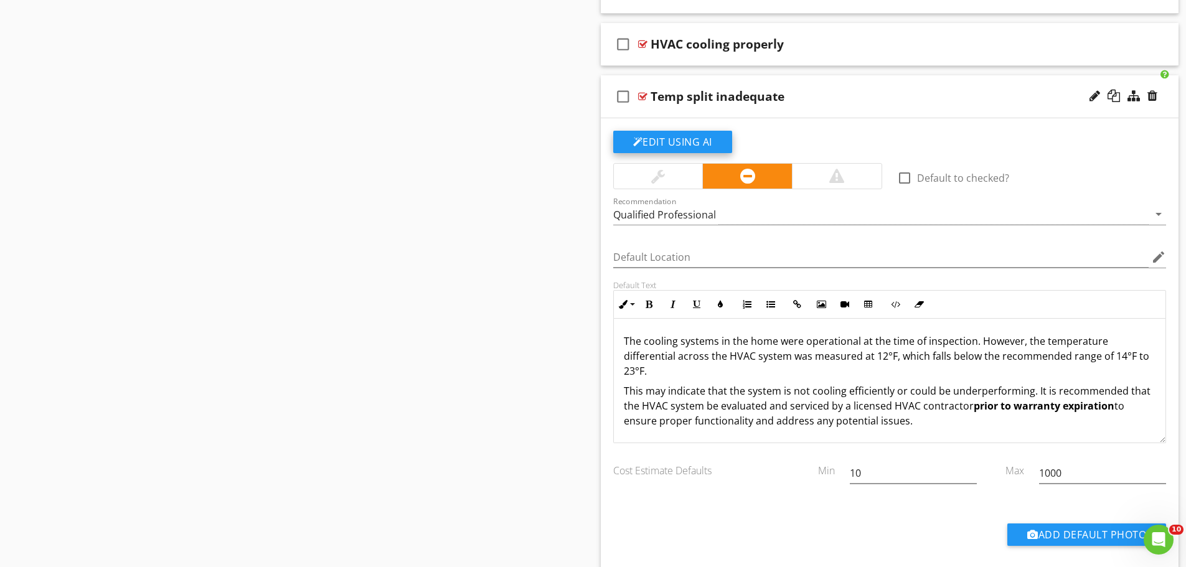
click at [666, 138] on button "Edit Using AI" at bounding box center [672, 142] width 119 height 22
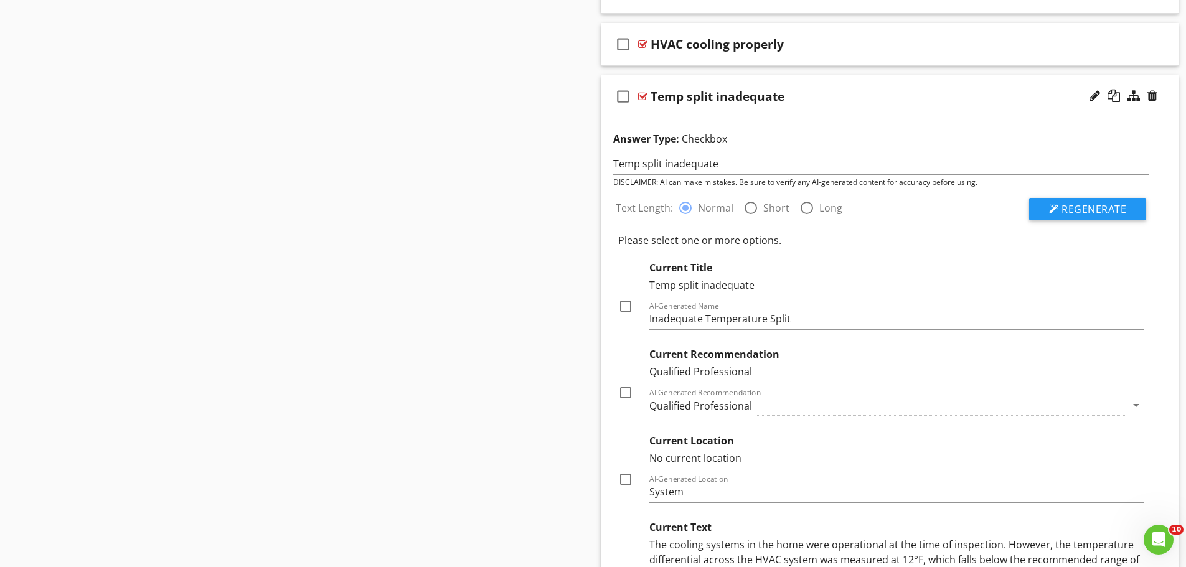
click at [800, 207] on div at bounding box center [807, 207] width 21 height 21
radio input "false"
radio input "true"
click at [1079, 206] on span "Regenerate" at bounding box center [1094, 209] width 65 height 14
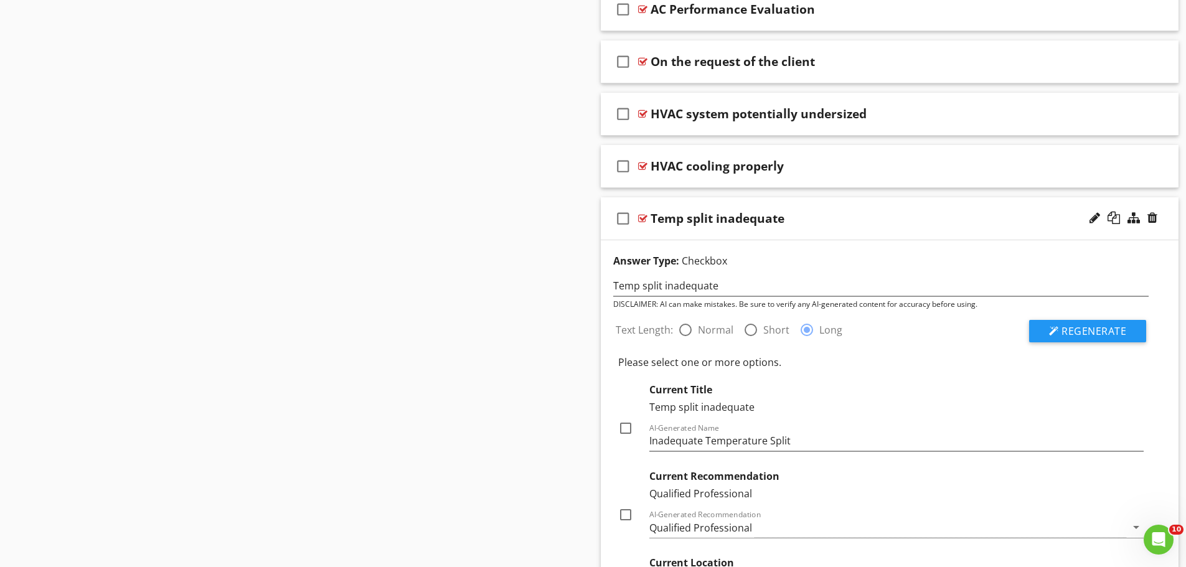
scroll to position [825, 0]
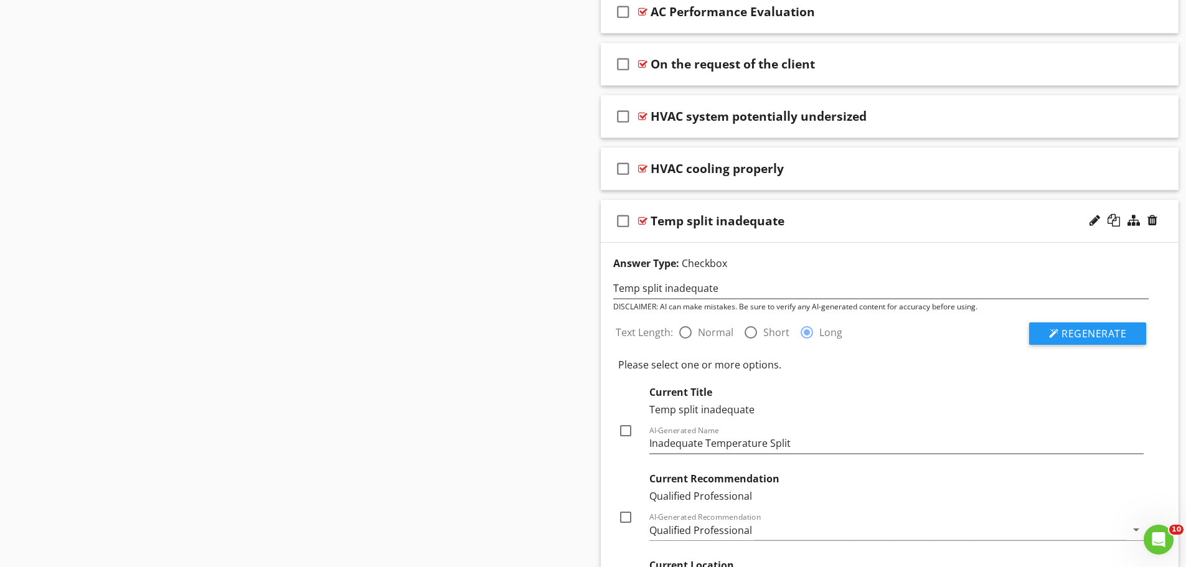
click at [682, 331] on div at bounding box center [685, 332] width 21 height 21
radio input "true"
click at [1097, 327] on span "Regenerate" at bounding box center [1094, 334] width 65 height 14
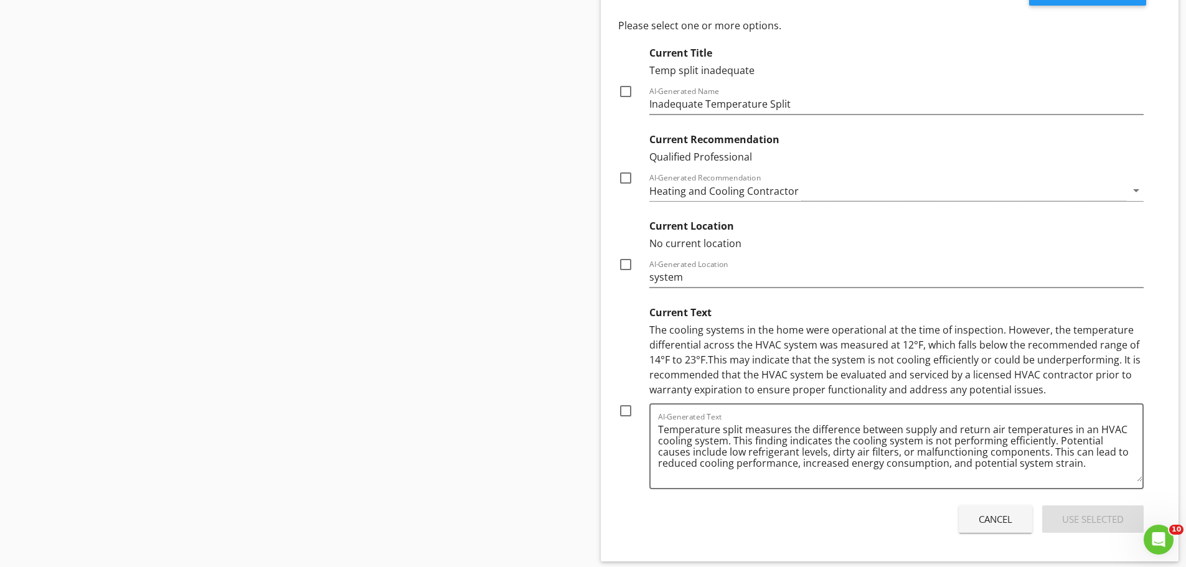
scroll to position [1198, 0]
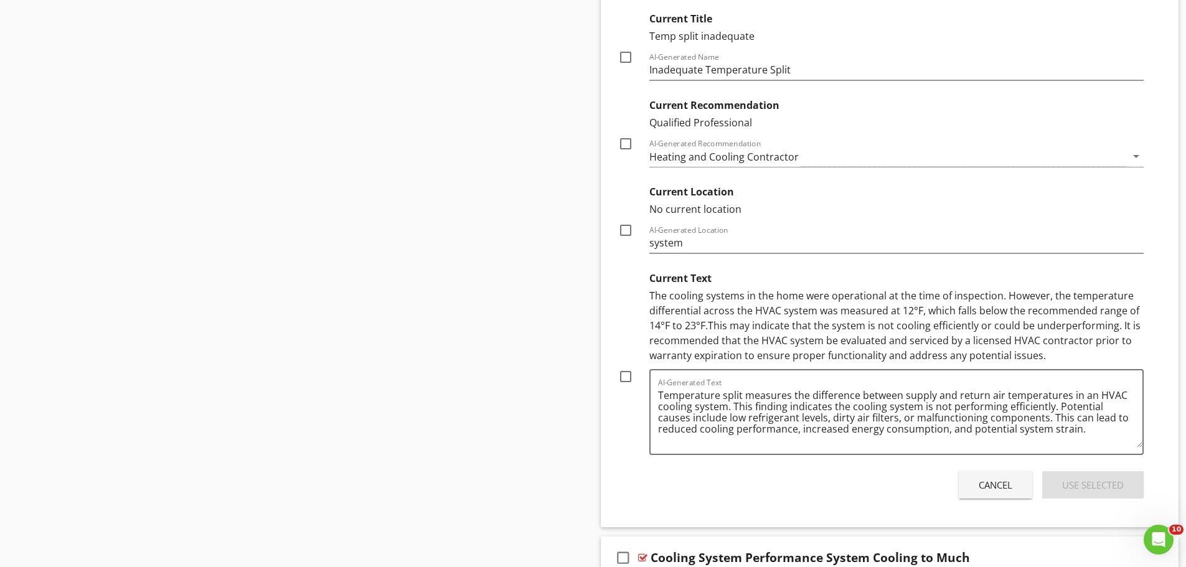
click at [980, 488] on div "Cancel" at bounding box center [996, 485] width 34 height 14
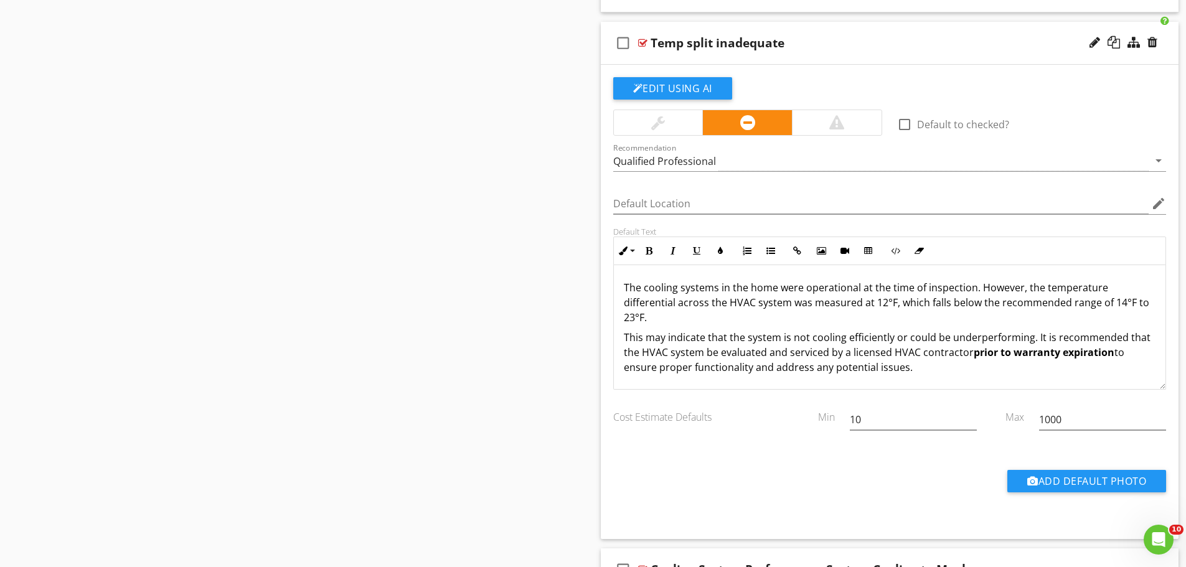
scroll to position [949, 0]
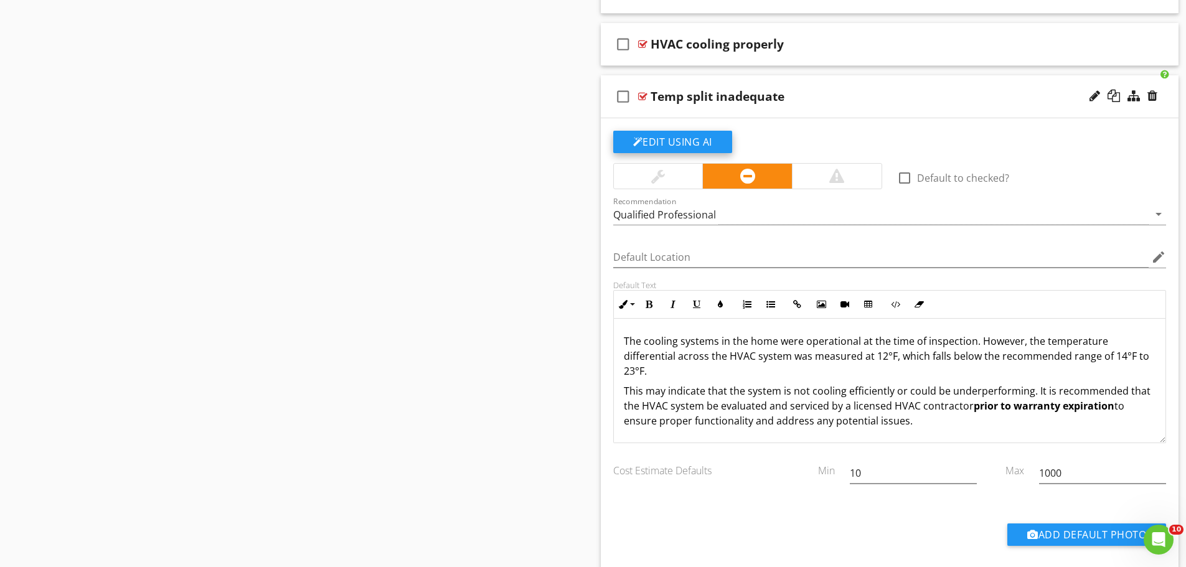
click at [668, 143] on button "Edit Using AI" at bounding box center [672, 142] width 119 height 22
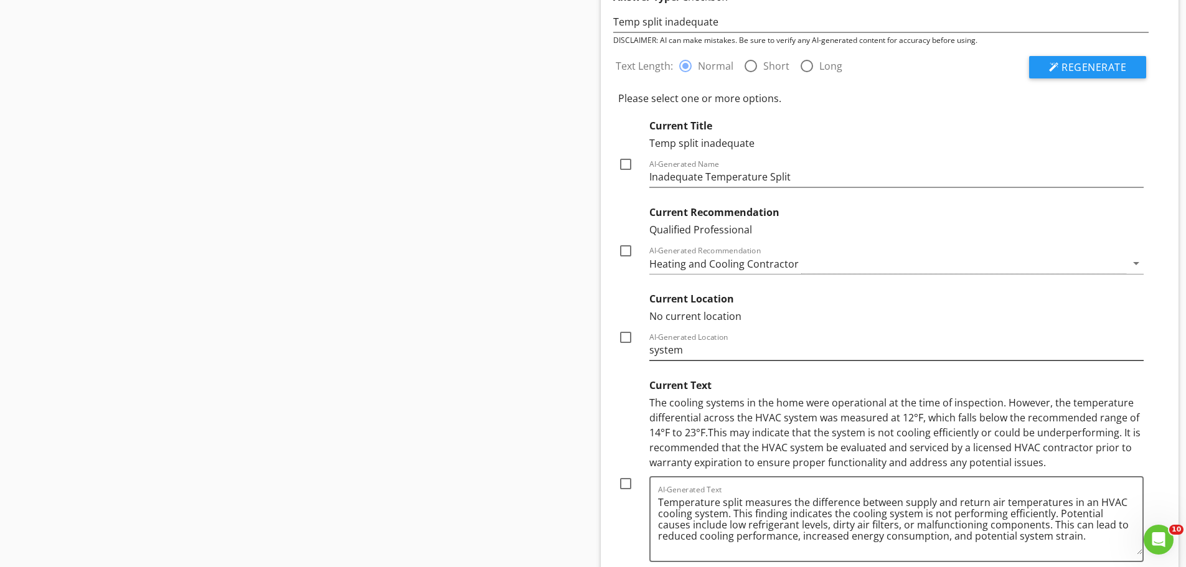
scroll to position [1136, 0]
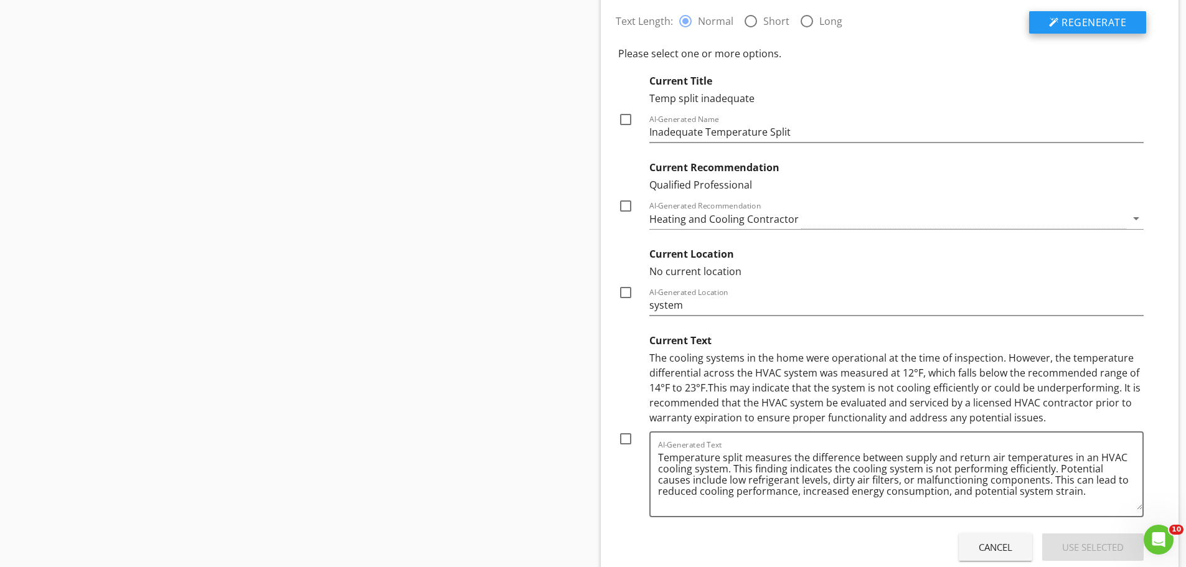
click at [1079, 24] on span "Regenerate" at bounding box center [1094, 23] width 65 height 14
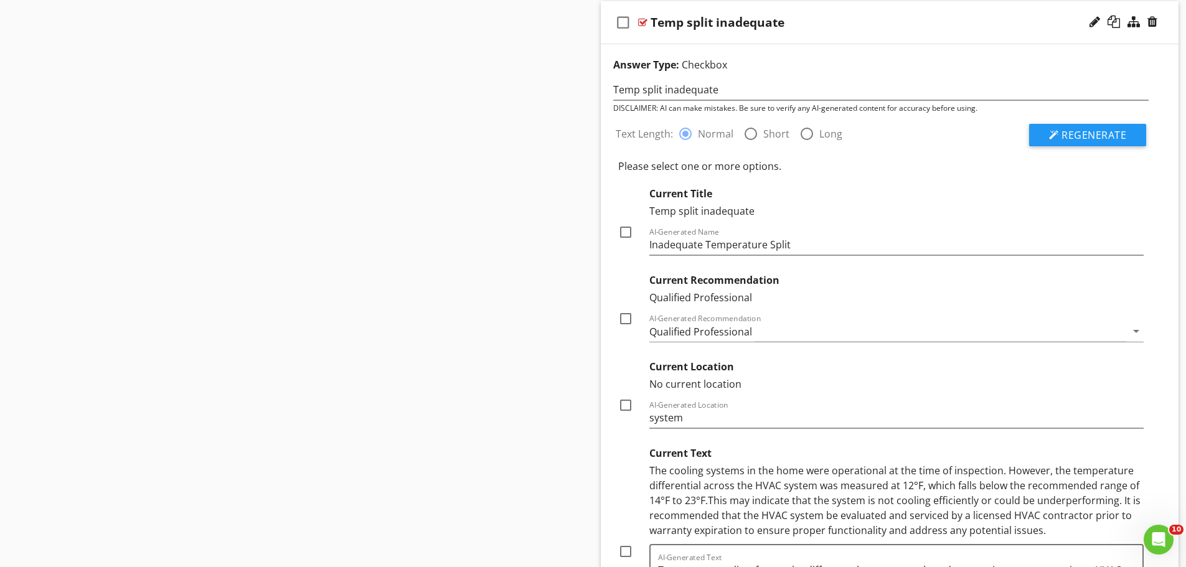
scroll to position [1011, 0]
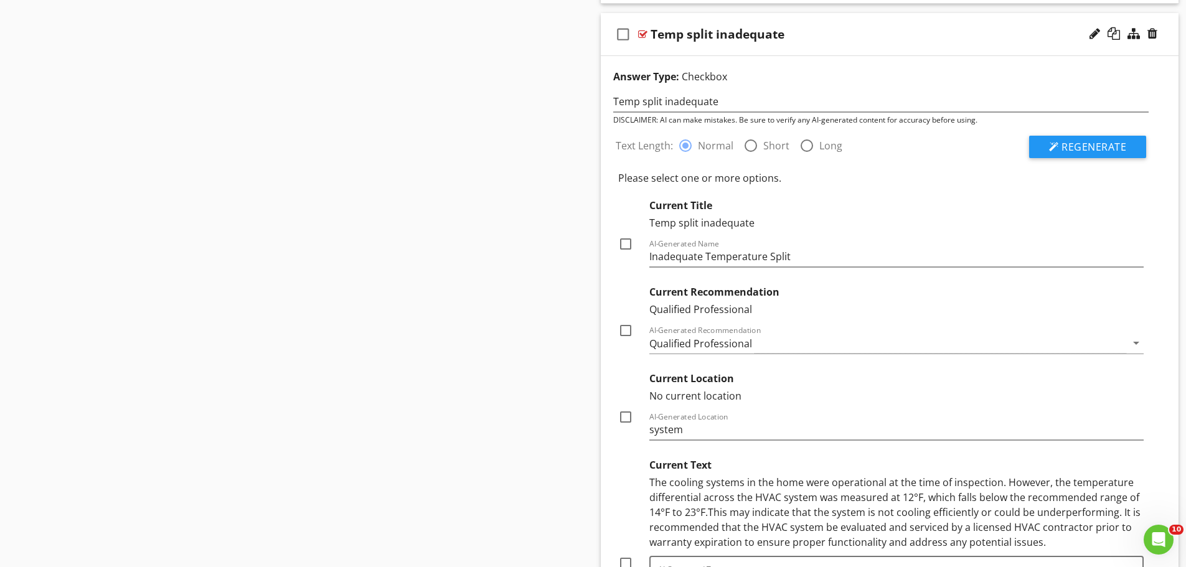
click at [628, 242] on div at bounding box center [625, 244] width 21 height 21
checkbox input "true"
click at [842, 349] on div "Qualified Professional" at bounding box center [889, 343] width 478 height 21
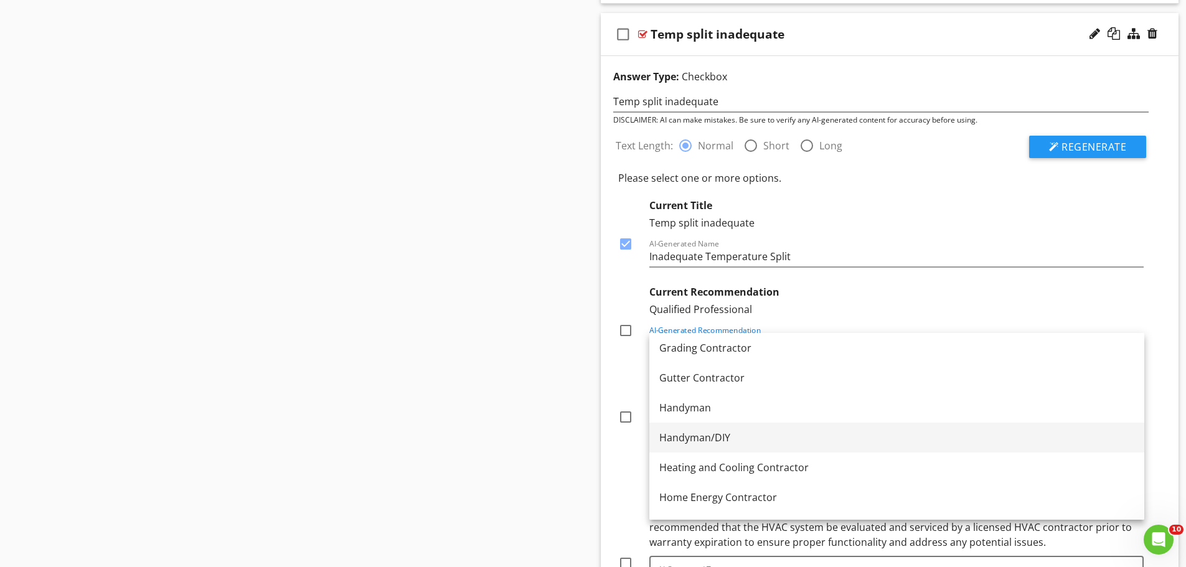
scroll to position [810, 0]
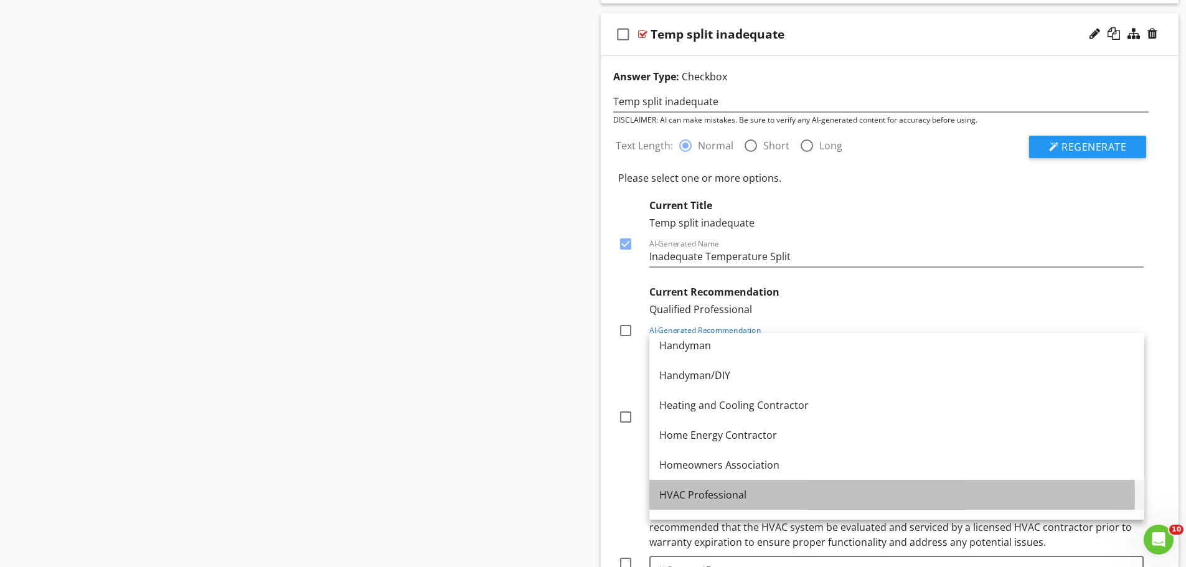
click at [707, 493] on div "HVAC Professional" at bounding box center [897, 495] width 475 height 15
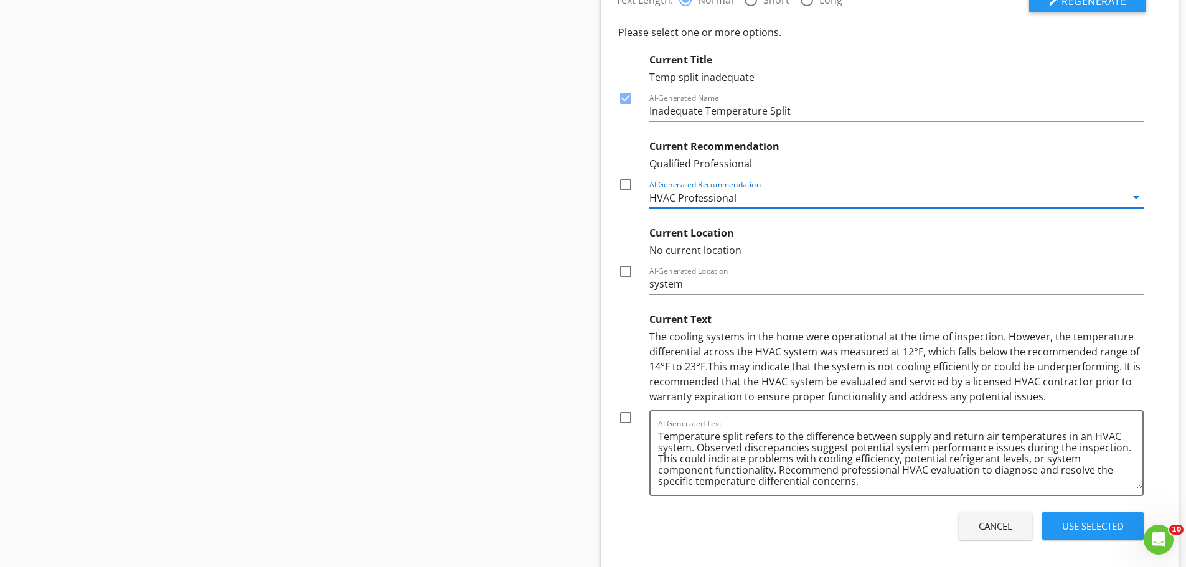
scroll to position [1198, 0]
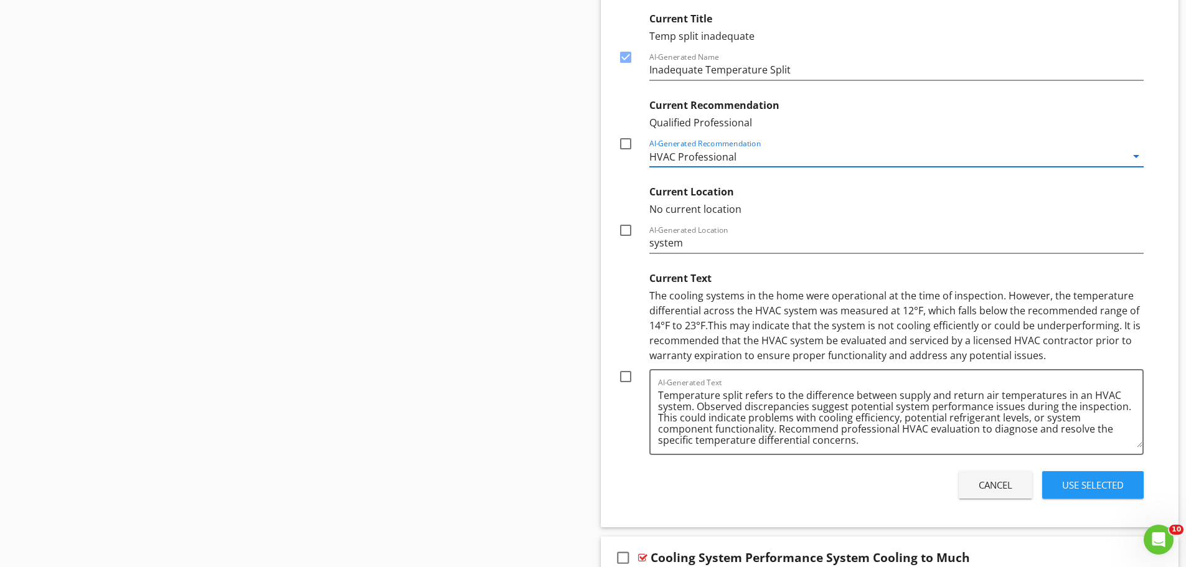
click at [628, 379] on div at bounding box center [625, 376] width 21 height 21
checkbox input "true"
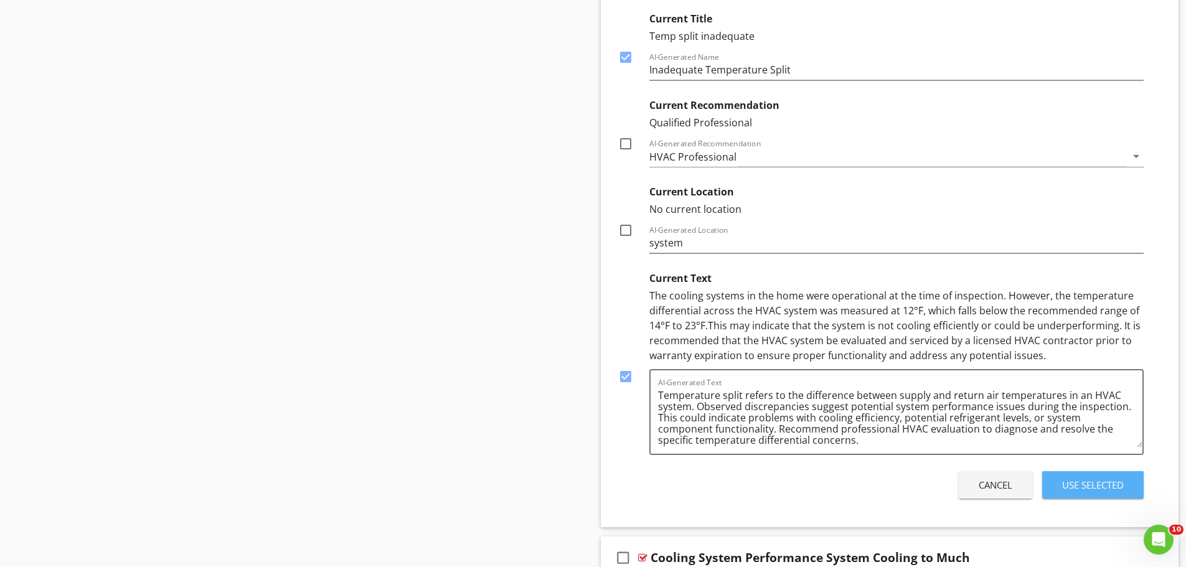
click at [1083, 487] on div "Use Selected" at bounding box center [1094, 485] width 62 height 14
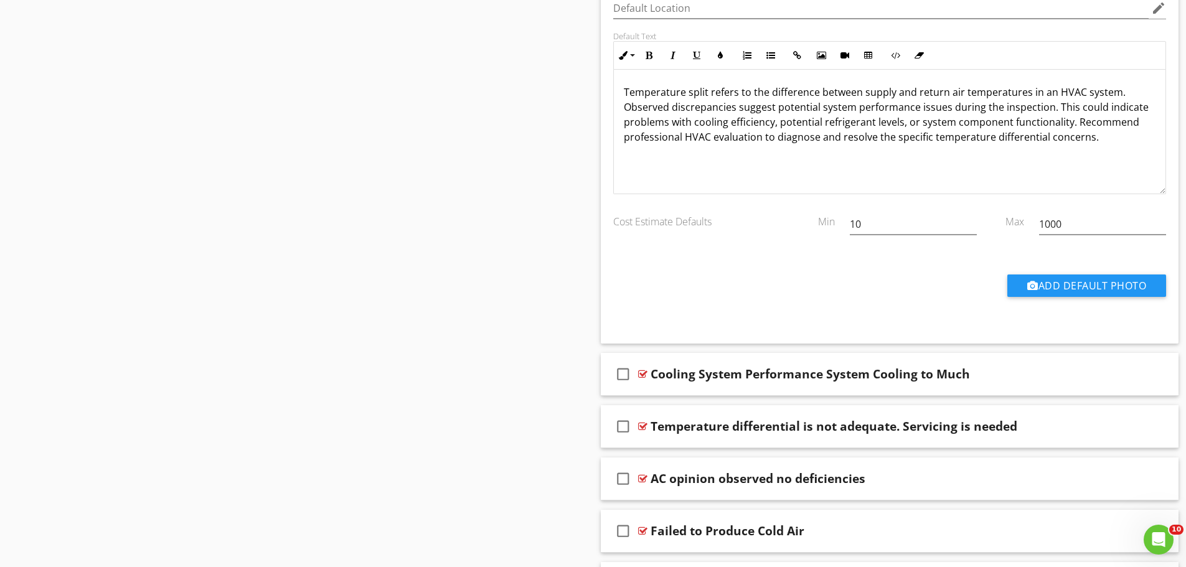
scroll to position [1136, 0]
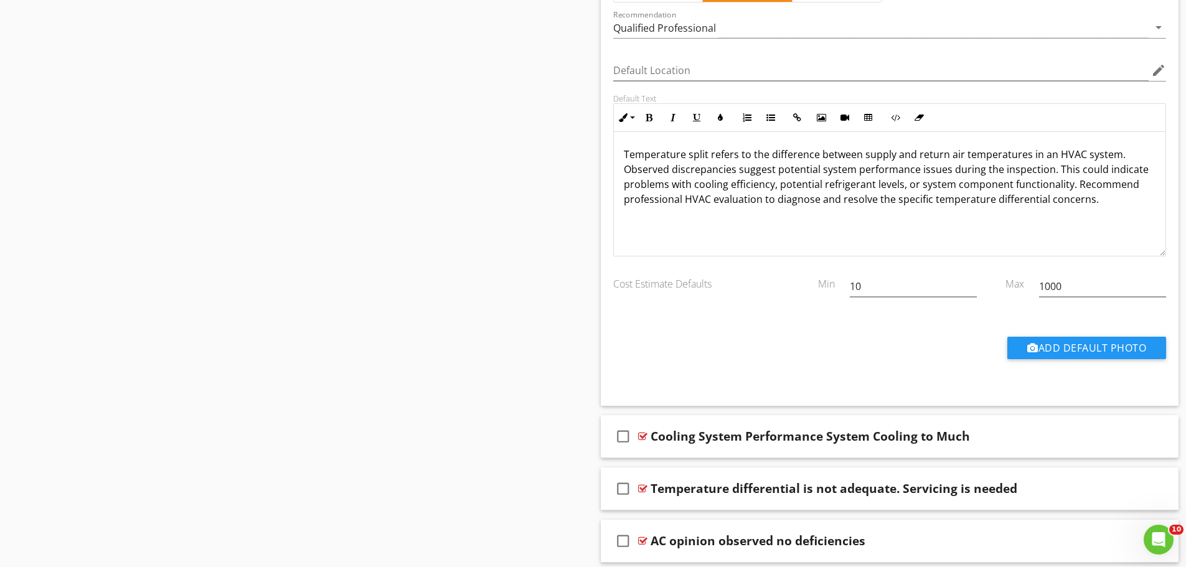
click at [1126, 154] on p "Temperature split refers to the difference between supply and return air temper…" at bounding box center [890, 177] width 533 height 60
click at [1052, 170] on p "Temperature split refers to the difference between supply and return air temper…" at bounding box center [890, 177] width 533 height 60
click at [1050, 171] on p "Temperature split refers to the difference between supply and return air temper…" at bounding box center [890, 177] width 533 height 60
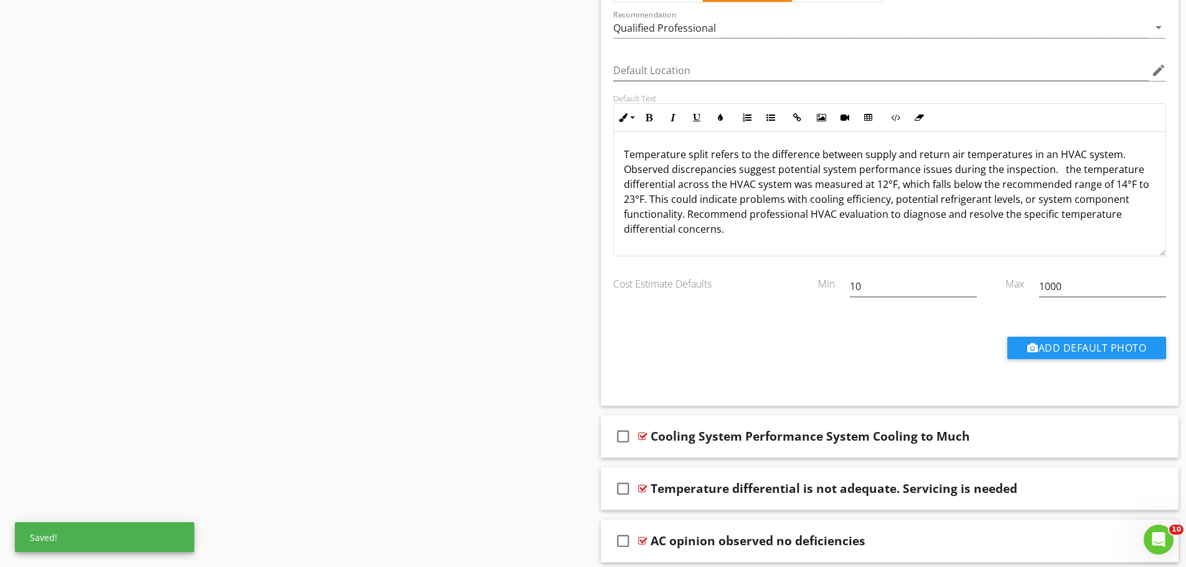
click at [1057, 173] on p "Temperature split refers to the difference between supply and return air temper…" at bounding box center [890, 192] width 533 height 90
click at [1056, 169] on p "Temperature split refers to the difference between supply and return air temper…" at bounding box center [890, 192] width 533 height 90
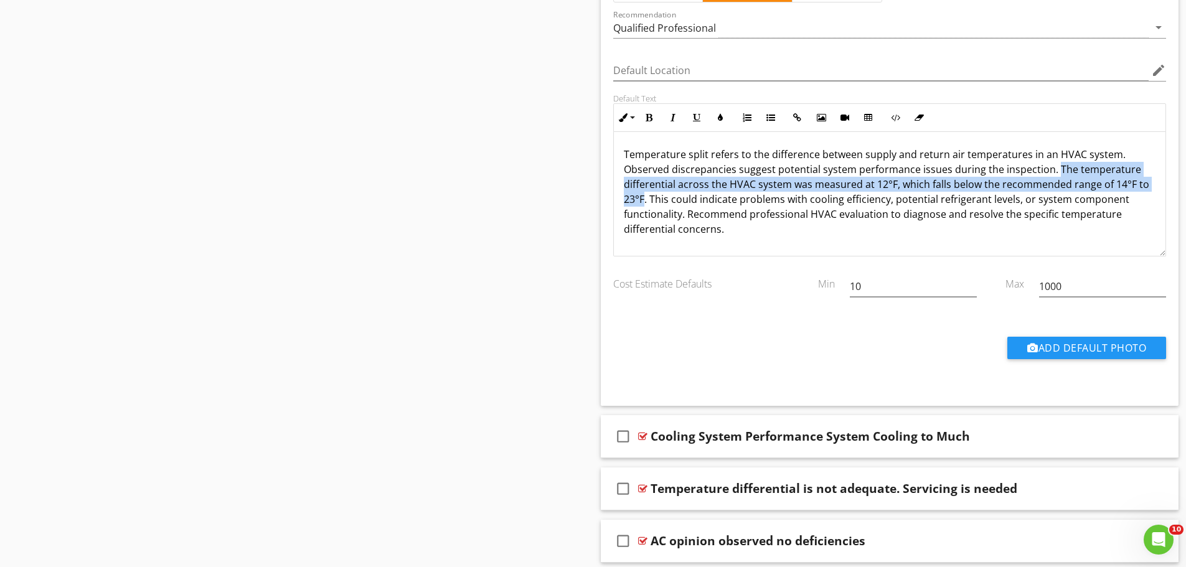
drag, startPoint x: 1054, startPoint y: 168, endPoint x: 643, endPoint y: 202, distance: 412.5
click at [643, 202] on p "Temperature split refers to the difference between supply and return air temper…" at bounding box center [890, 192] width 533 height 90
click at [653, 118] on icon "button" at bounding box center [649, 117] width 9 height 9
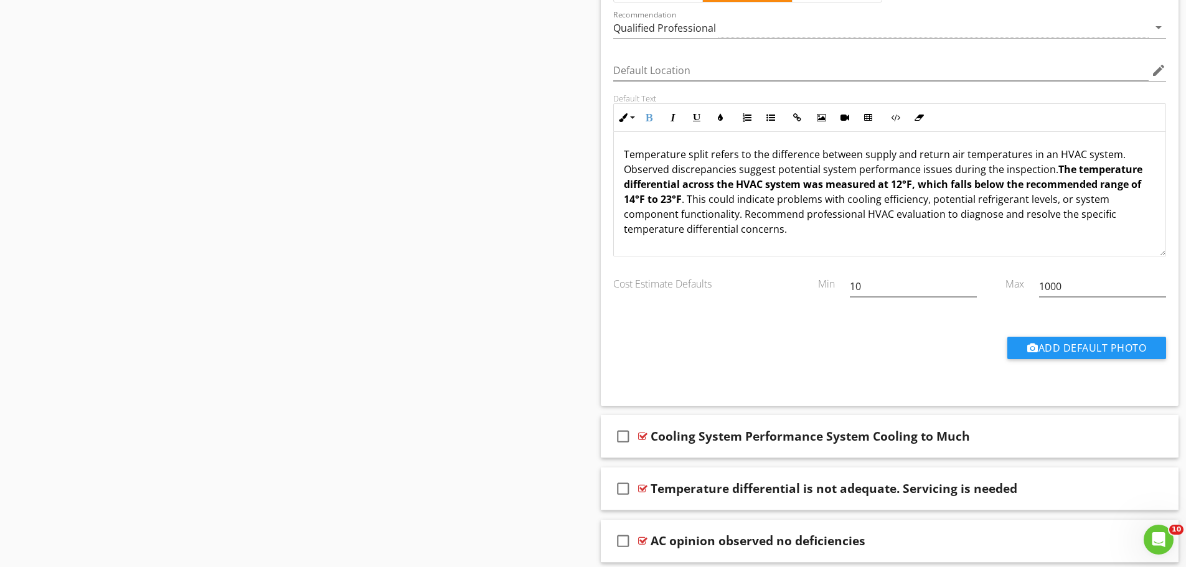
click at [749, 313] on div "Add Default Photo" at bounding box center [890, 346] width 569 height 69
drag, startPoint x: 788, startPoint y: 234, endPoint x: 840, endPoint y: 235, distance: 51.1
click at [840, 235] on p "Temperature split refers to the difference between supply and return air temper…" at bounding box center [890, 192] width 533 height 90
click at [781, 230] on p "Temperature split refers to the difference between supply and return air temper…" at bounding box center [890, 192] width 533 height 90
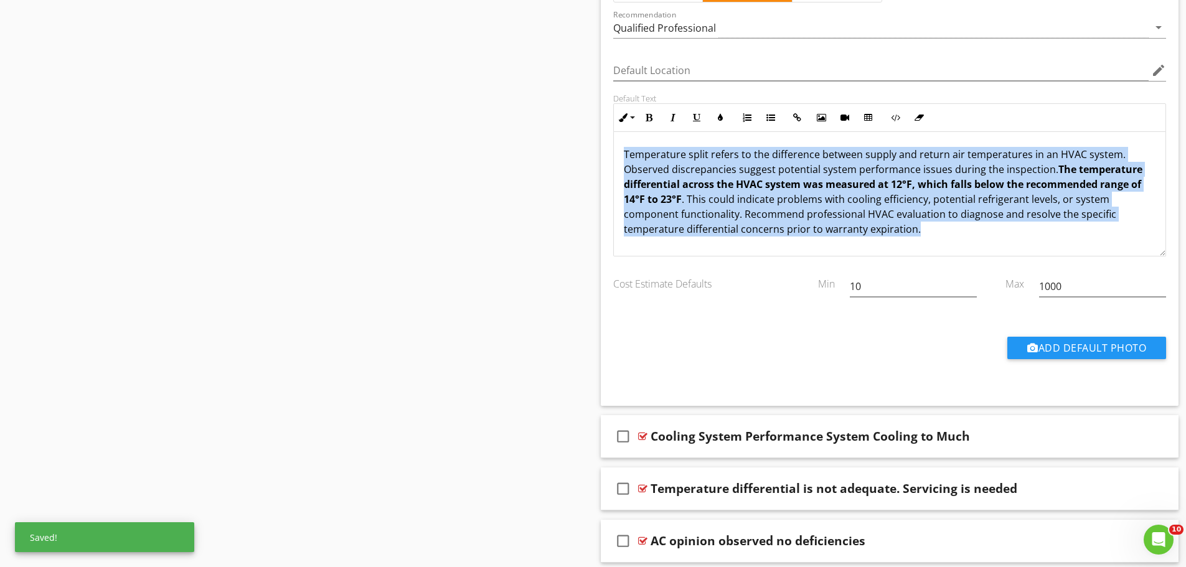
drag, startPoint x: 924, startPoint y: 233, endPoint x: 614, endPoint y: 156, distance: 319.5
click at [614, 156] on div "Temperature split refers to the difference between supply and return air temper…" at bounding box center [890, 194] width 552 height 125
copy p "Temperature split refers to the difference between supply and return air temper…"
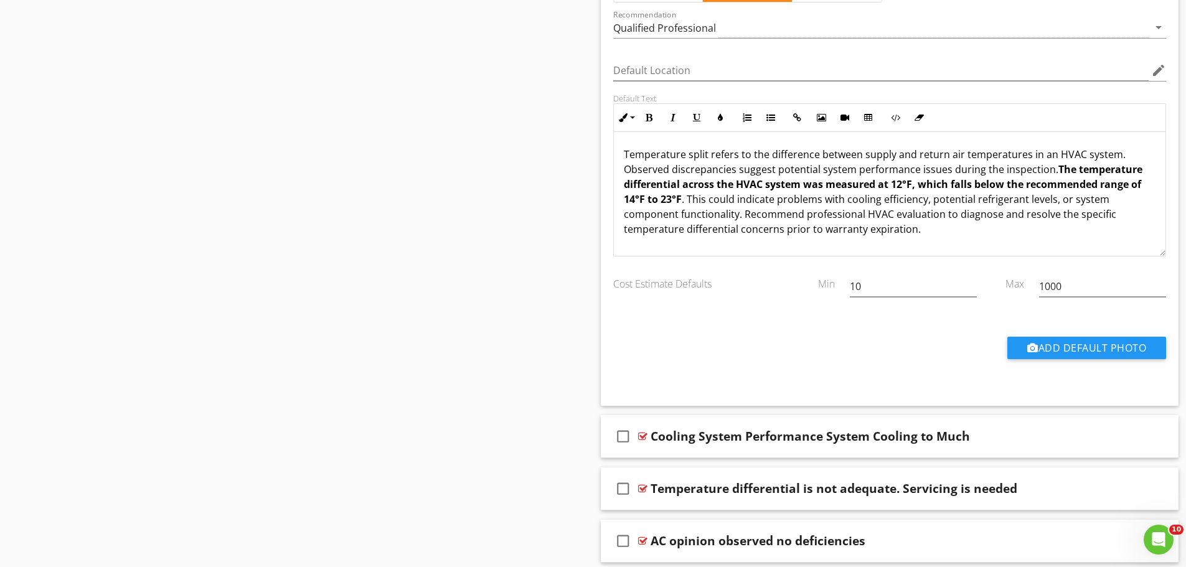
click at [805, 354] on div "Add Default Photo" at bounding box center [890, 353] width 569 height 32
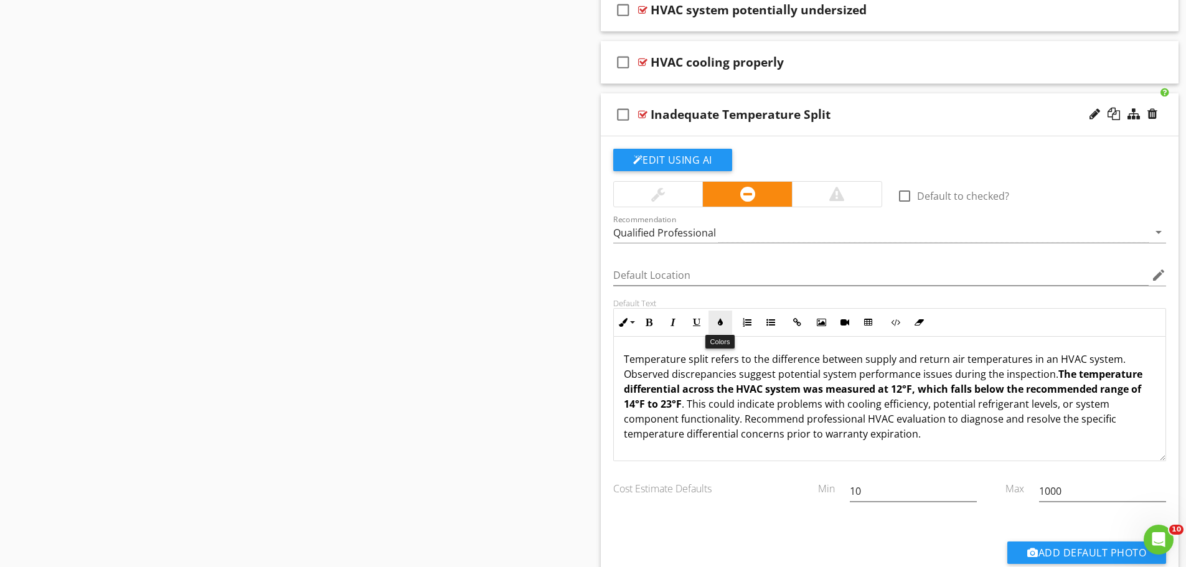
scroll to position [1011, 0]
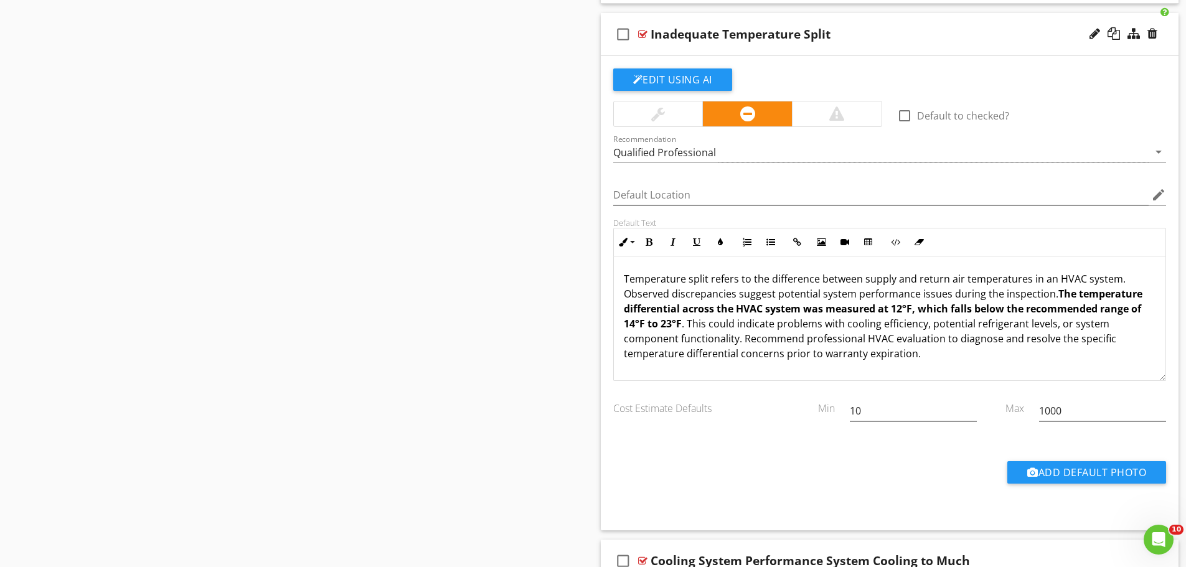
click at [776, 442] on div "Add Default Photo" at bounding box center [890, 471] width 569 height 69
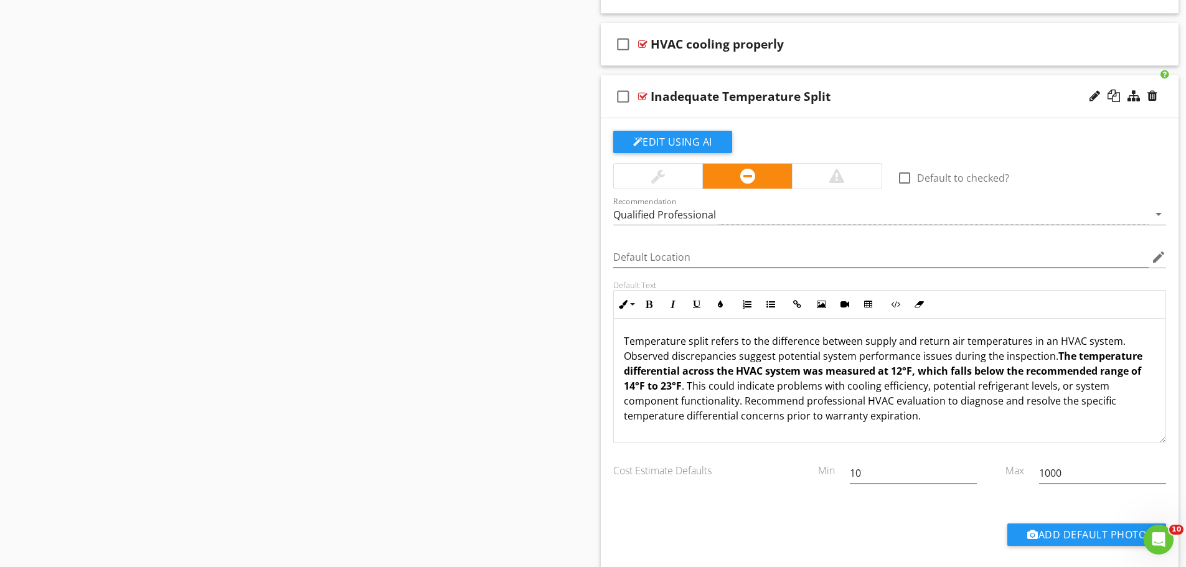
scroll to position [887, 0]
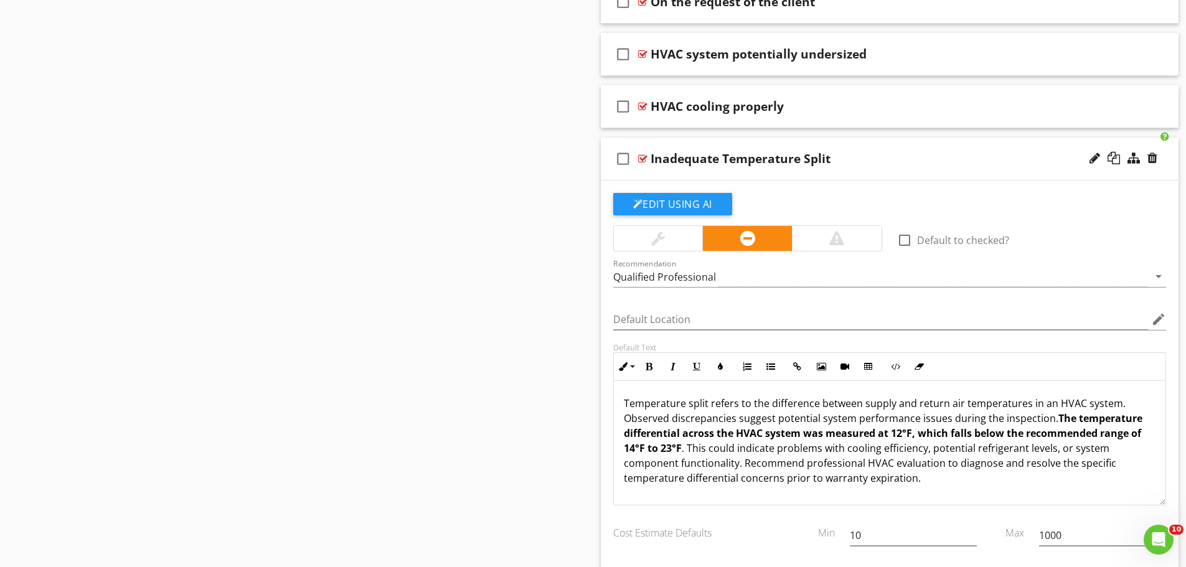
click at [706, 159] on div "Inadequate Temperature Split" at bounding box center [741, 158] width 180 height 15
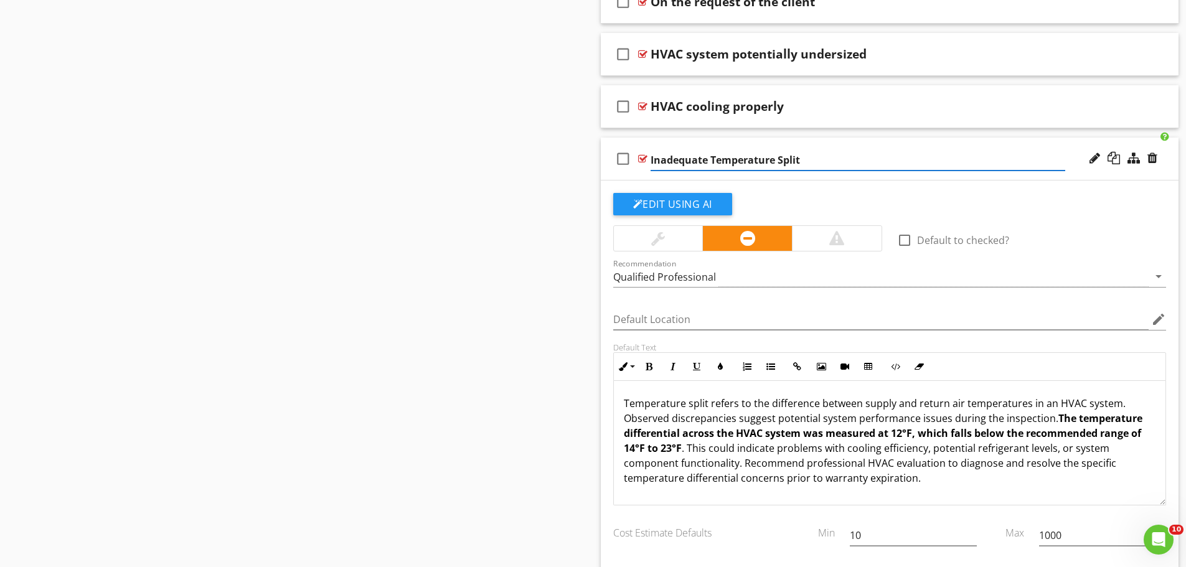
click at [706, 159] on input "Inadequate Temperature Split" at bounding box center [858, 160] width 415 height 21
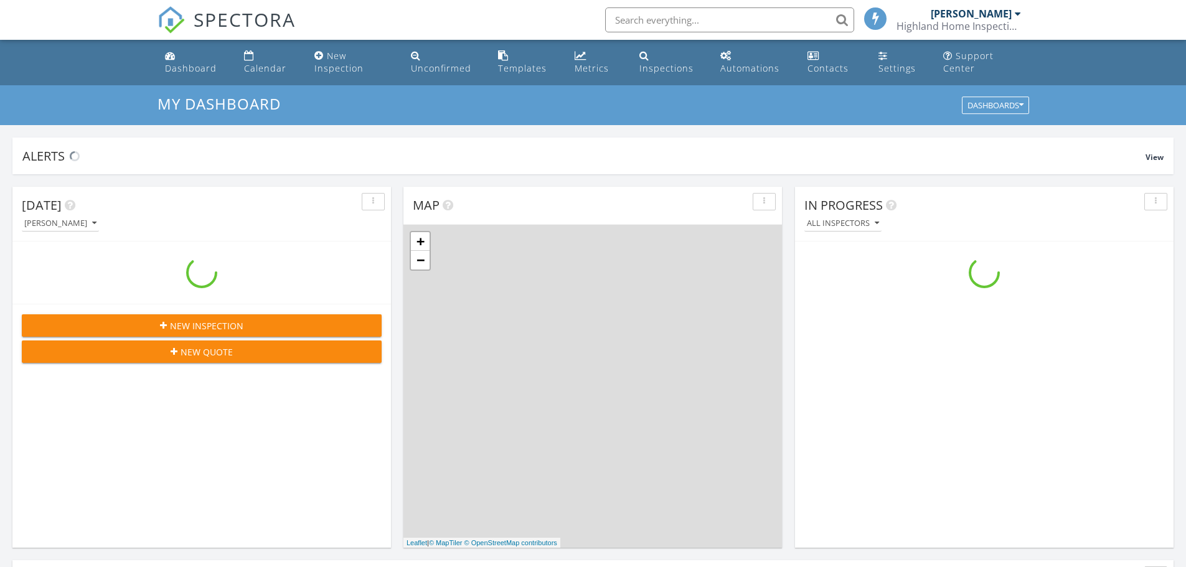
scroll to position [1153, 1206]
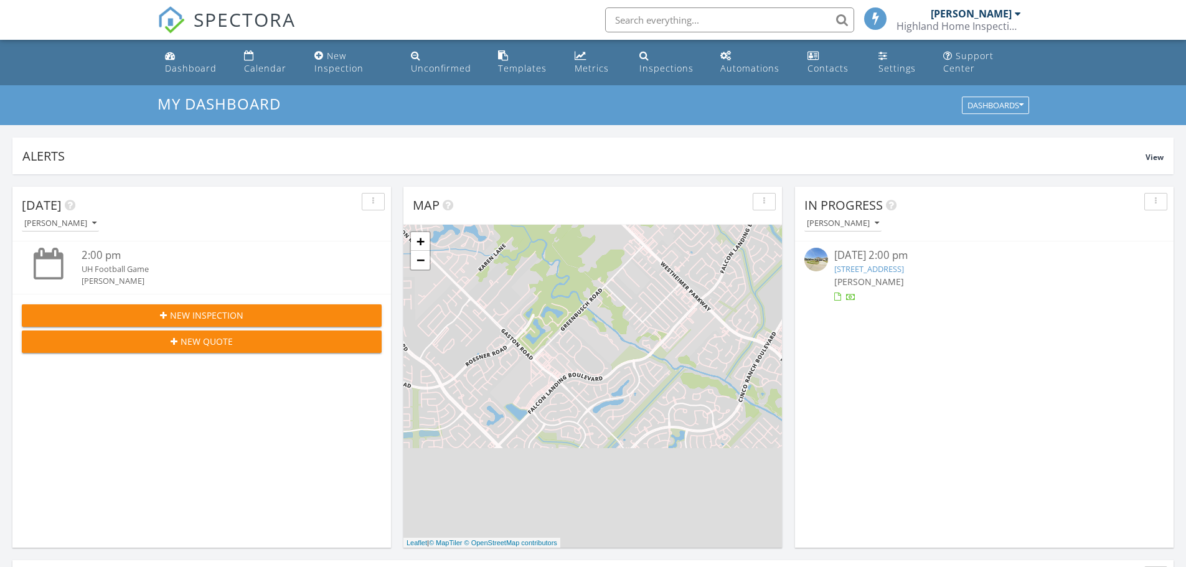
click at [893, 266] on link "6011 Thief River Fls Dr, Katy, TX 77493" at bounding box center [870, 268] width 70 height 11
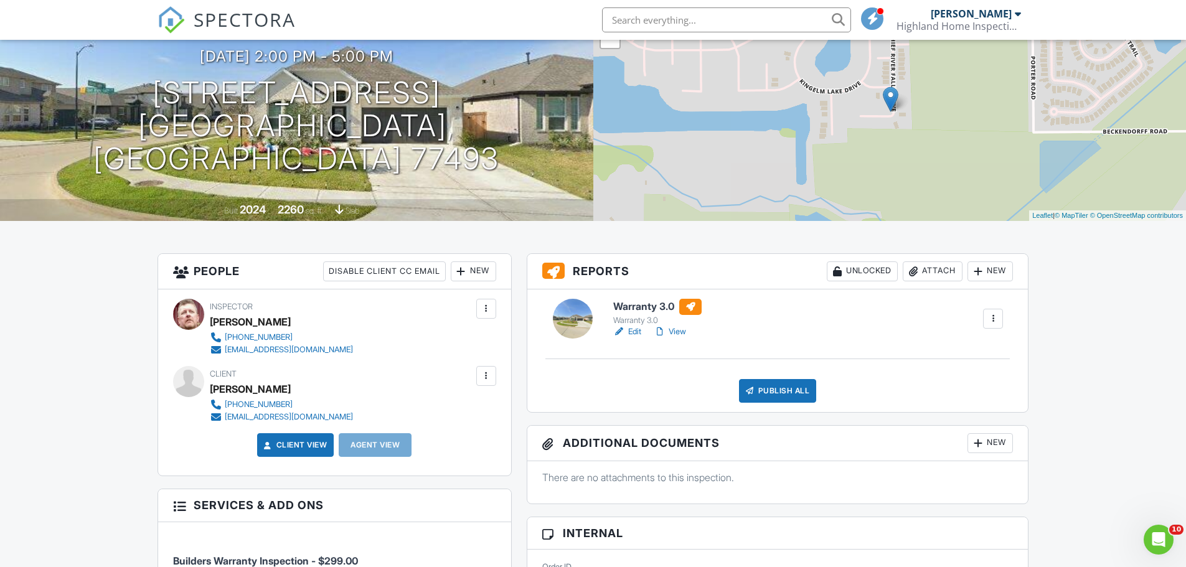
click at [489, 375] on div at bounding box center [486, 376] width 12 height 12
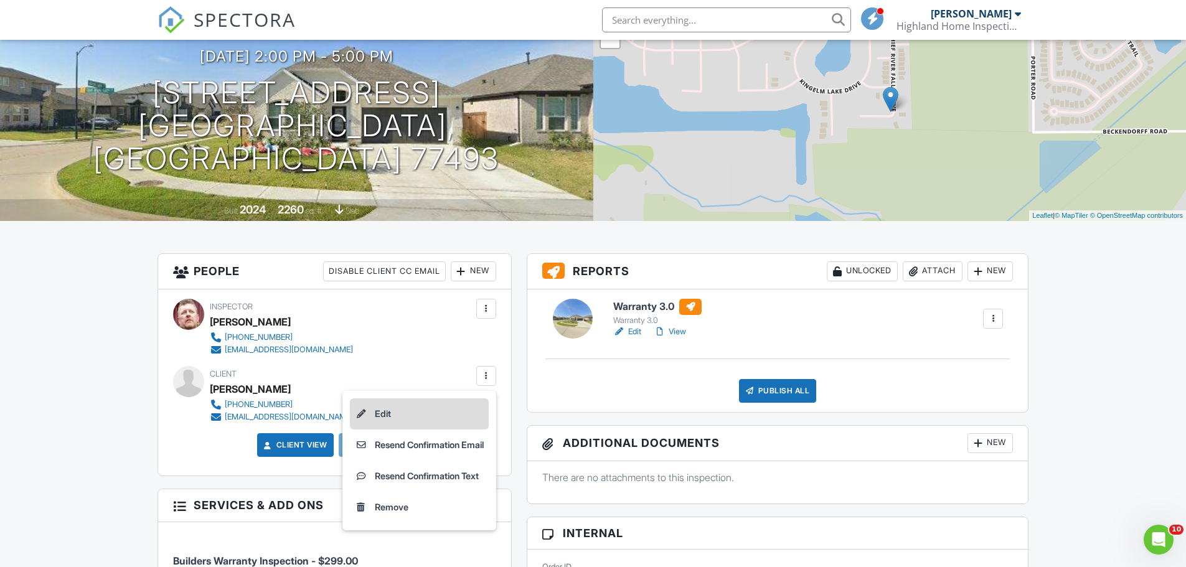
click at [435, 416] on li "Edit" at bounding box center [419, 414] width 139 height 31
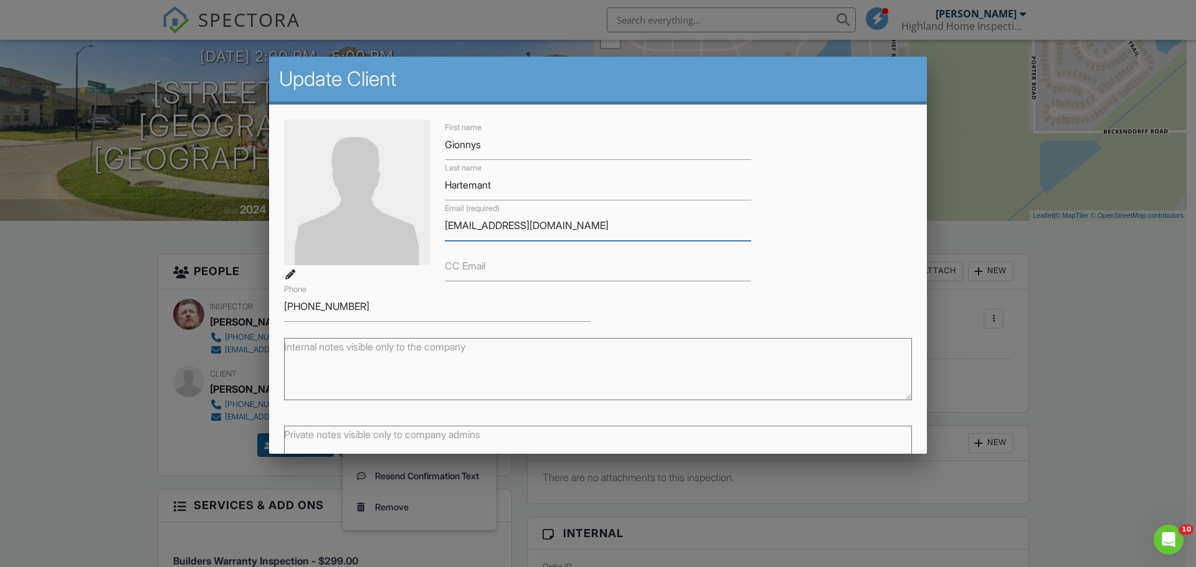
drag, startPoint x: 572, startPoint y: 225, endPoint x: 436, endPoint y: 223, distance: 136.4
click at [437, 223] on div "Email (required) [EMAIL_ADDRESS][DOMAIN_NAME]" at bounding box center [597, 221] width 321 height 40
